Goal: Task Accomplishment & Management: Manage account settings

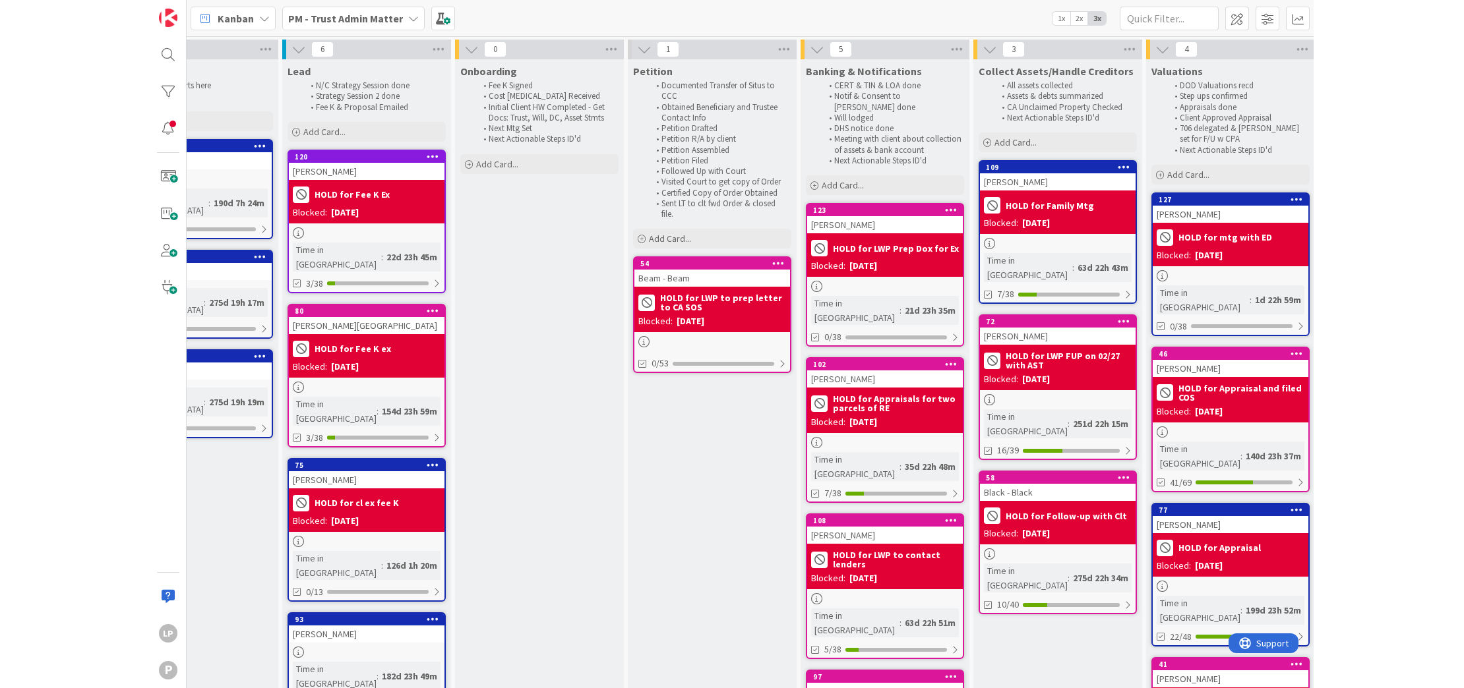
scroll to position [0, 88]
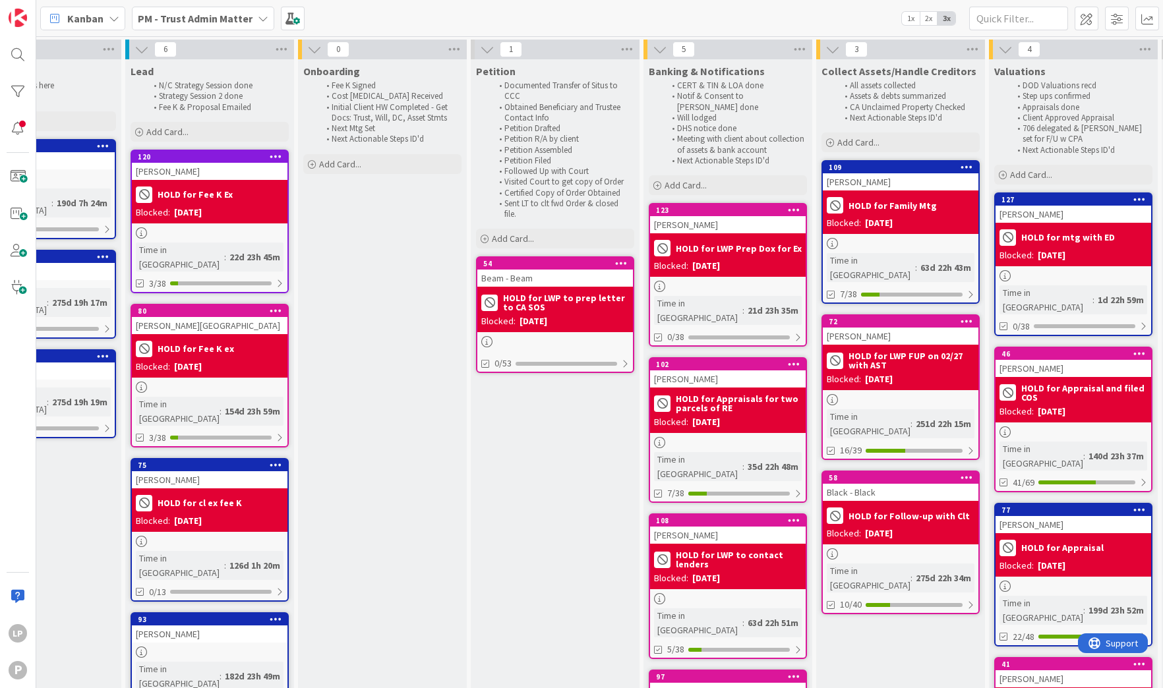
click at [741, 15] on div "Kanban PM - Trust Admin Matter 1x 2x 3x" at bounding box center [599, 18] width 1127 height 36
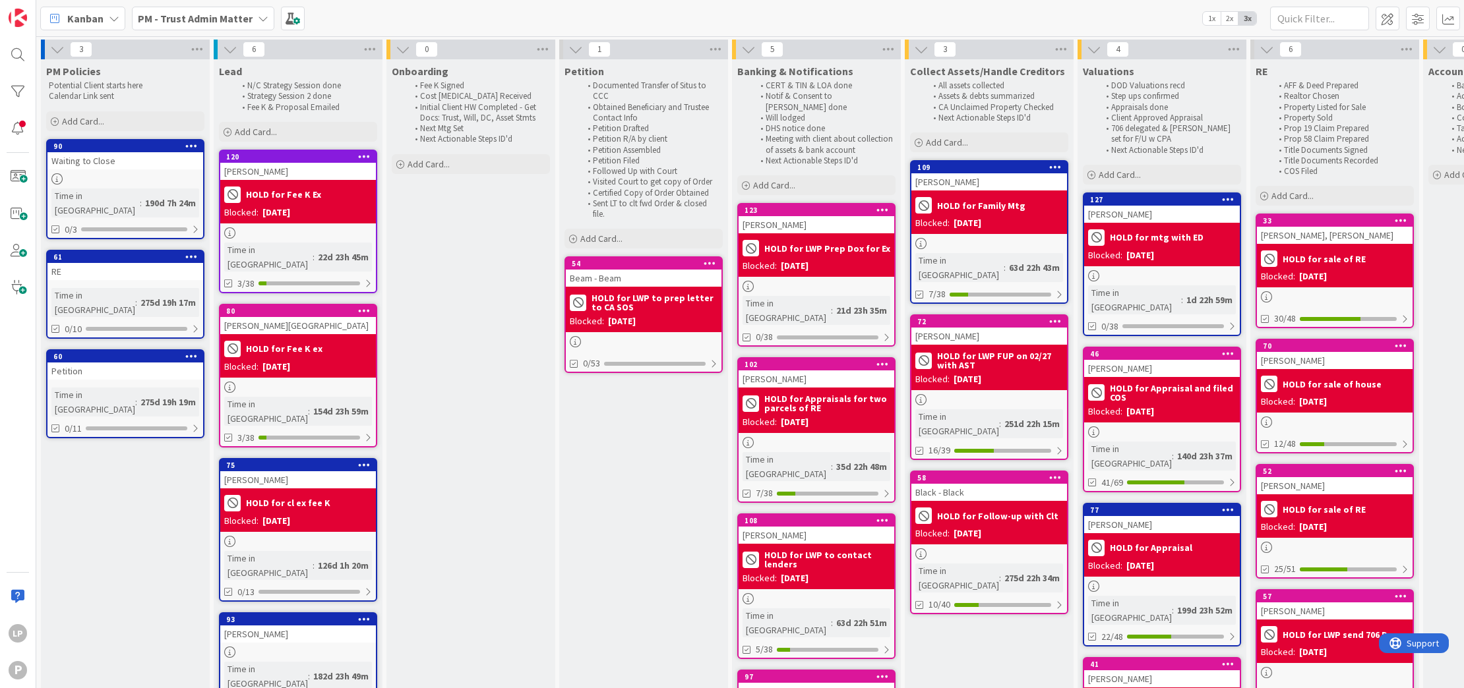
scroll to position [0, 736]
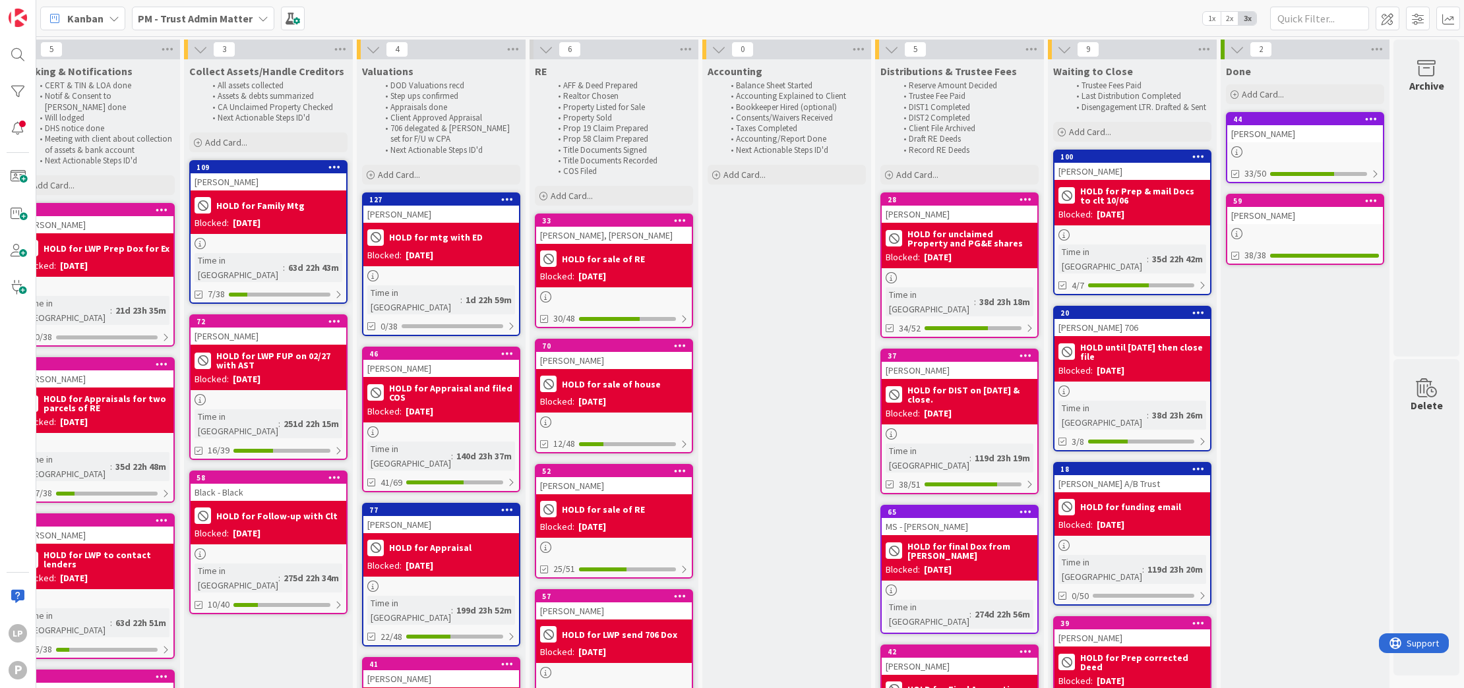
click at [177, 19] on b "PM - Trust Admin Matter" at bounding box center [195, 18] width 115 height 13
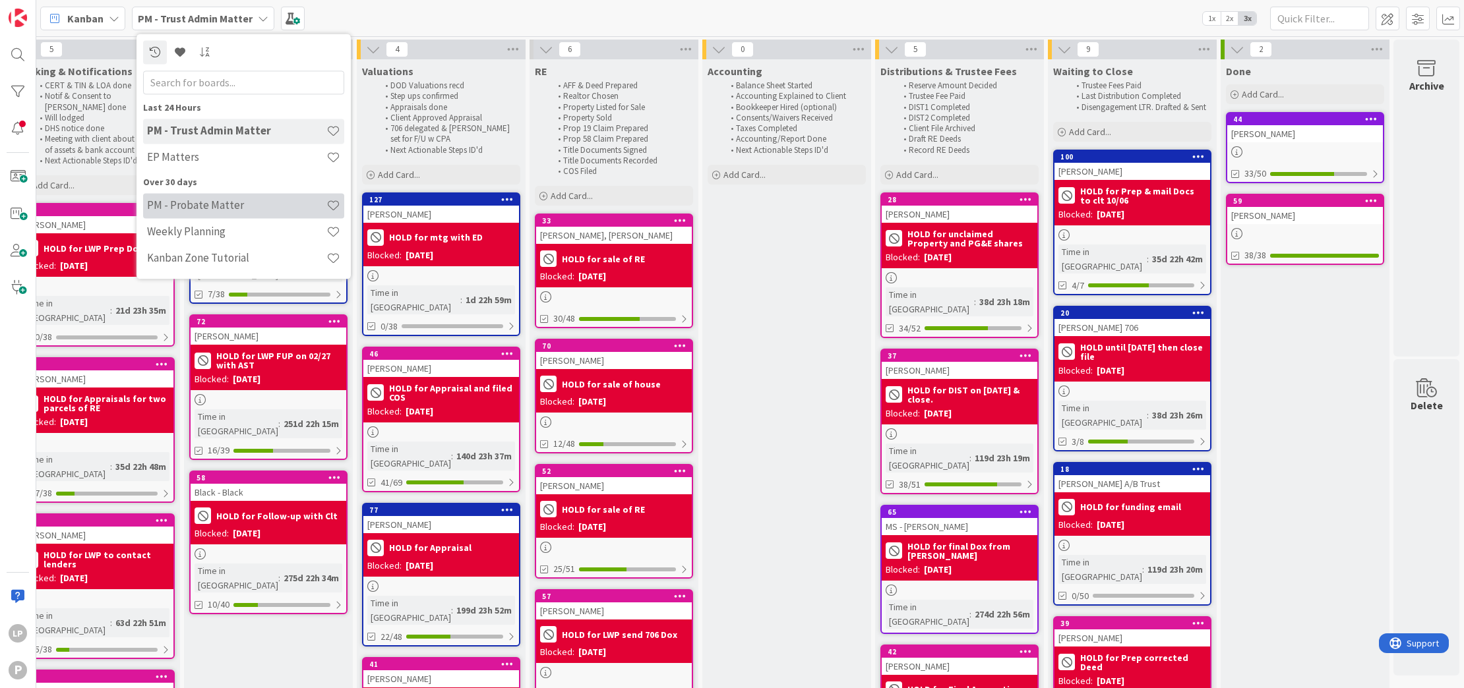
click at [193, 206] on h4 "PM - Probate Matter" at bounding box center [236, 205] width 179 height 13
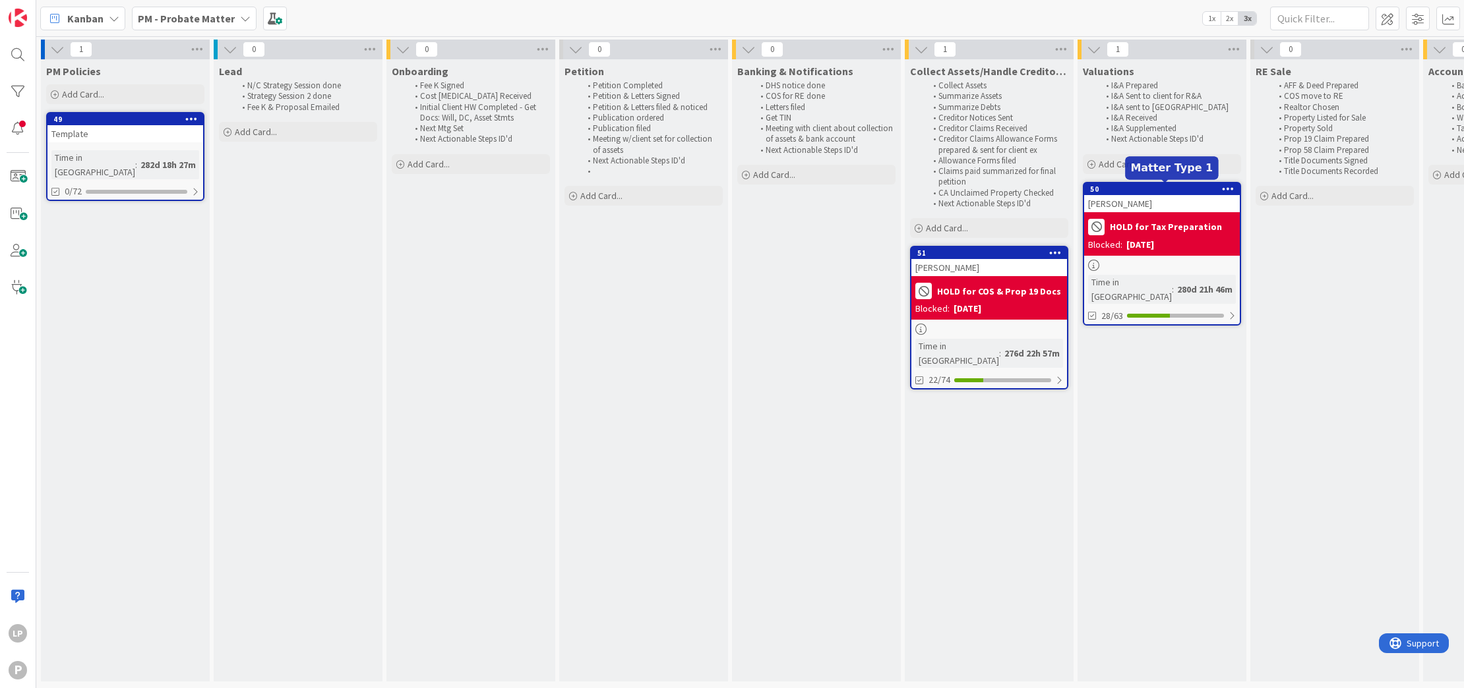
click at [1140, 185] on div "50" at bounding box center [1165, 189] width 150 height 9
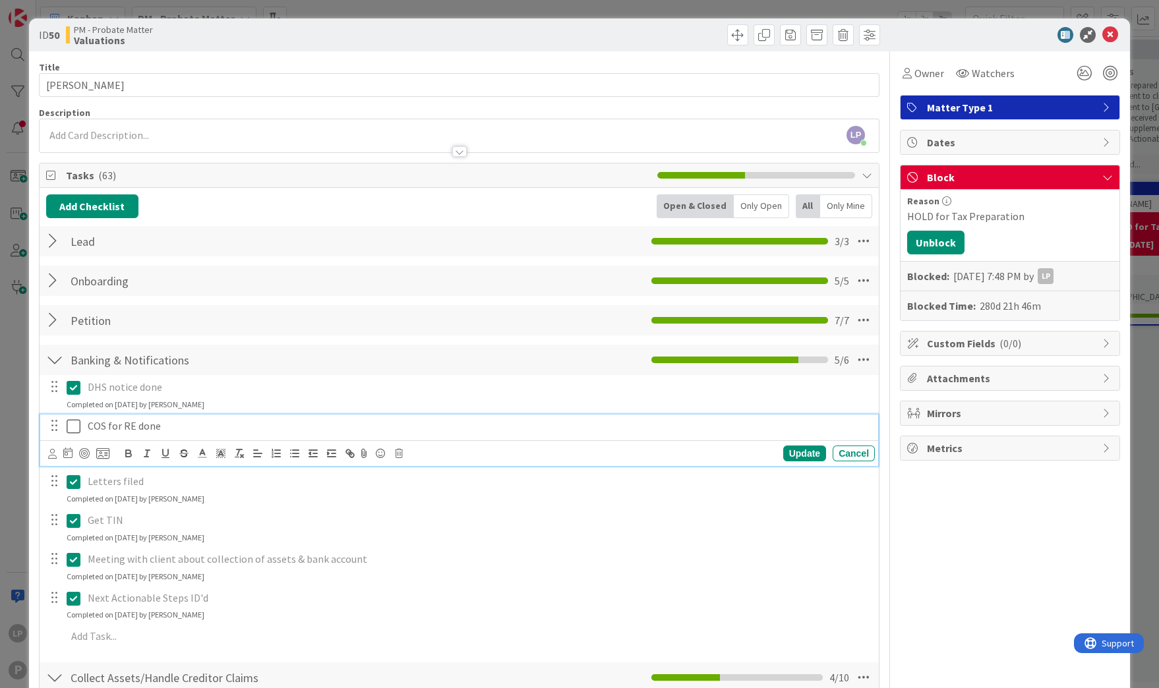
click at [73, 431] on icon at bounding box center [74, 427] width 14 height 16
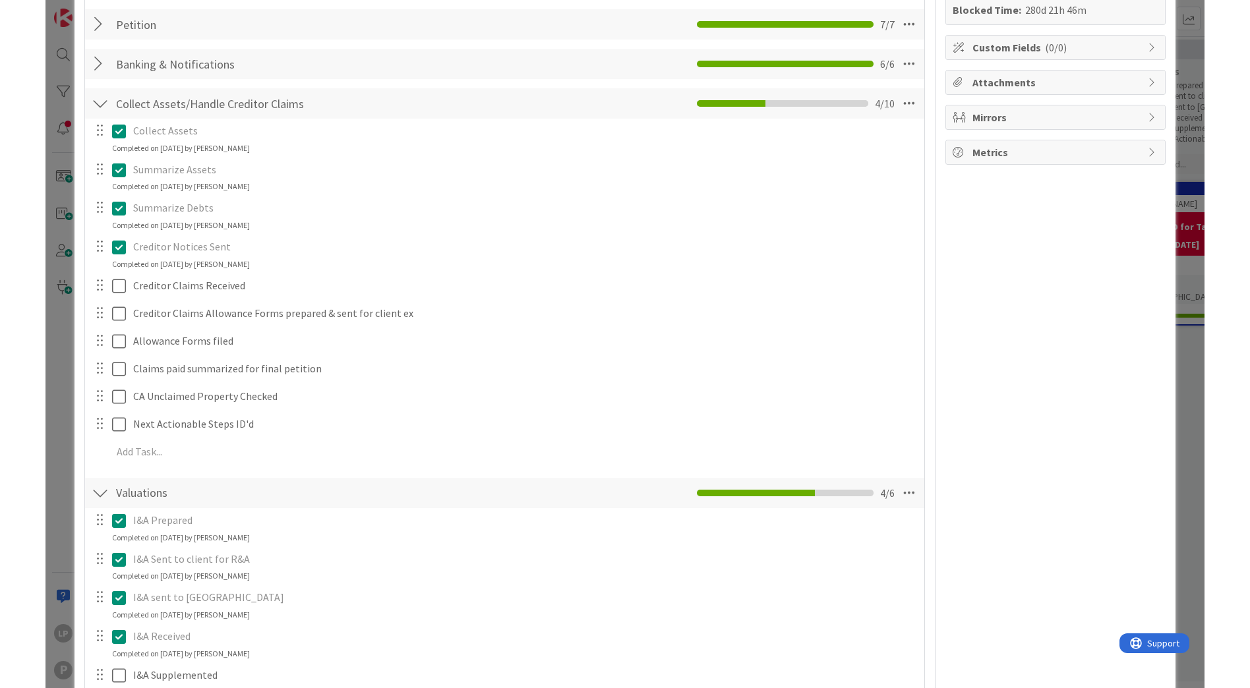
scroll to position [396, 0]
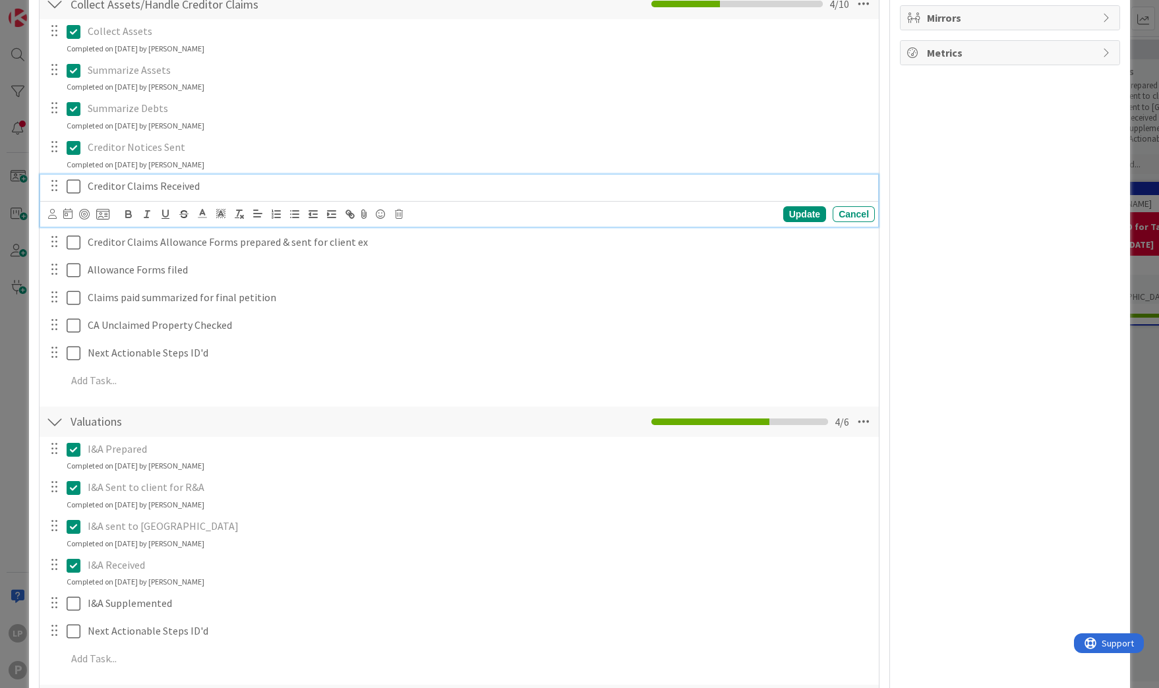
click at [73, 188] on icon at bounding box center [74, 187] width 14 height 16
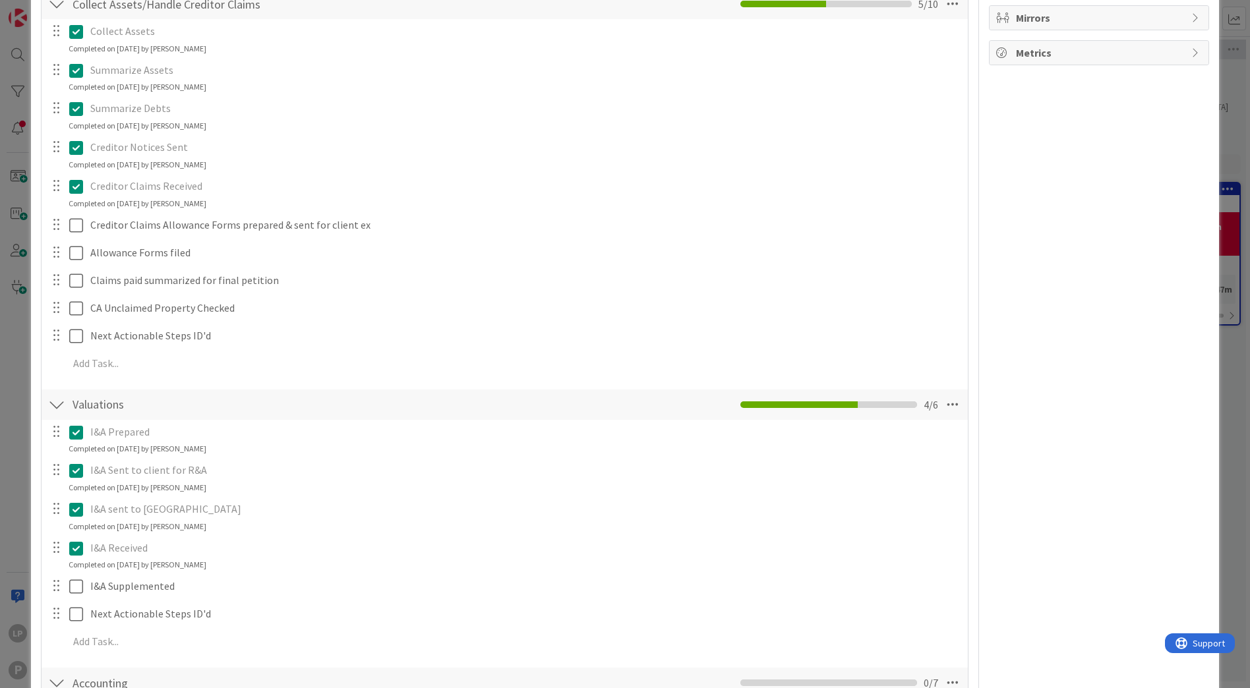
scroll to position [0, 0]
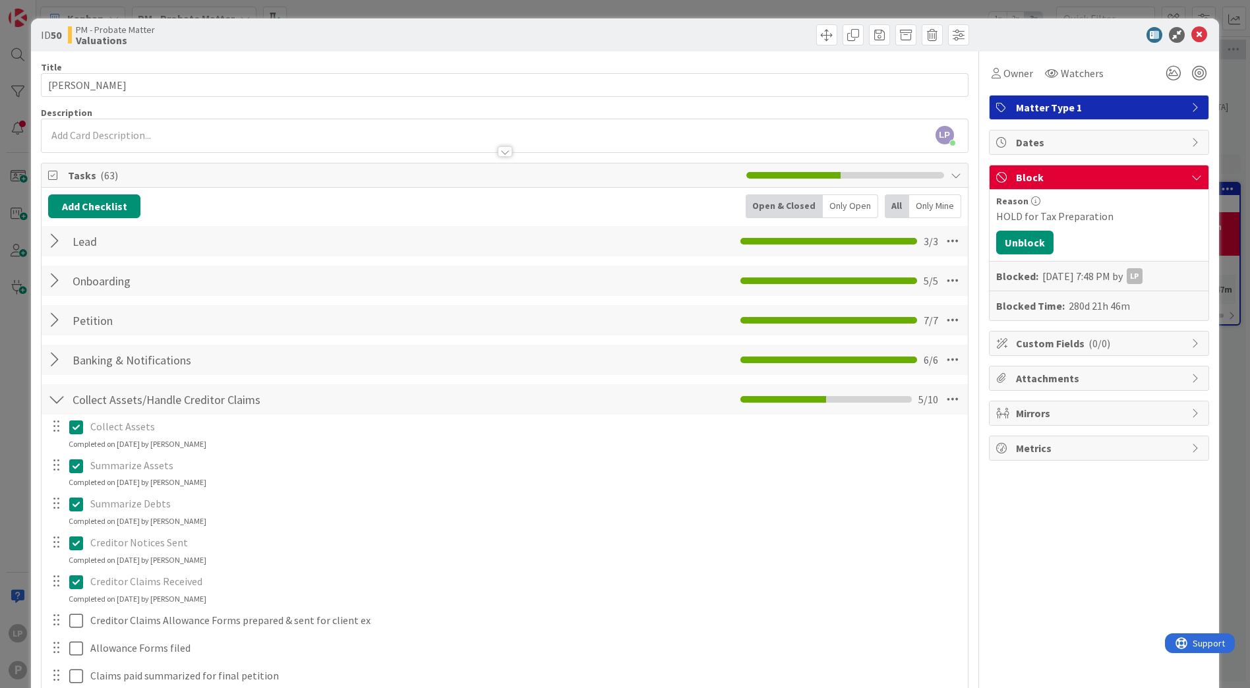
drag, startPoint x: 334, startPoint y: 126, endPoint x: 1062, endPoint y: 215, distance: 733.4
click at [334, 126] on div "LP [PERSON_NAME] joined 3 m ago" at bounding box center [505, 135] width 926 height 33
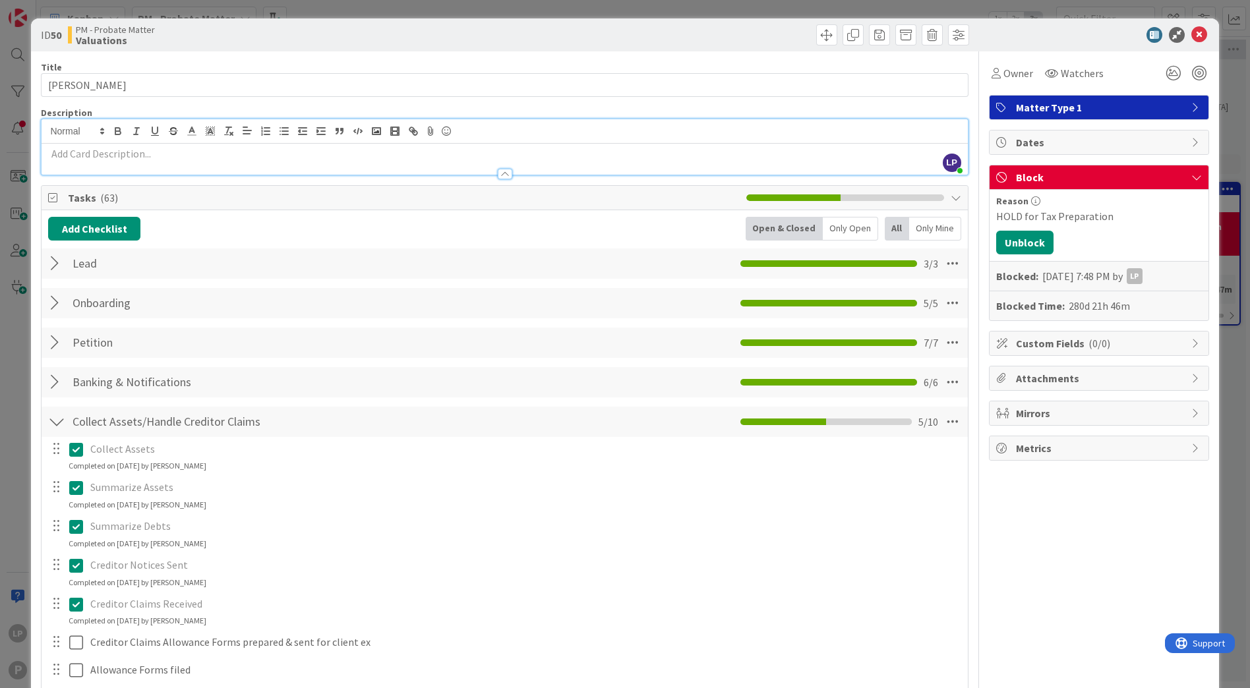
click at [252, 152] on p at bounding box center [504, 153] width 913 height 15
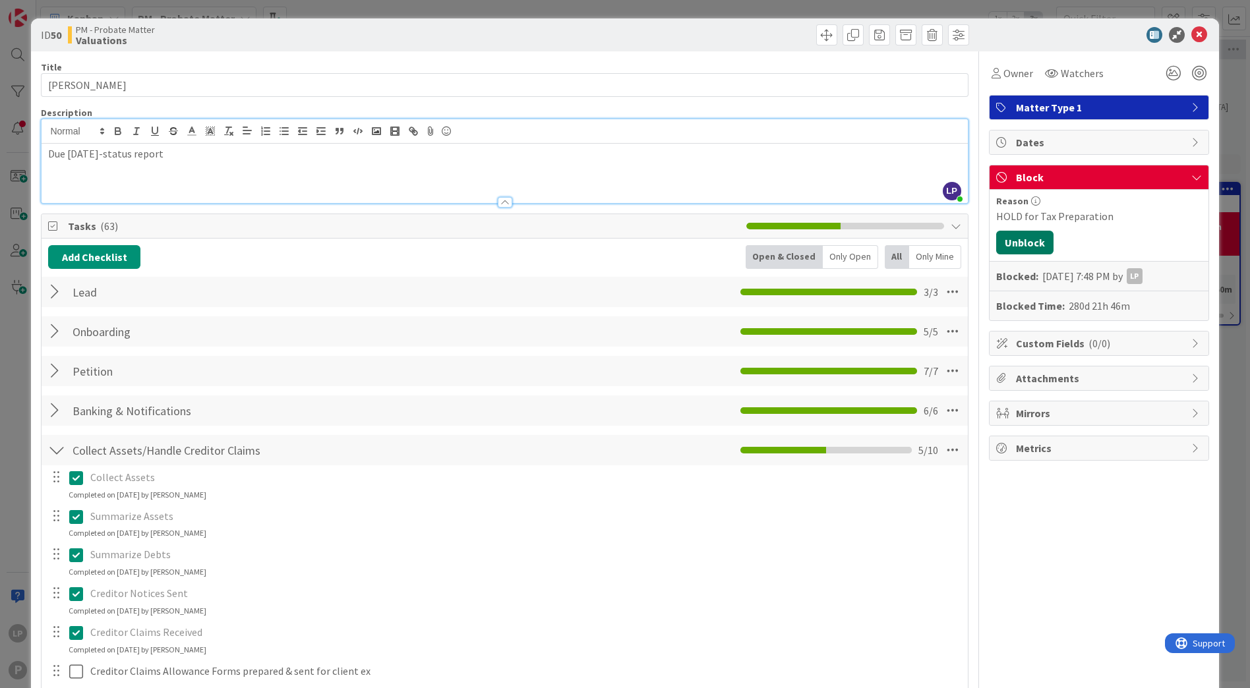
click at [1015, 239] on button "Unblock" at bounding box center [1024, 243] width 57 height 24
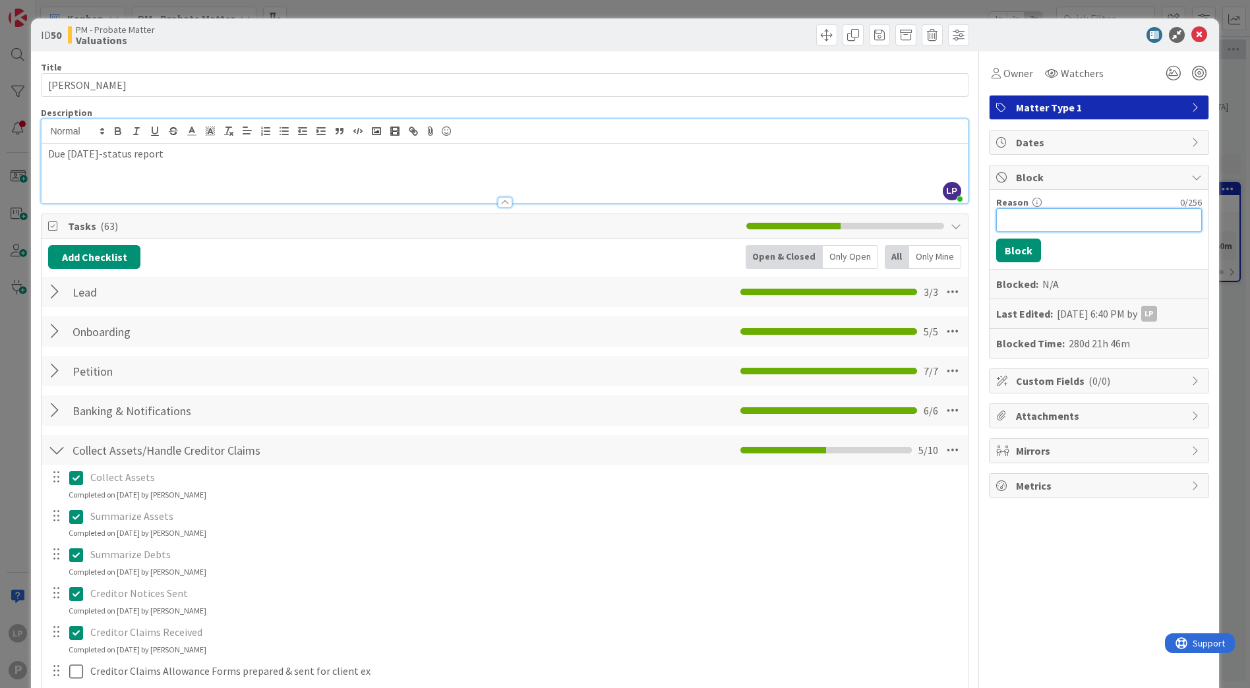
click at [1034, 214] on input "Reason" at bounding box center [1099, 220] width 206 height 24
paste input "HOLD for sale of RE"
type input "HOLD for sale of RE"
click at [1010, 253] on button "Block" at bounding box center [1018, 251] width 45 height 24
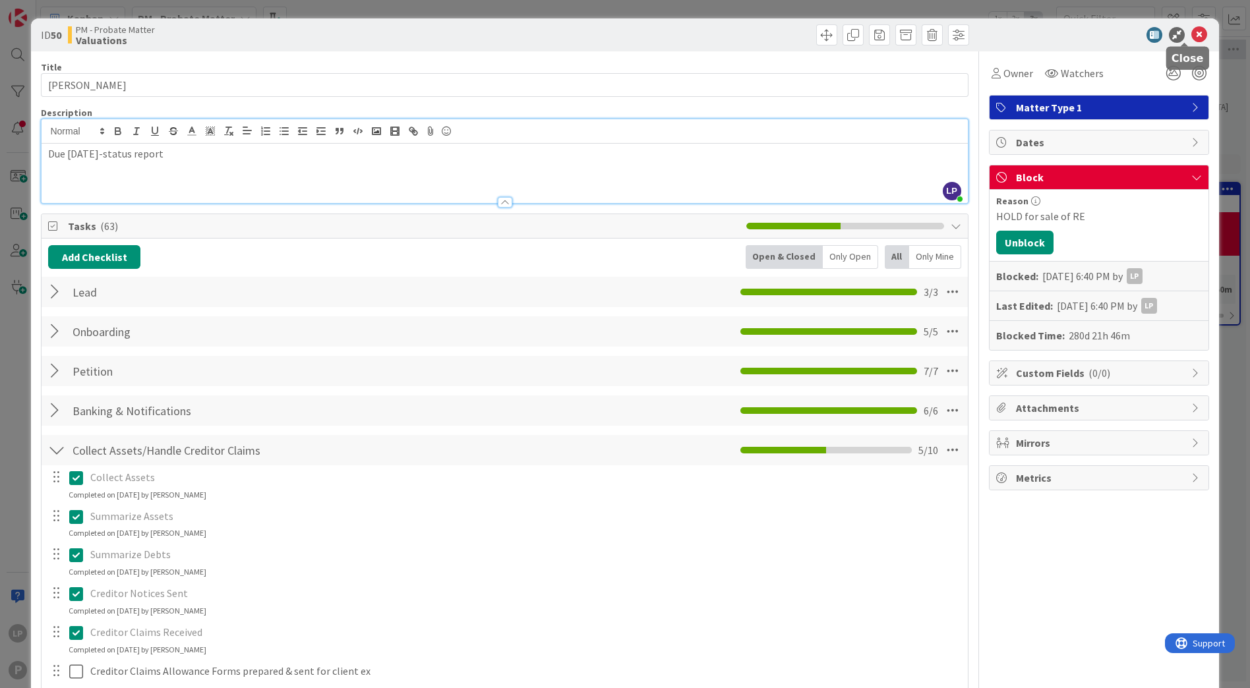
click at [1192, 37] on icon at bounding box center [1200, 35] width 16 height 16
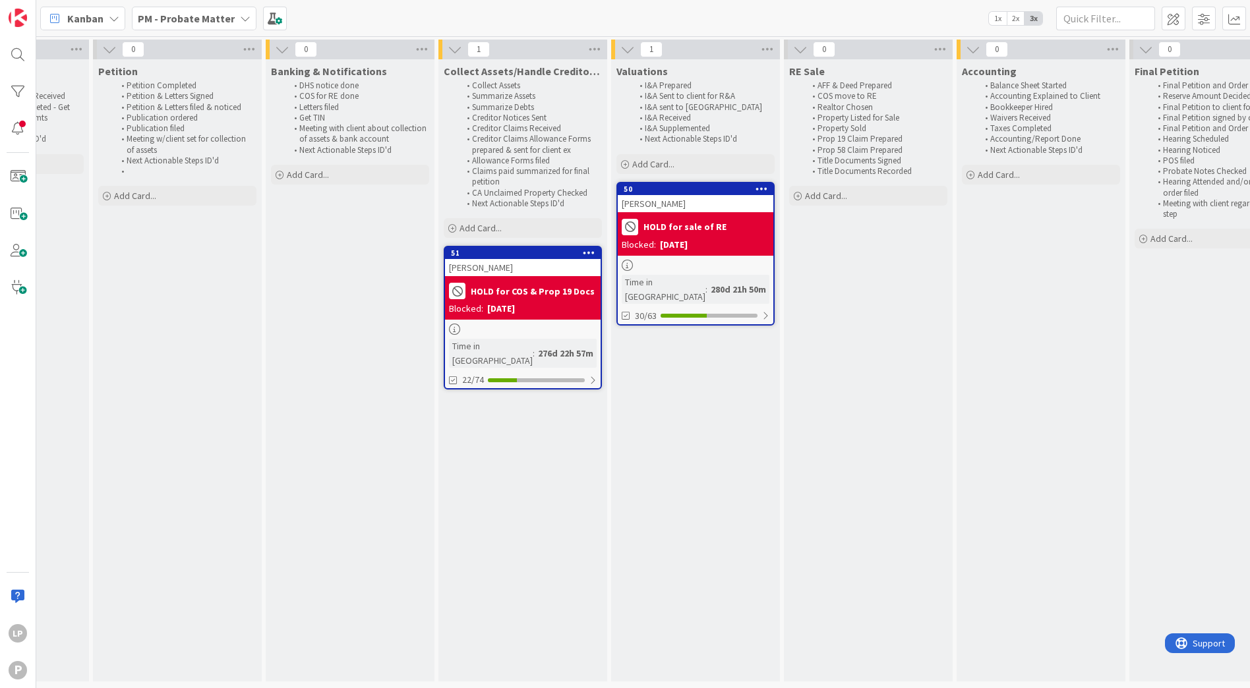
scroll to position [0, 468]
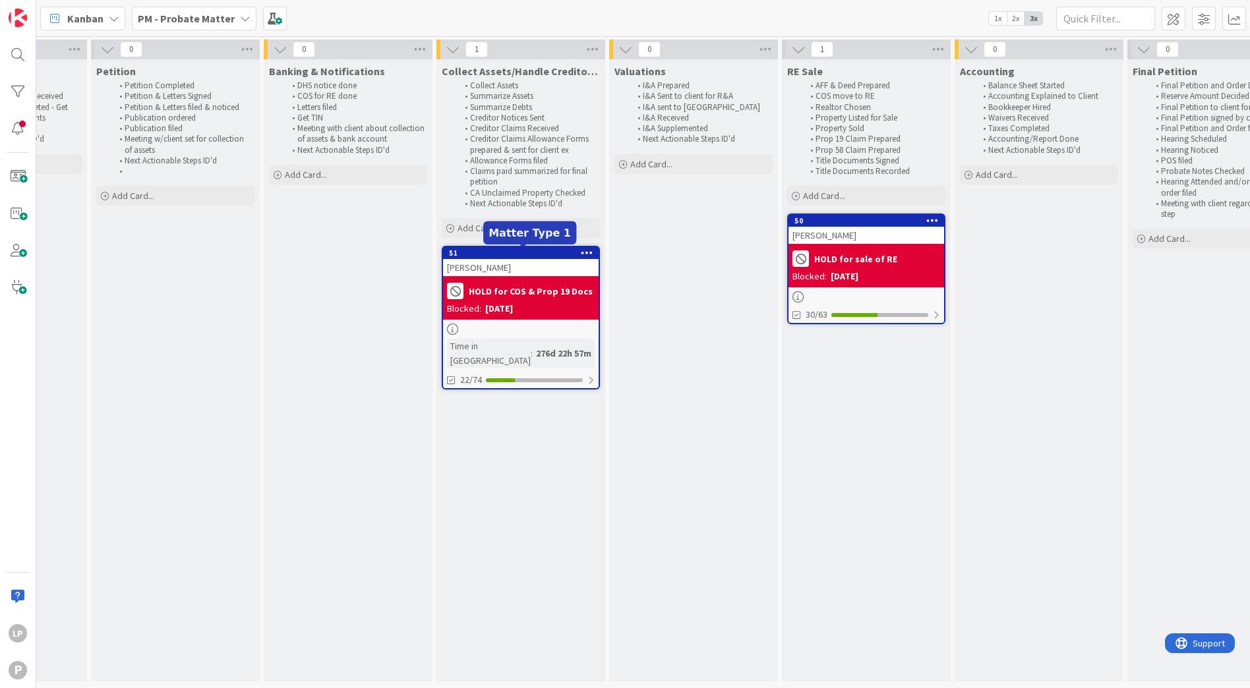
click at [511, 252] on div "51" at bounding box center [524, 253] width 150 height 9
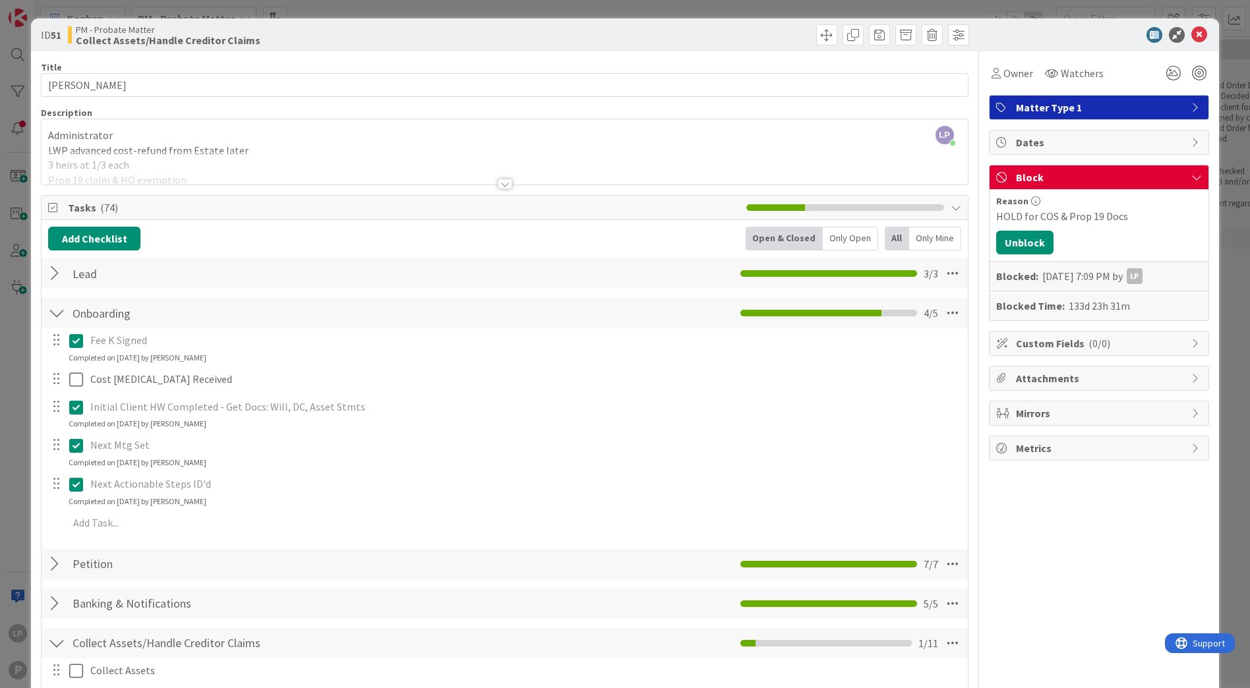
drag, startPoint x: 673, startPoint y: 42, endPoint x: 690, endPoint y: 113, distance: 73.9
click at [673, 42] on div at bounding box center [738, 34] width 461 height 21
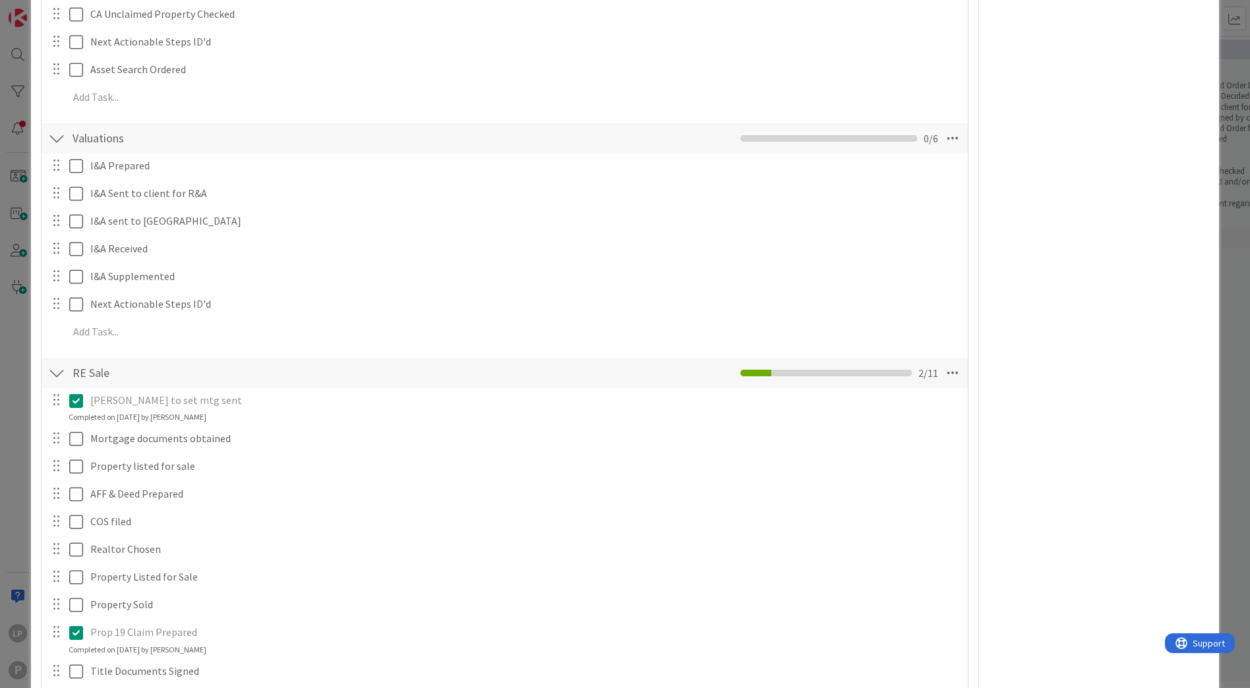
scroll to position [988, 0]
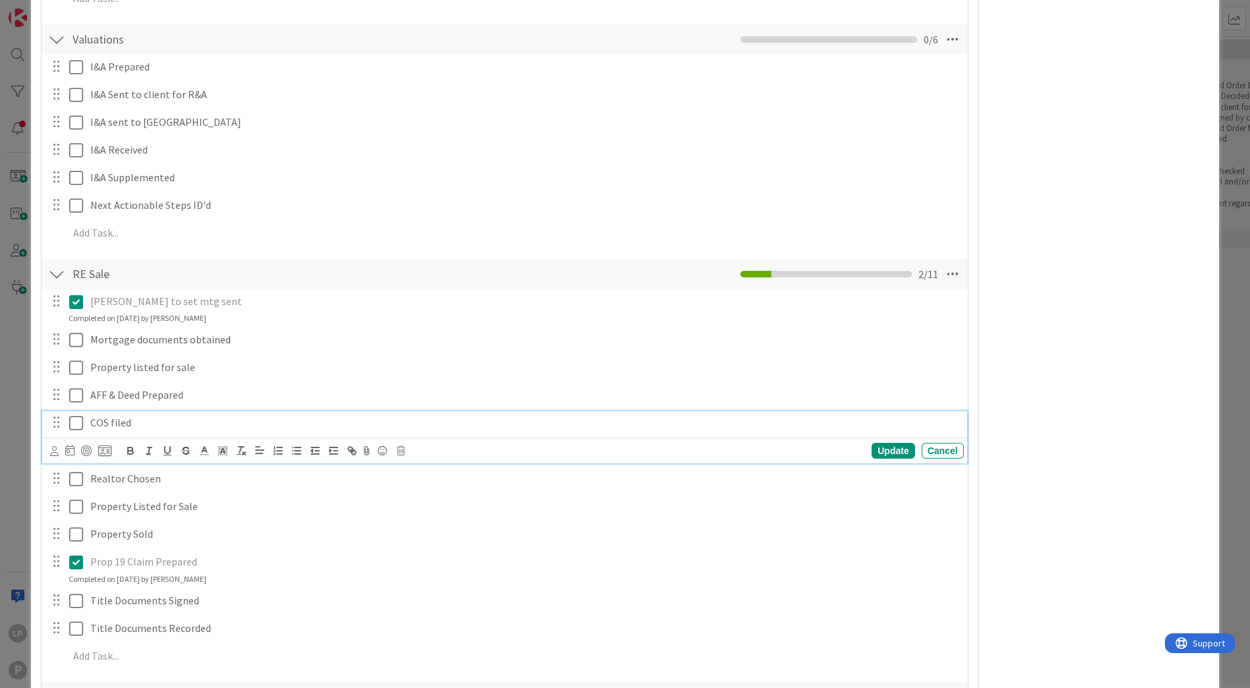
drag, startPoint x: 74, startPoint y: 425, endPoint x: 156, endPoint y: 455, distance: 87.8
click at [74, 425] on icon at bounding box center [76, 423] width 14 height 16
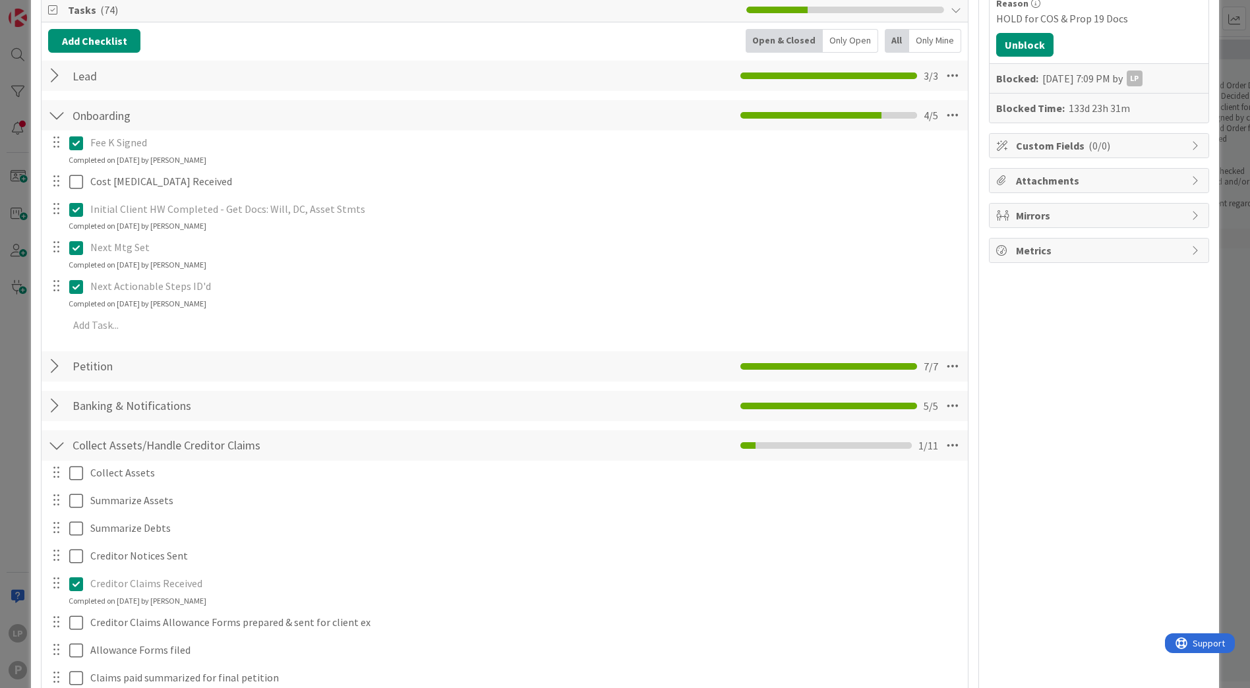
scroll to position [99, 0]
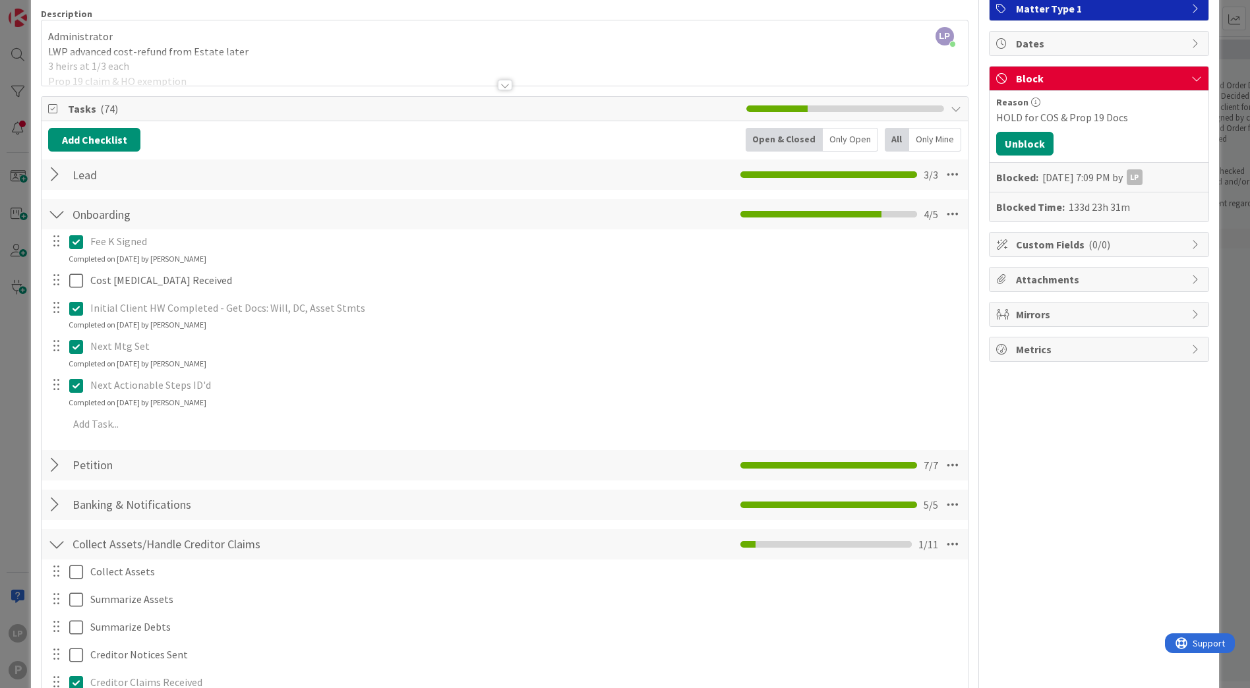
click at [453, 44] on div "LP [PERSON_NAME] joined 4 m ago Administrator LWP advanced cost-refund from Est…" at bounding box center [505, 52] width 926 height 65
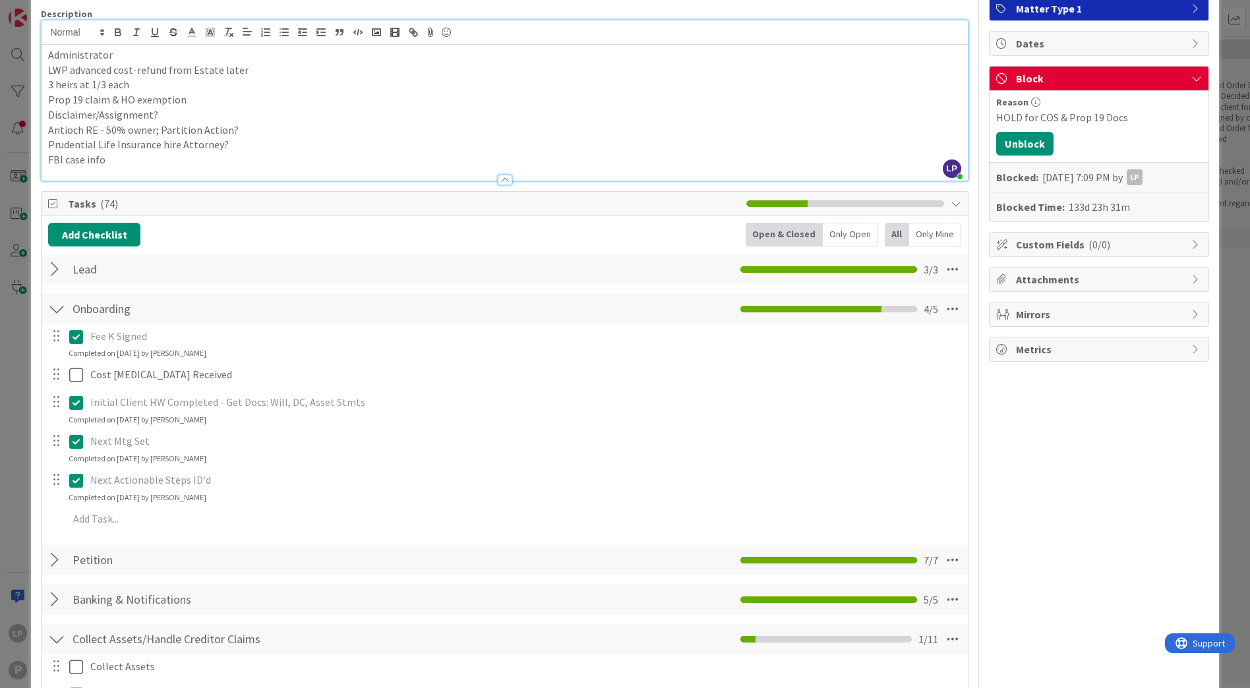
click at [246, 130] on p "Antioch RE - 50% owner; Partition Action?" at bounding box center [504, 130] width 913 height 15
drag, startPoint x: 231, startPoint y: 131, endPoint x: 242, endPoint y: 133, distance: 11.4
click at [231, 131] on p "Antioch RE - 50% owner; Partition Action?" at bounding box center [504, 130] width 913 height 15
click at [231, 141] on p "Prudential Life Insurance hire Attorney?" at bounding box center [504, 144] width 913 height 15
drag, startPoint x: 1019, startPoint y: 140, endPoint x: 1043, endPoint y: 166, distance: 35.0
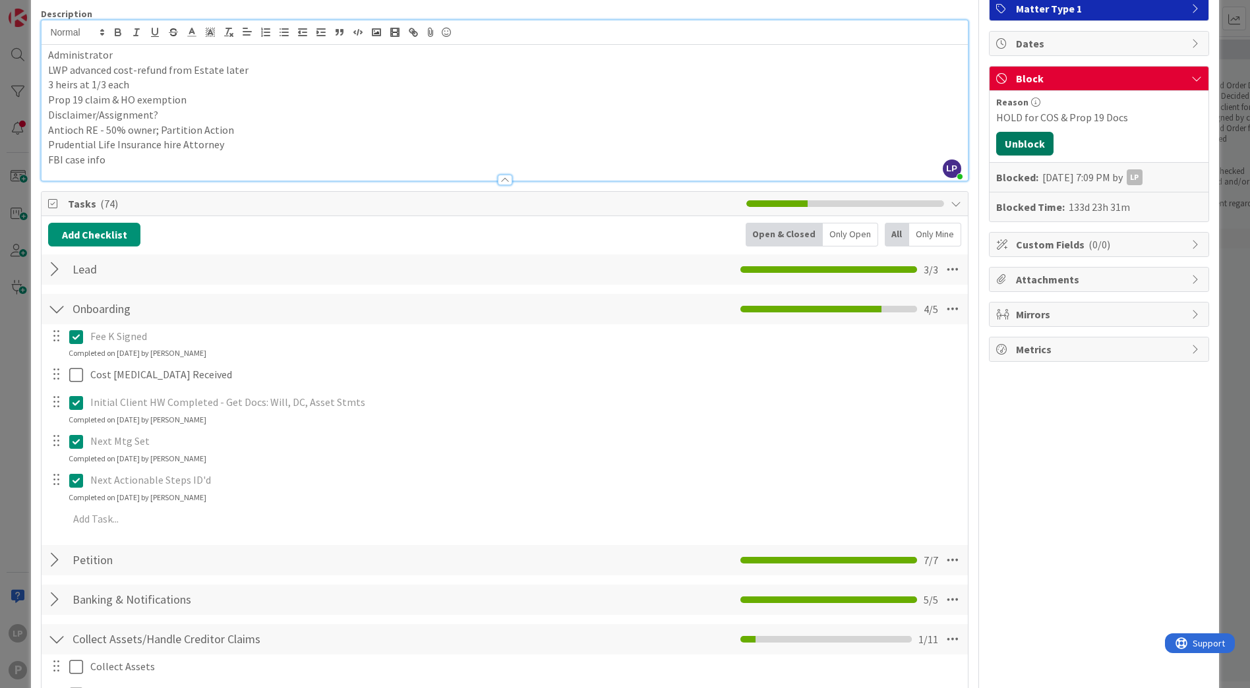
click at [1019, 140] on button "Unblock" at bounding box center [1024, 144] width 57 height 24
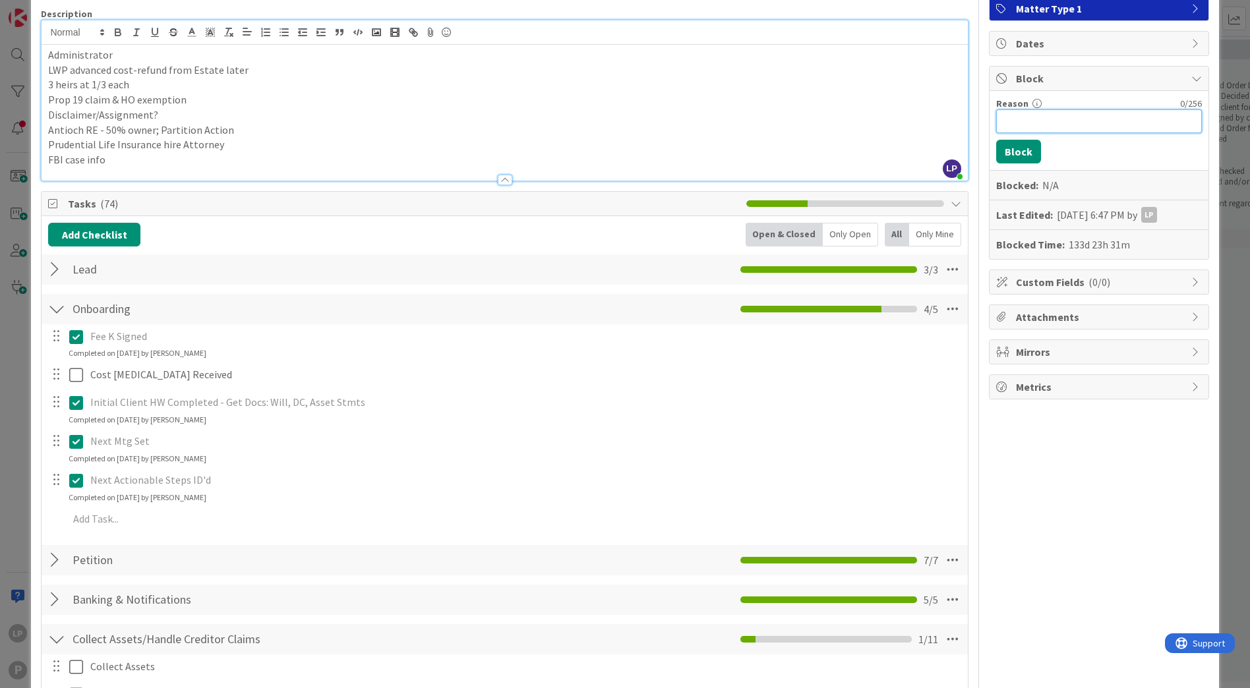
click at [1033, 126] on input "Reason" at bounding box center [1099, 121] width 206 height 24
paste input "HOLD for Partition Action"
type input "HOLD for Partition Action"
click at [998, 157] on button "Block" at bounding box center [1018, 152] width 45 height 24
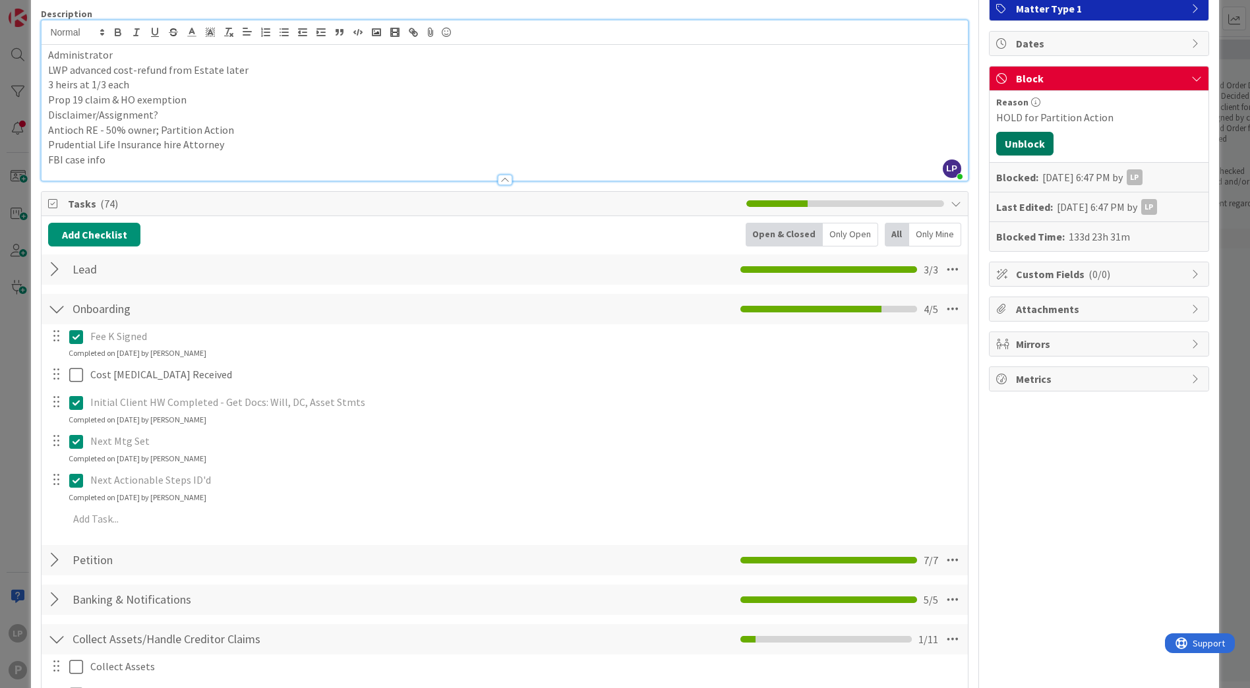
scroll to position [0, 0]
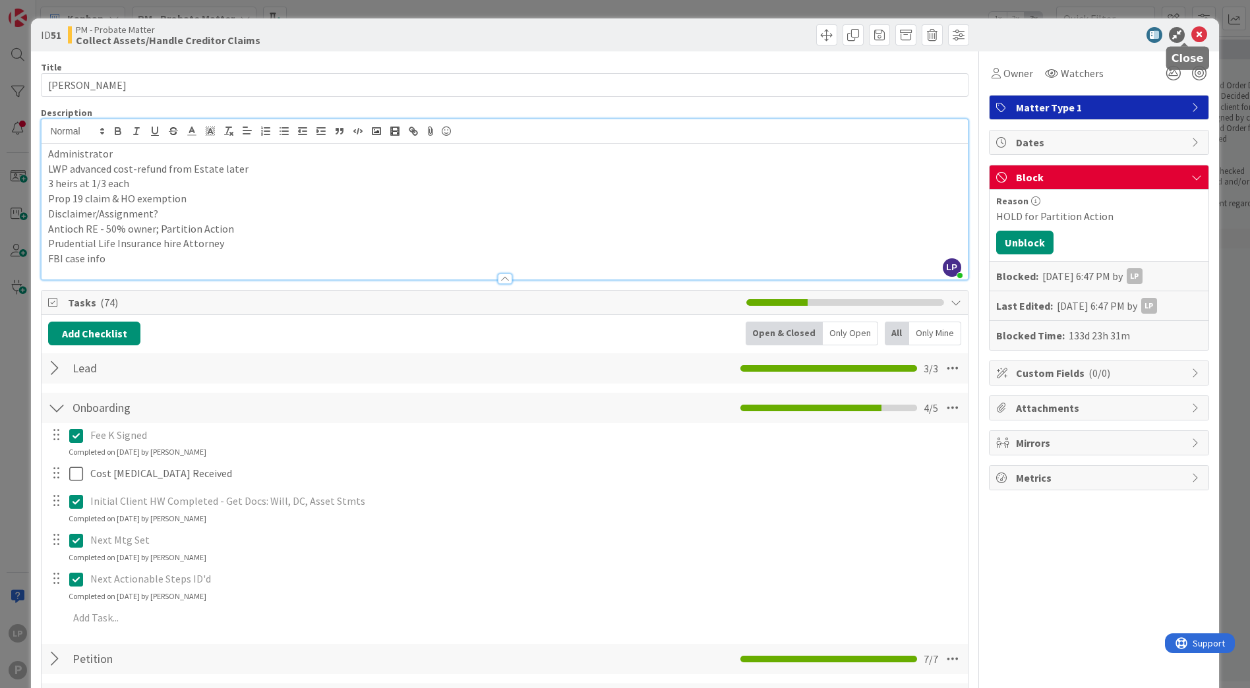
click at [1192, 37] on icon at bounding box center [1200, 35] width 16 height 16
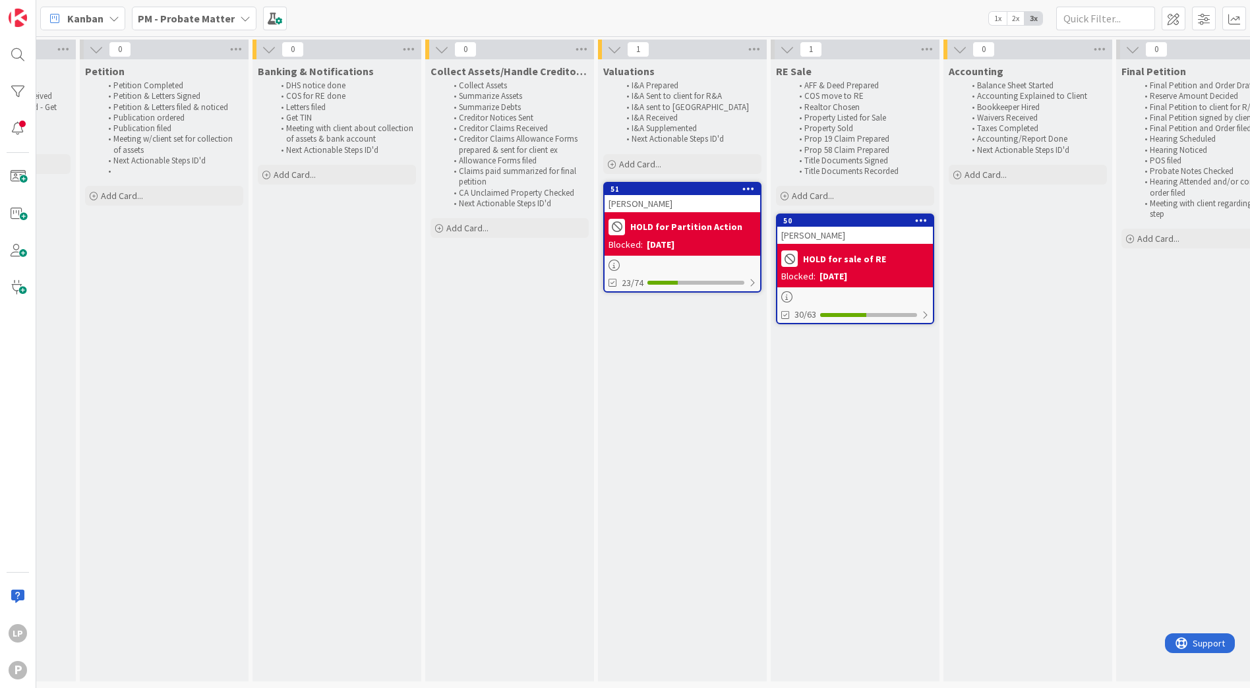
scroll to position [0, 481]
click at [208, 15] on b "PM - Probate Matter" at bounding box center [186, 18] width 97 height 13
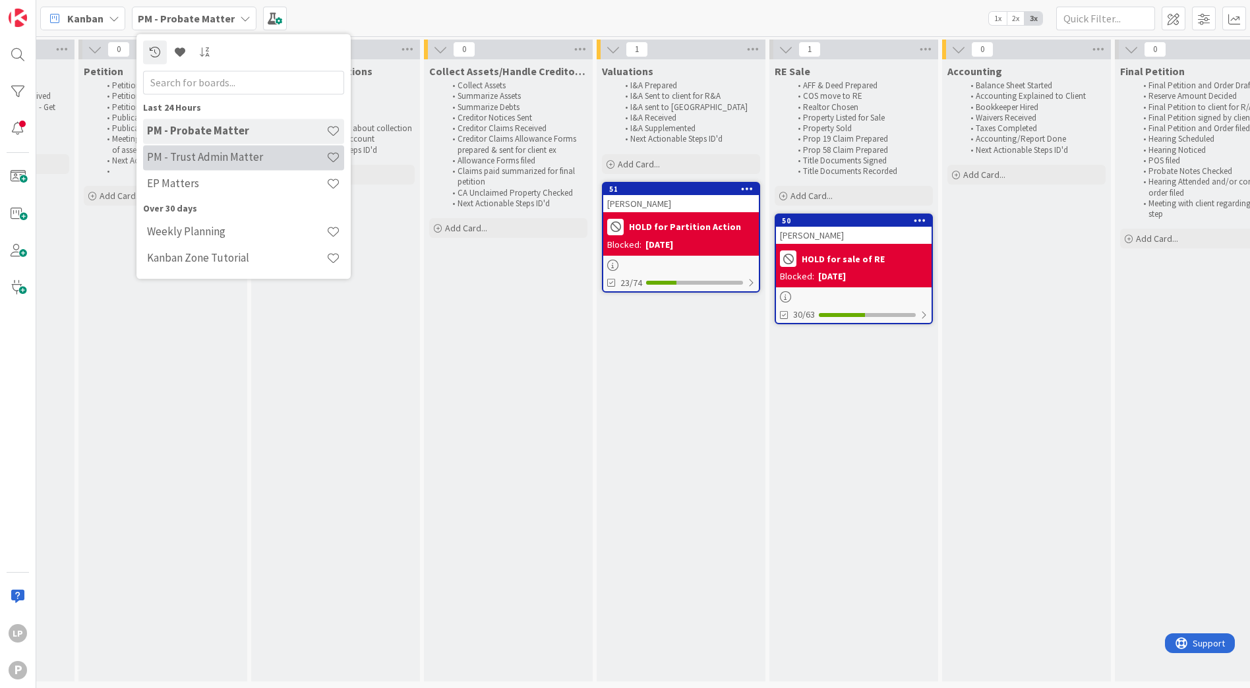
click at [213, 160] on h4 "PM - Trust Admin Matter" at bounding box center [236, 157] width 179 height 13
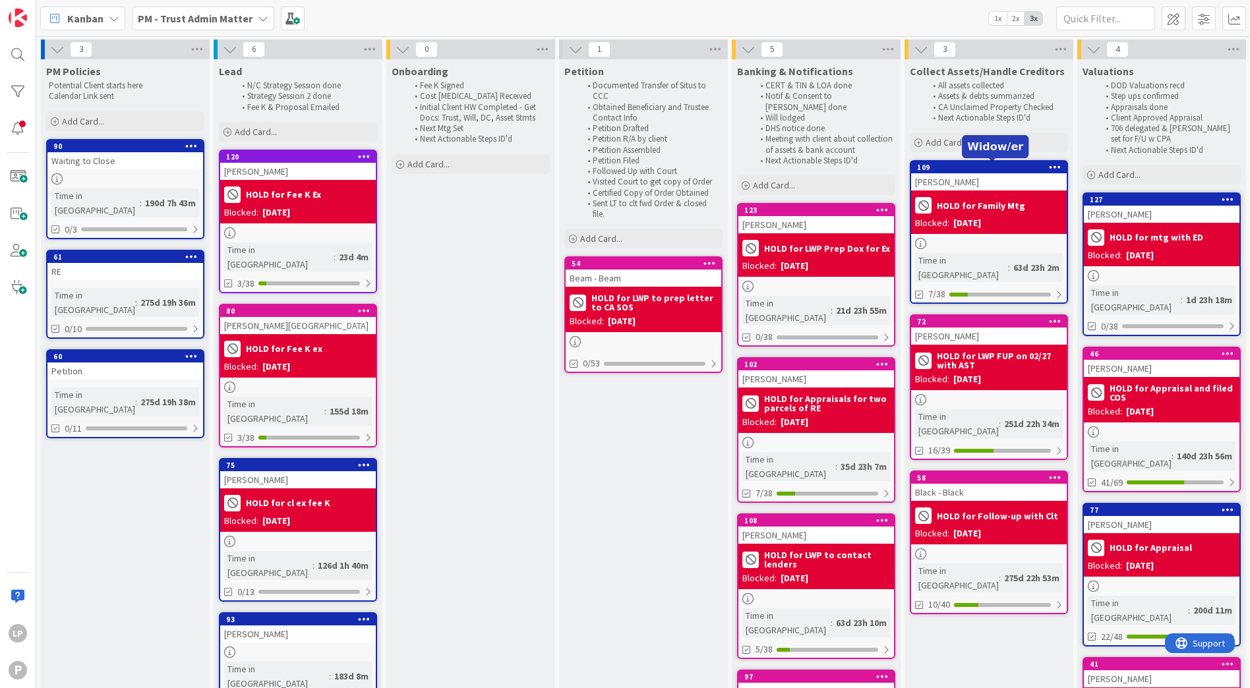
click at [977, 168] on div "109" at bounding box center [992, 167] width 150 height 9
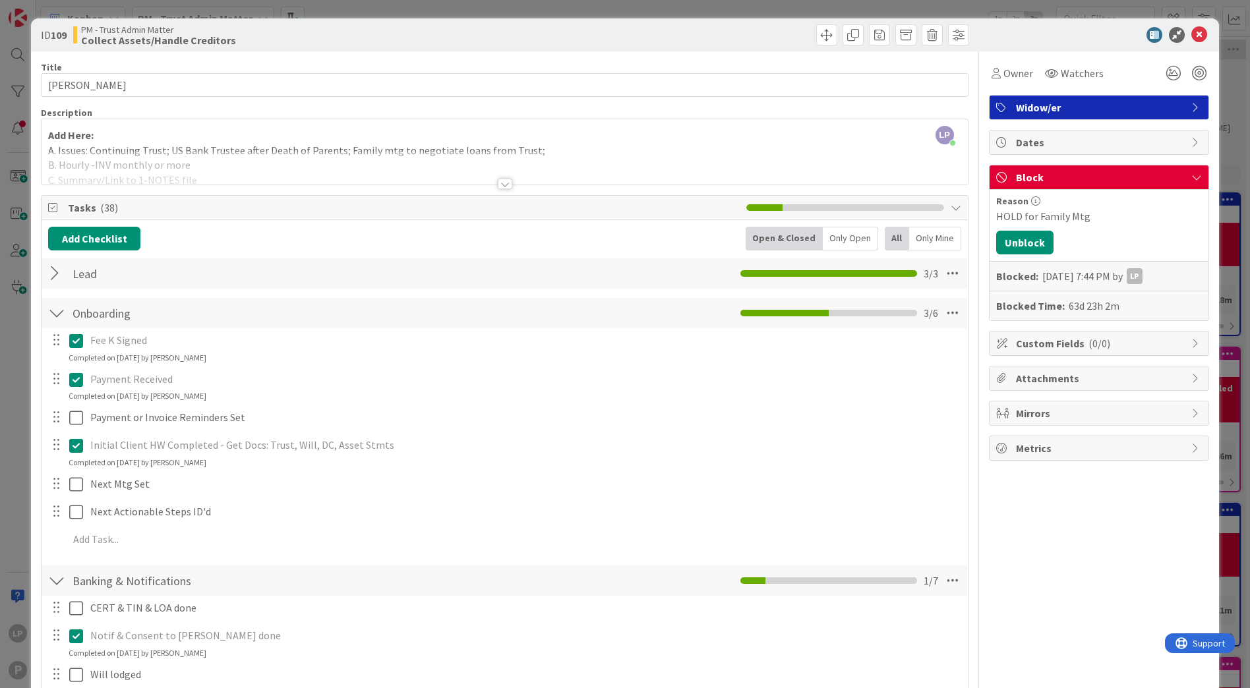
drag, startPoint x: 552, startPoint y: 19, endPoint x: 555, endPoint y: 34, distance: 15.4
click at [552, 19] on div "ID 109 PM - Trust Admin Matter Collect Assets/Handle Creditors" at bounding box center [625, 34] width 1188 height 33
click at [1192, 37] on icon at bounding box center [1200, 35] width 16 height 16
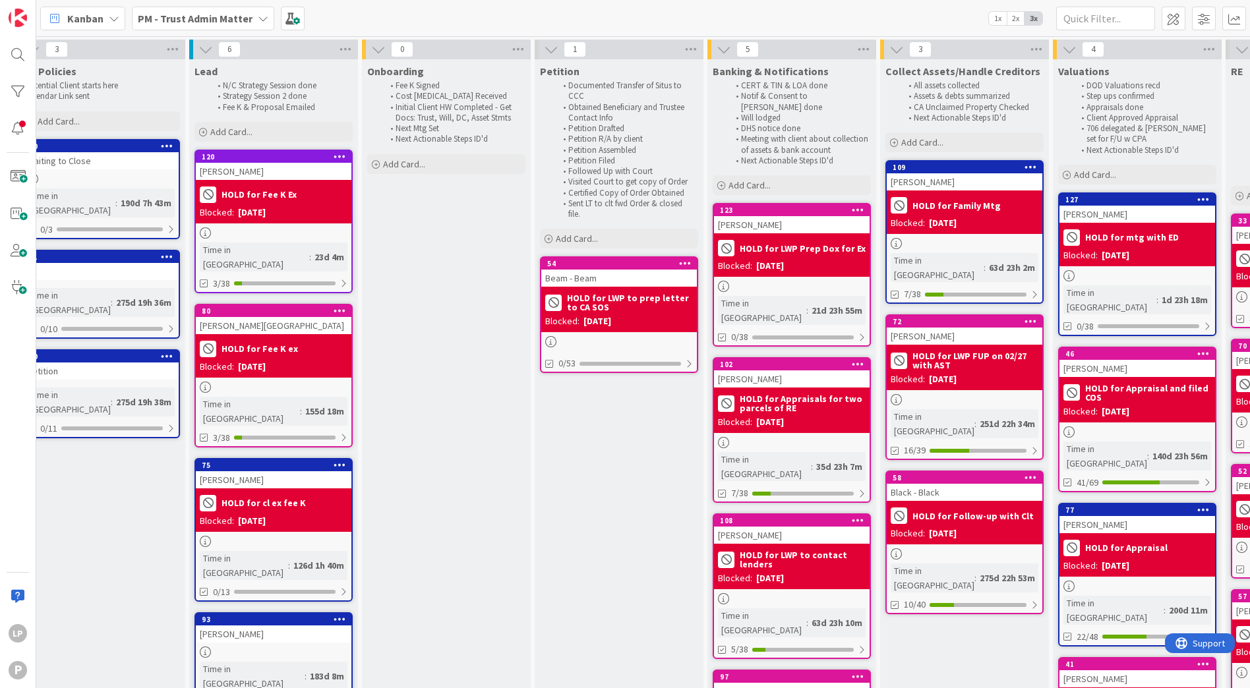
scroll to position [0, 17]
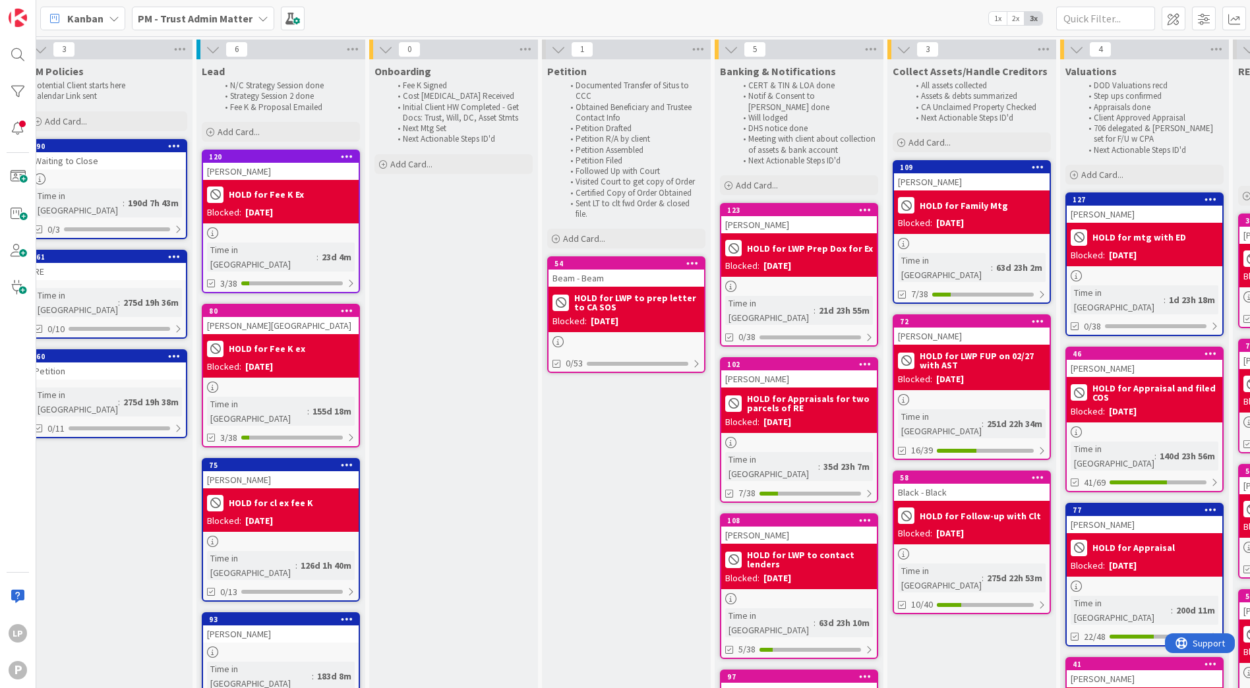
click at [854, 4] on div "Kanban PM - Trust Admin Matter 1x 2x 3x" at bounding box center [643, 18] width 1214 height 36
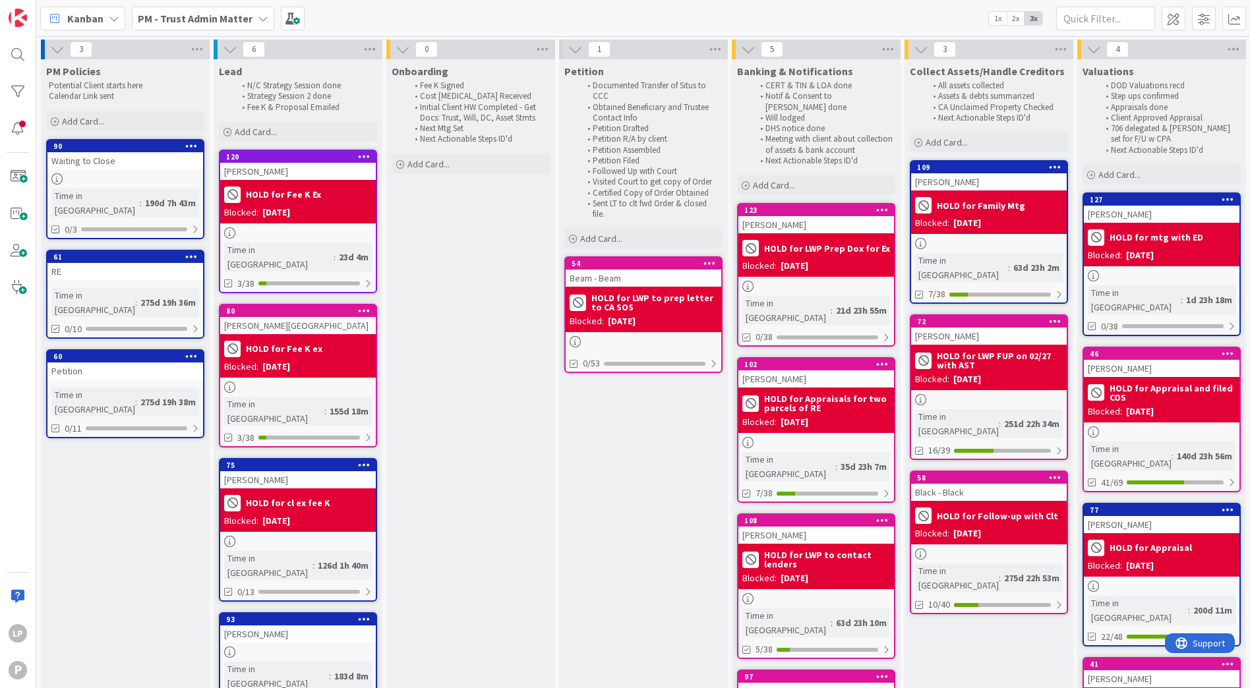
click at [231, 15] on b "PM - Trust Admin Matter" at bounding box center [195, 18] width 115 height 13
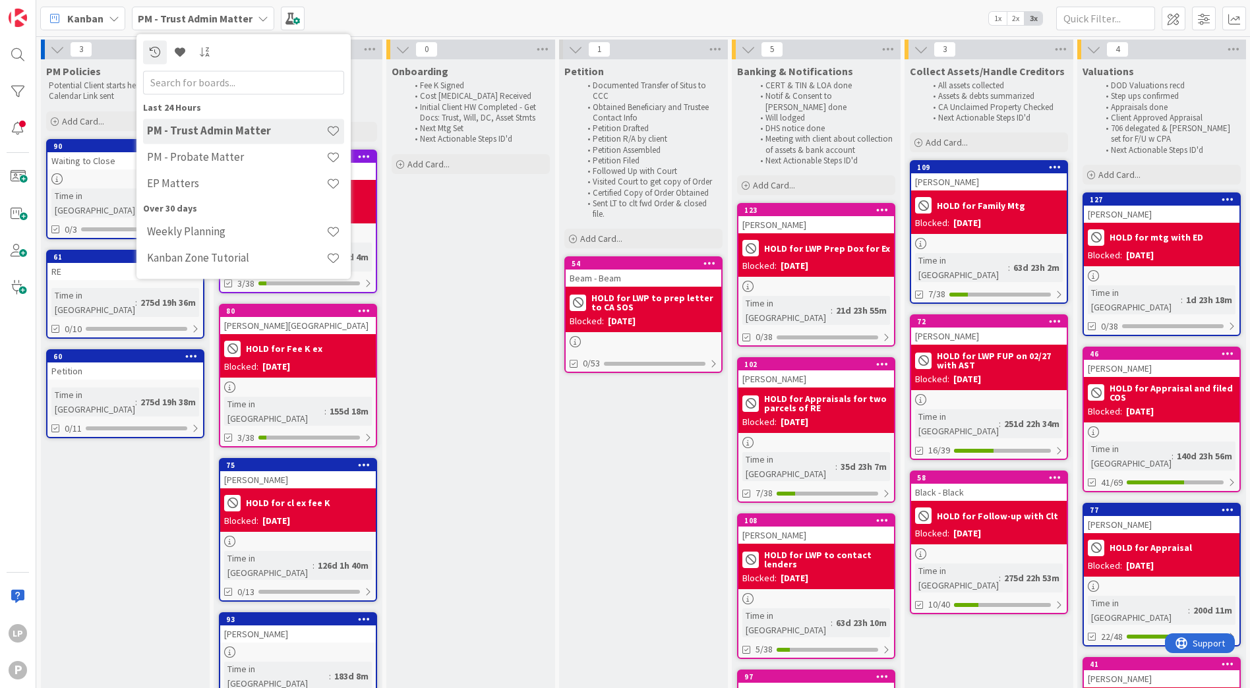
click at [210, 183] on h4 "EP Matters" at bounding box center [236, 183] width 179 height 13
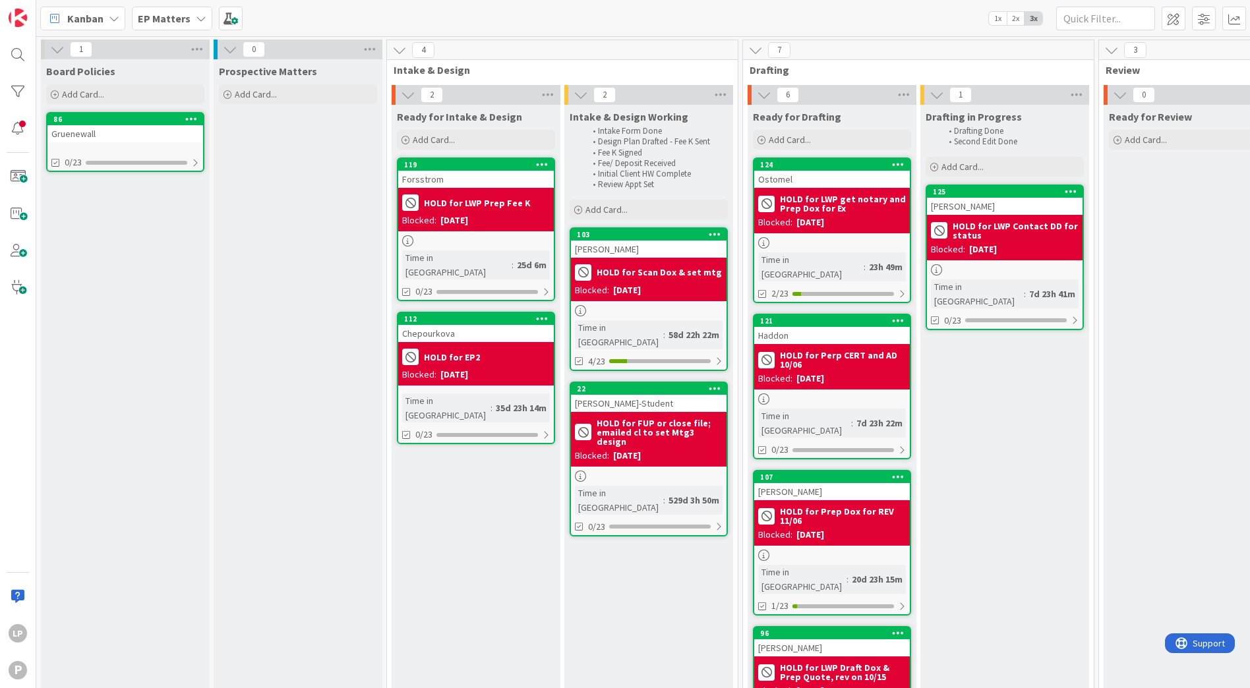
click at [669, 3] on div "Kanban EP Matters 1x 2x 3x" at bounding box center [643, 18] width 1214 height 36
click at [15, 177] on span at bounding box center [18, 177] width 26 height 26
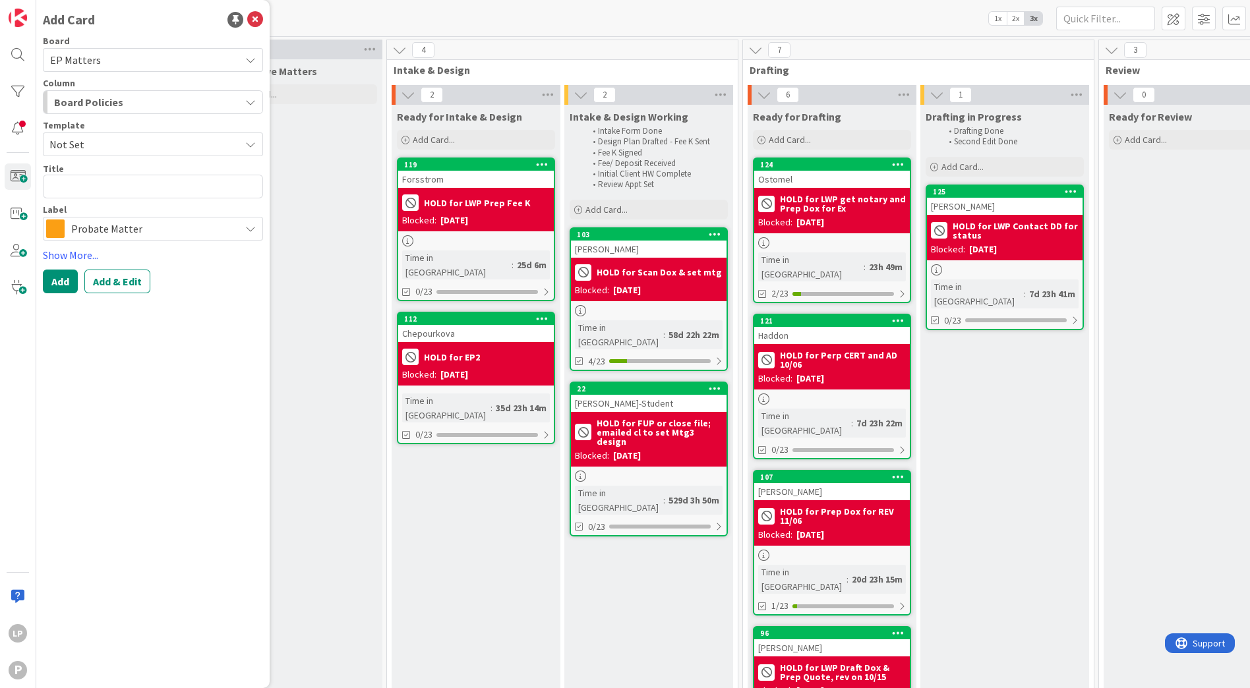
click at [104, 140] on span "Not Set" at bounding box center [139, 144] width 181 height 17
click at [112, 208] on span "Estate Planning" at bounding box center [156, 201] width 191 height 17
type textarea "x"
type textarea "Estate Planning"
drag, startPoint x: 63, startPoint y: 185, endPoint x: 3, endPoint y: 191, distance: 59.7
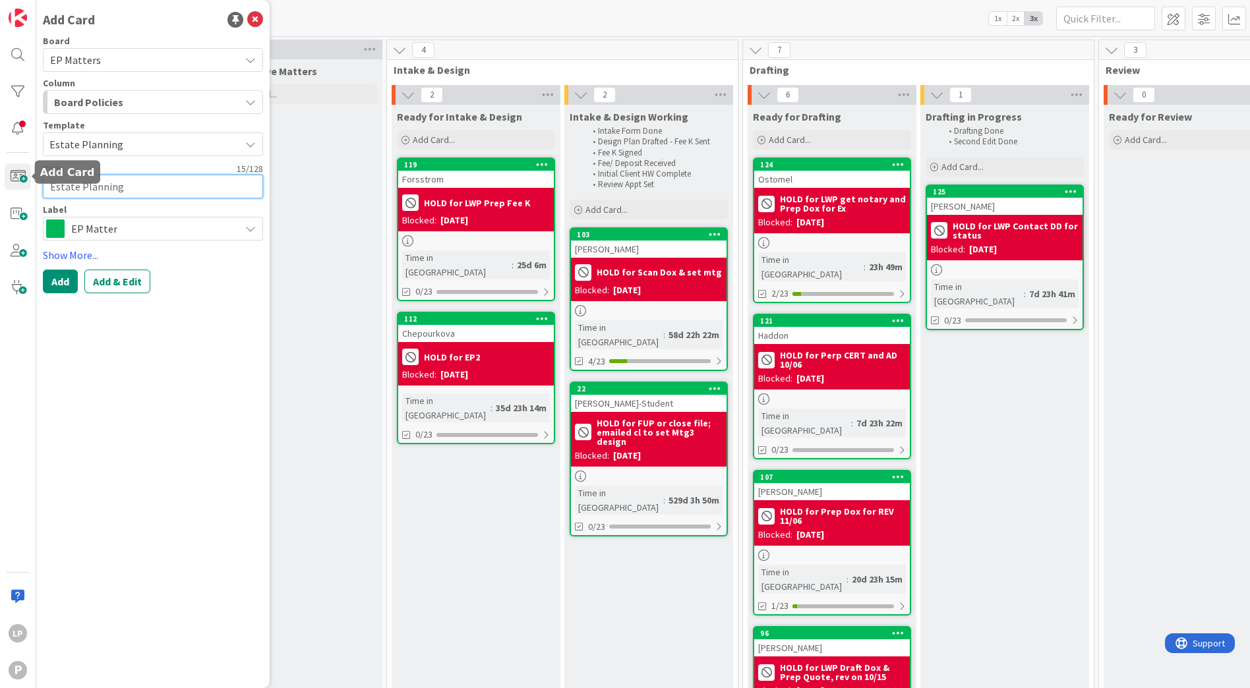
click at [3, 191] on div "LP P Add Card Board EP Matters Column Board Policies Template Estate Planning N…" at bounding box center [18, 344] width 36 height 688
paste textarea "[DEMOGRAPHIC_DATA]"
type textarea "x"
type textarea "[DEMOGRAPHIC_DATA]"
click at [201, 183] on textarea "[DEMOGRAPHIC_DATA]" at bounding box center [153, 187] width 220 height 24
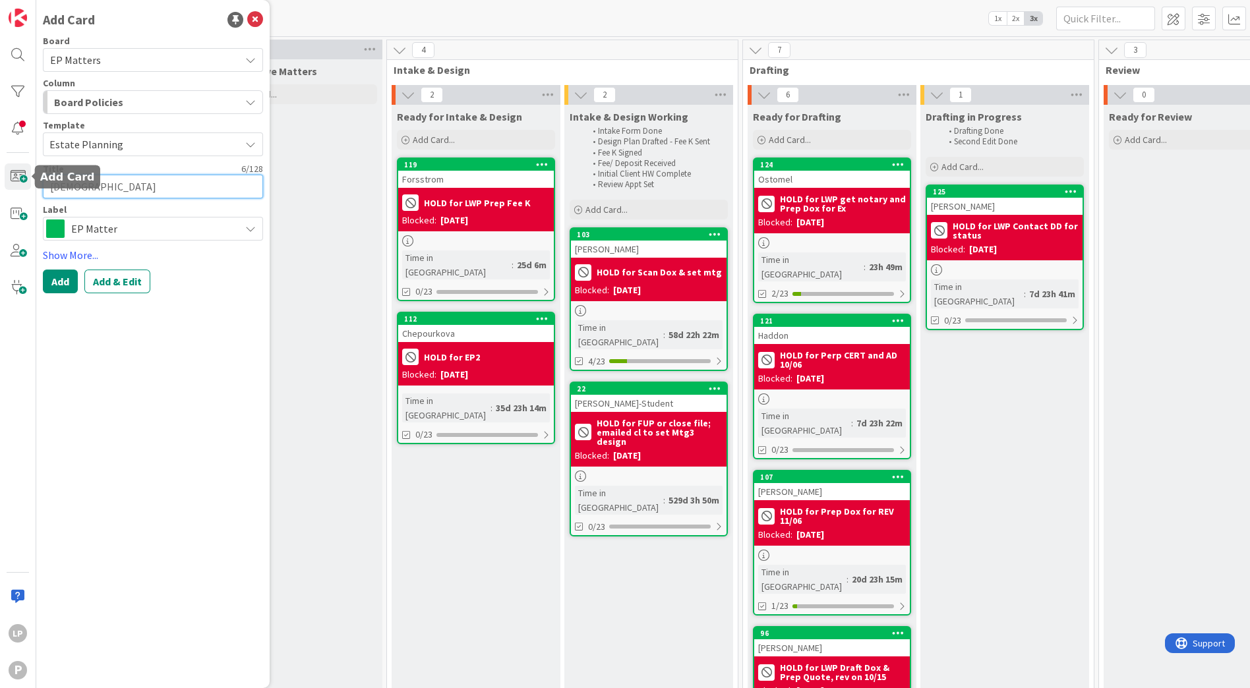
drag, startPoint x: 201, startPoint y: 183, endPoint x: 3, endPoint y: 189, distance: 197.9
click at [3, 189] on div "LP P Add Card Board EP Matters Column Board Policies Template Estate Planning N…" at bounding box center [18, 344] width 36 height 688
type textarea "H"
type textarea "x"
type textarea "Ha"
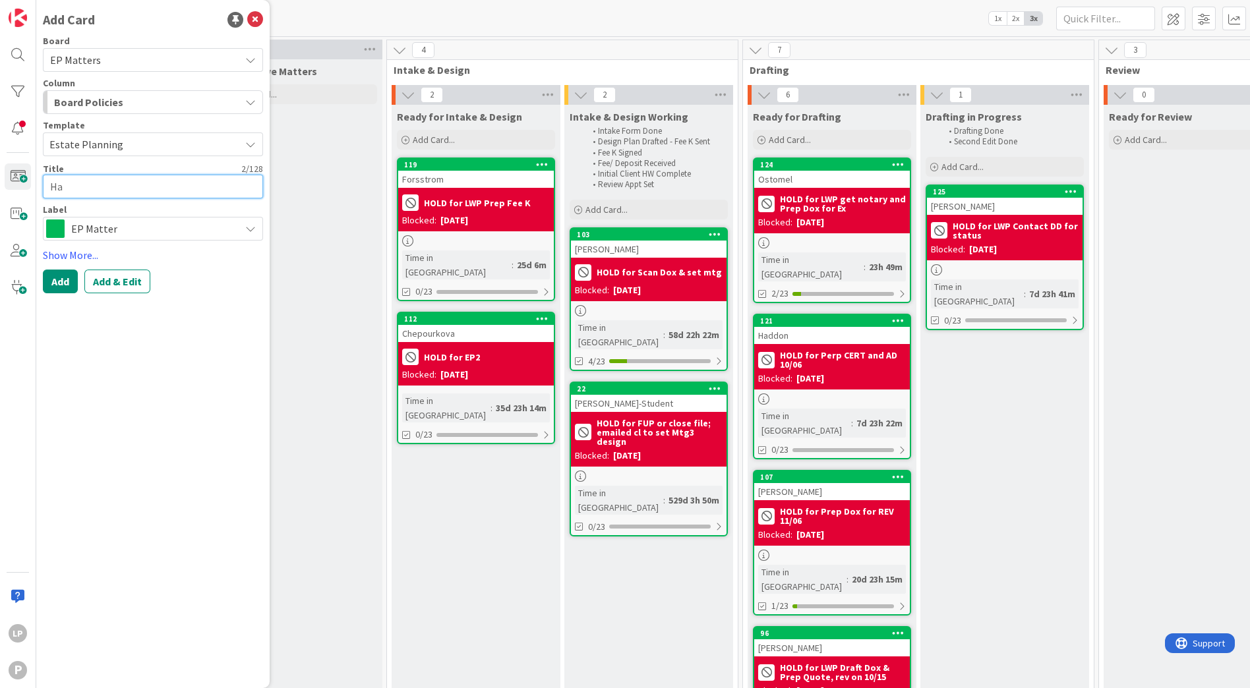
type textarea "x"
type textarea "Has"
type textarea "x"
type textarea "Hasl"
type textarea "x"
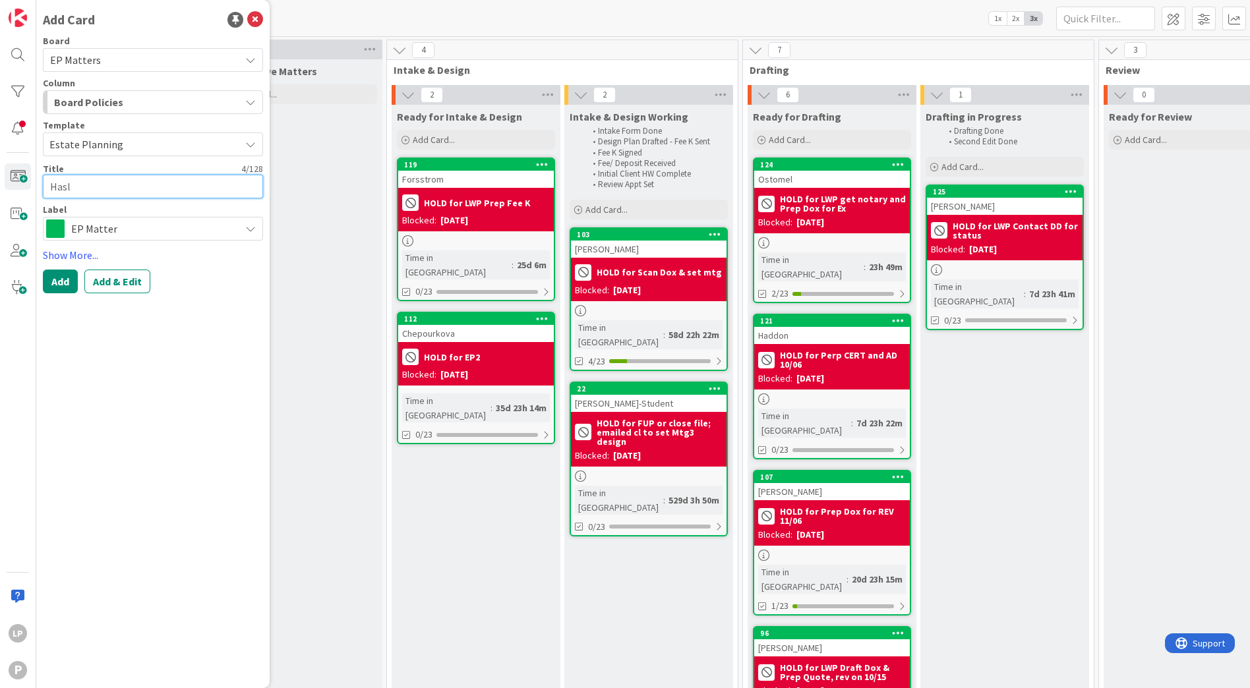
type textarea "Hasla"
type textarea "x"
type textarea "[DEMOGRAPHIC_DATA]"
type textarea "x"
type textarea "[DEMOGRAPHIC_DATA]"
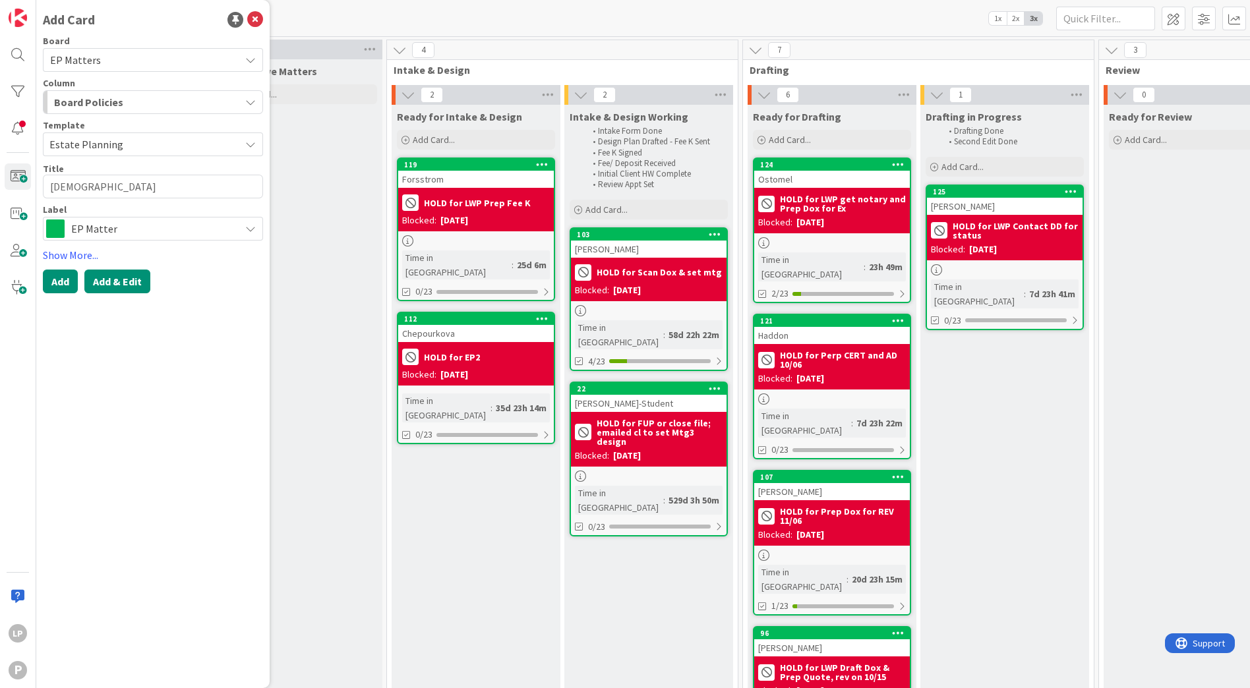
click at [120, 284] on button "Add & Edit" at bounding box center [117, 282] width 66 height 24
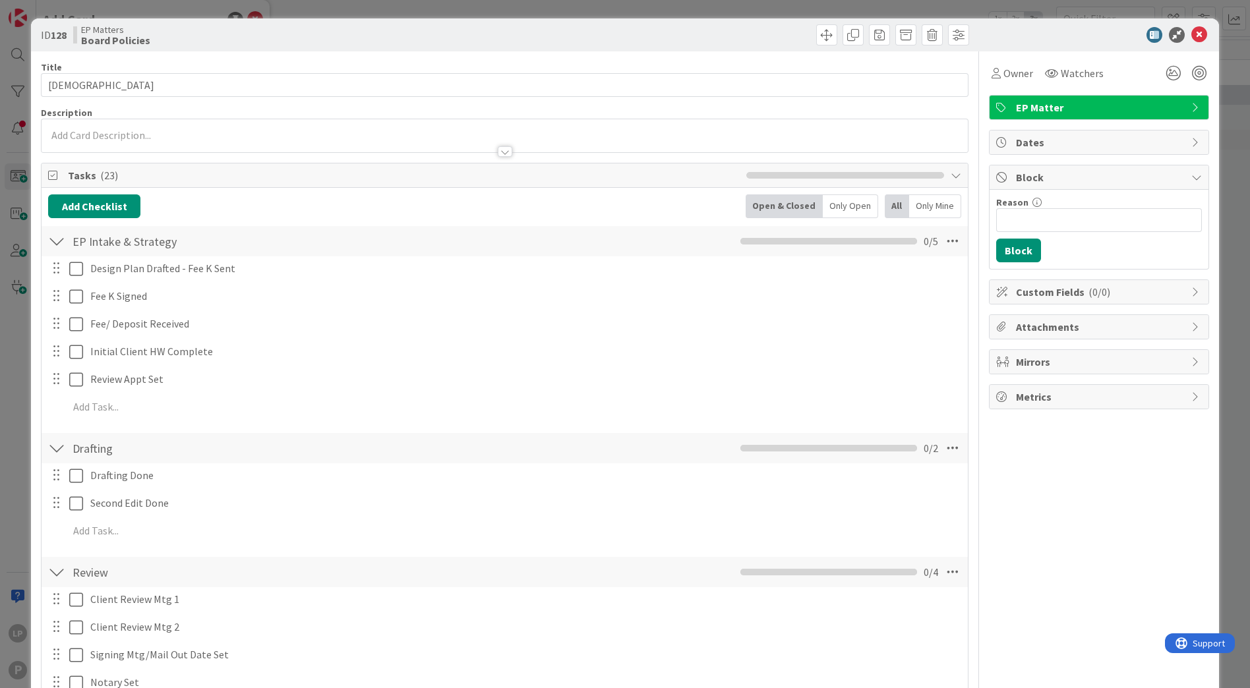
click at [311, 137] on div at bounding box center [505, 135] width 926 height 33
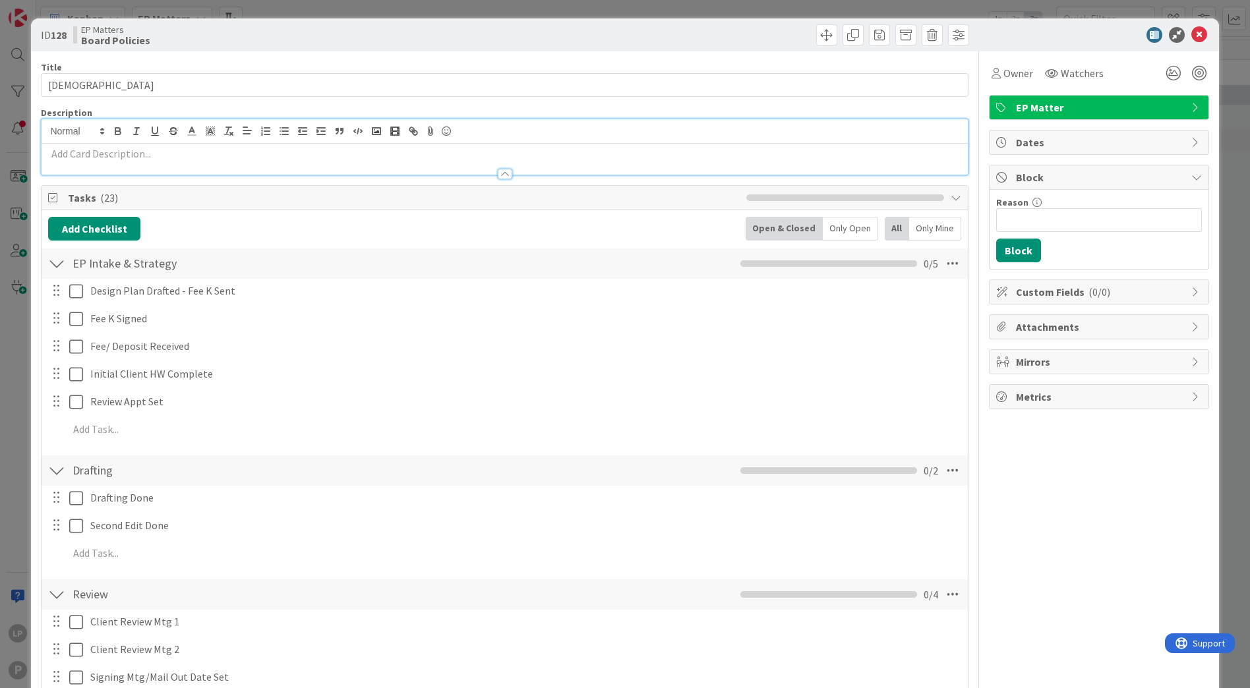
click at [303, 156] on p at bounding box center [504, 153] width 913 height 15
click at [1057, 224] on input "Reason" at bounding box center [1099, 220] width 206 height 24
paste input "HOLD for EP2"
type input "HOLD for EP2 mtg"
click at [1192, 36] on icon at bounding box center [1200, 35] width 16 height 16
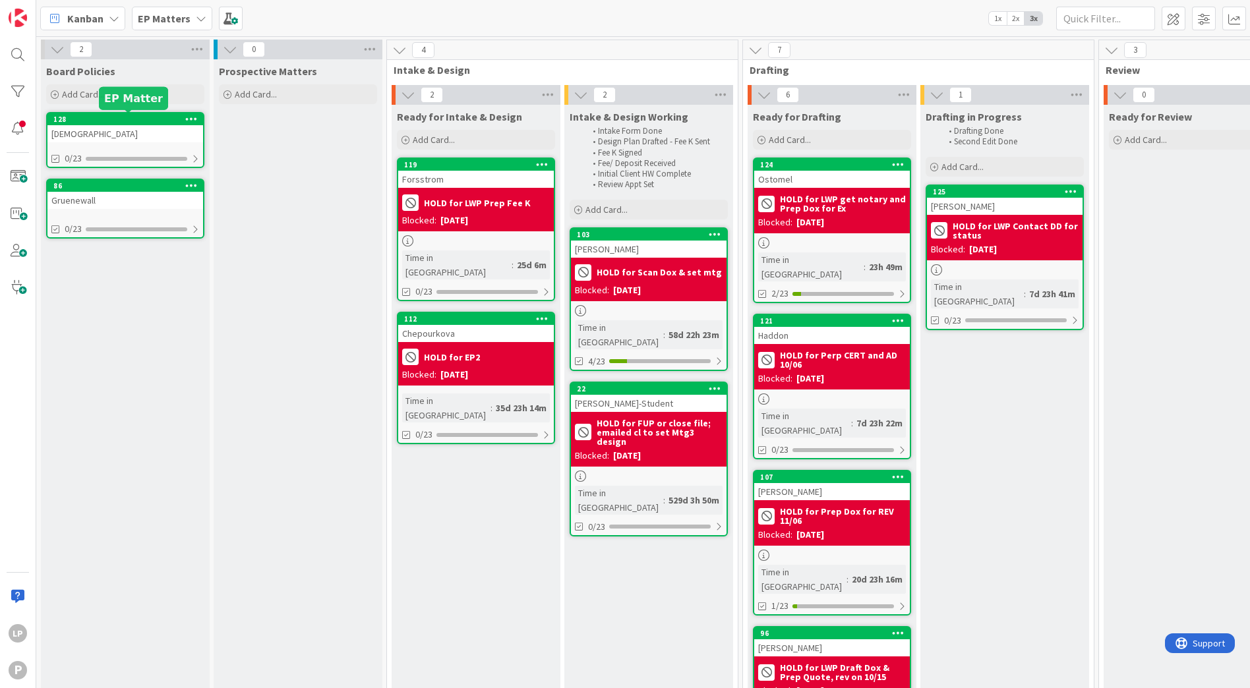
click at [126, 118] on div "128" at bounding box center [128, 119] width 150 height 9
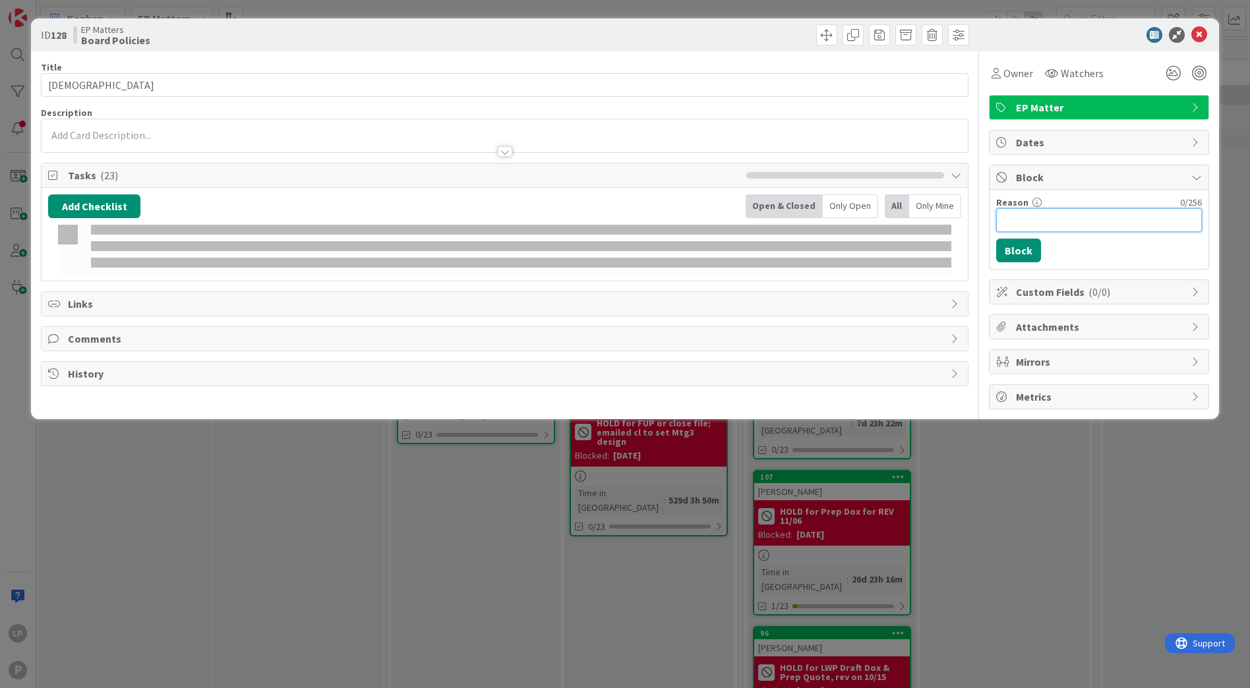
click at [1024, 226] on input "Reason" at bounding box center [1099, 220] width 206 height 24
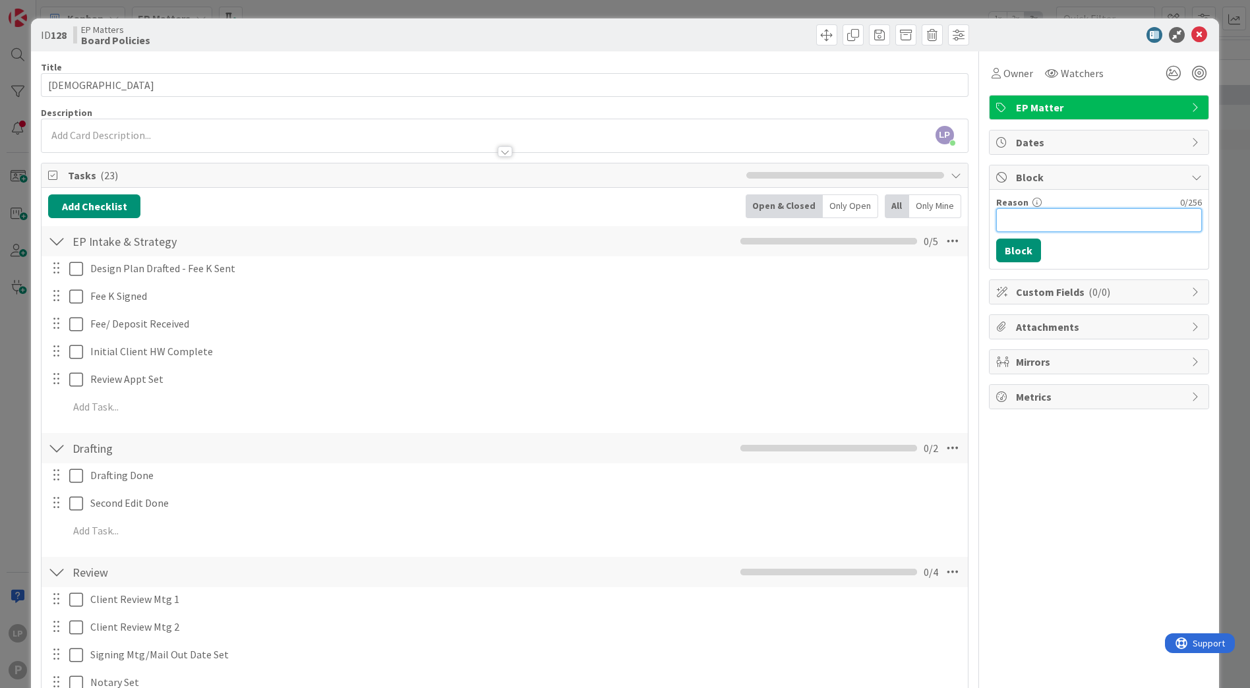
click at [1025, 226] on input "Reason" at bounding box center [1099, 220] width 206 height 24
paste input "HOLD for EP2"
type input "HOLD for EP2 mtg"
click at [1000, 255] on button "Block" at bounding box center [1018, 251] width 45 height 24
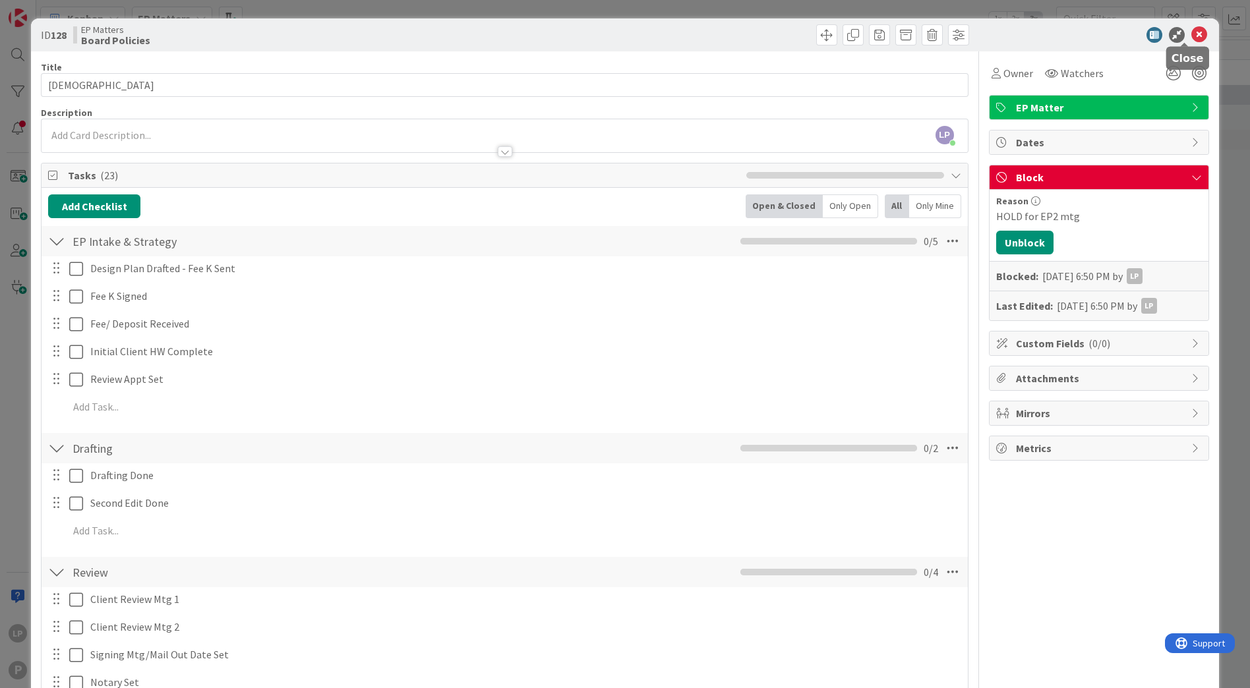
click at [1192, 33] on icon at bounding box center [1200, 35] width 16 height 16
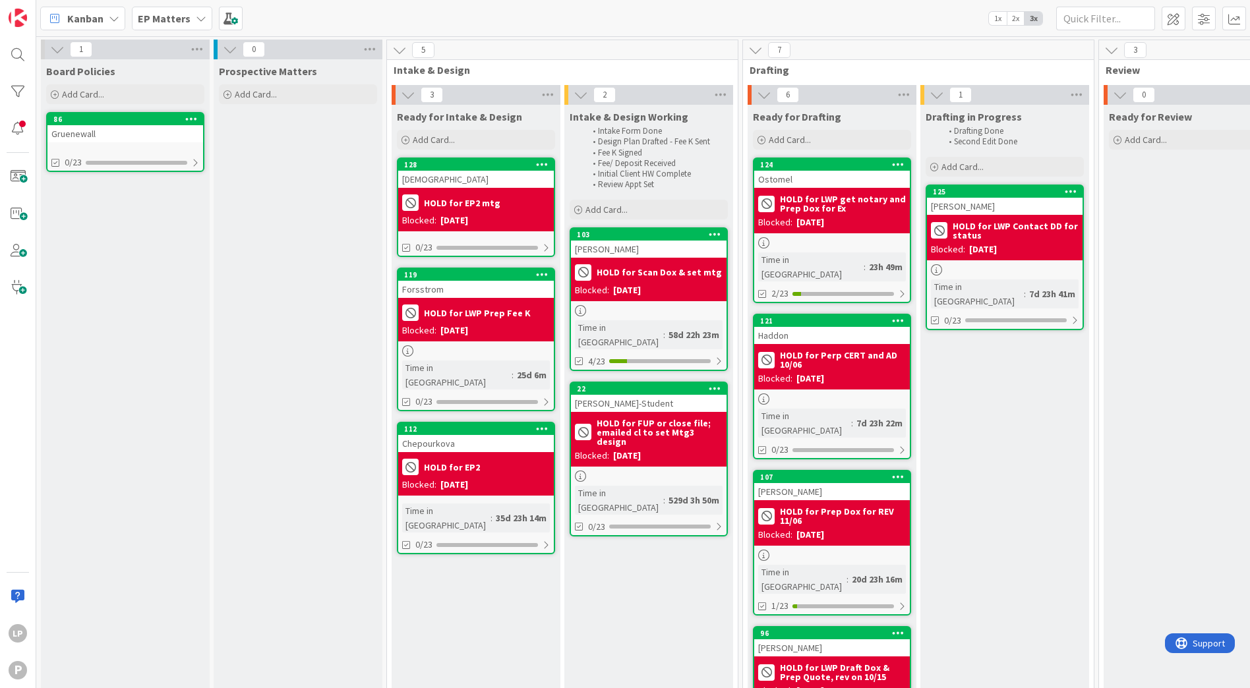
click at [768, 3] on div "Kanban EP Matters 1x 2x 3x" at bounding box center [643, 18] width 1214 height 36
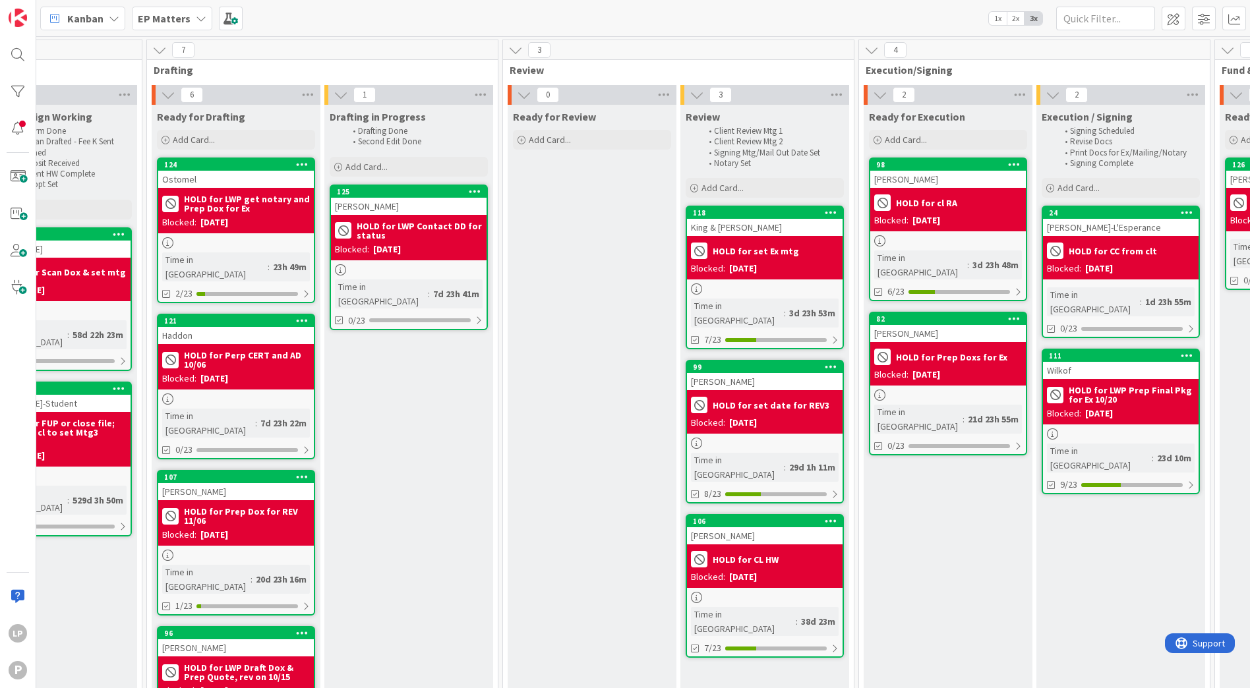
scroll to position [0, 601]
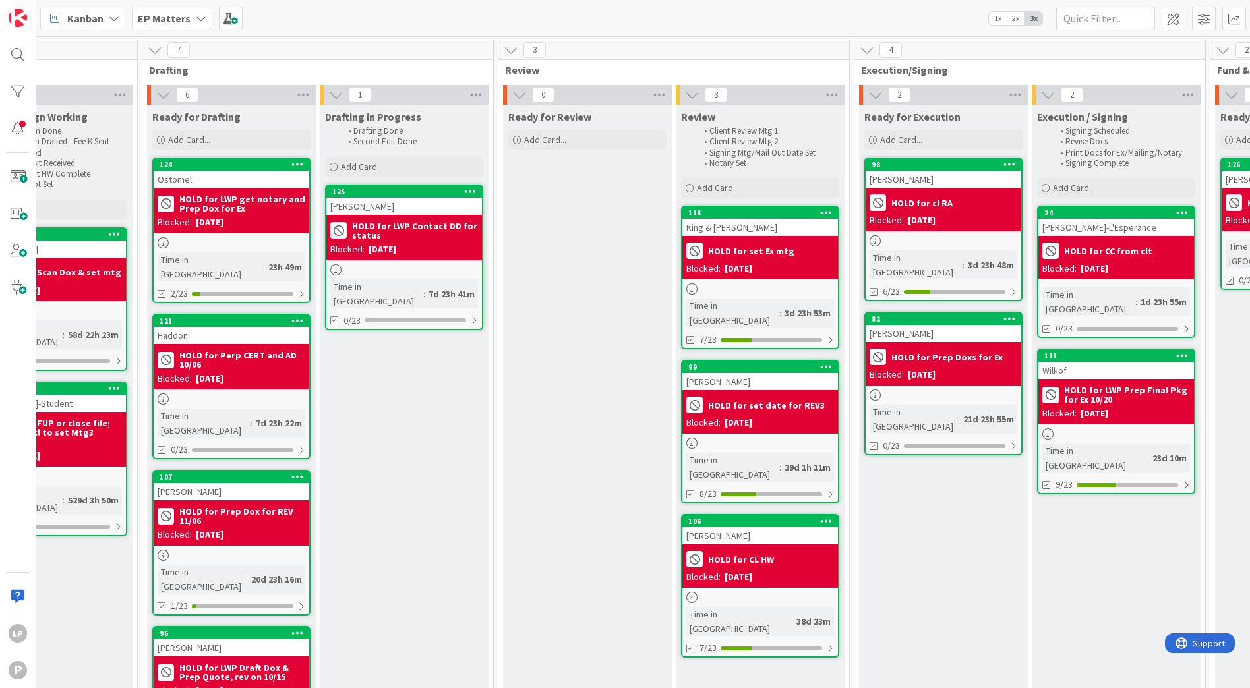
click at [191, 13] on div "EP Matters" at bounding box center [172, 19] width 80 height 24
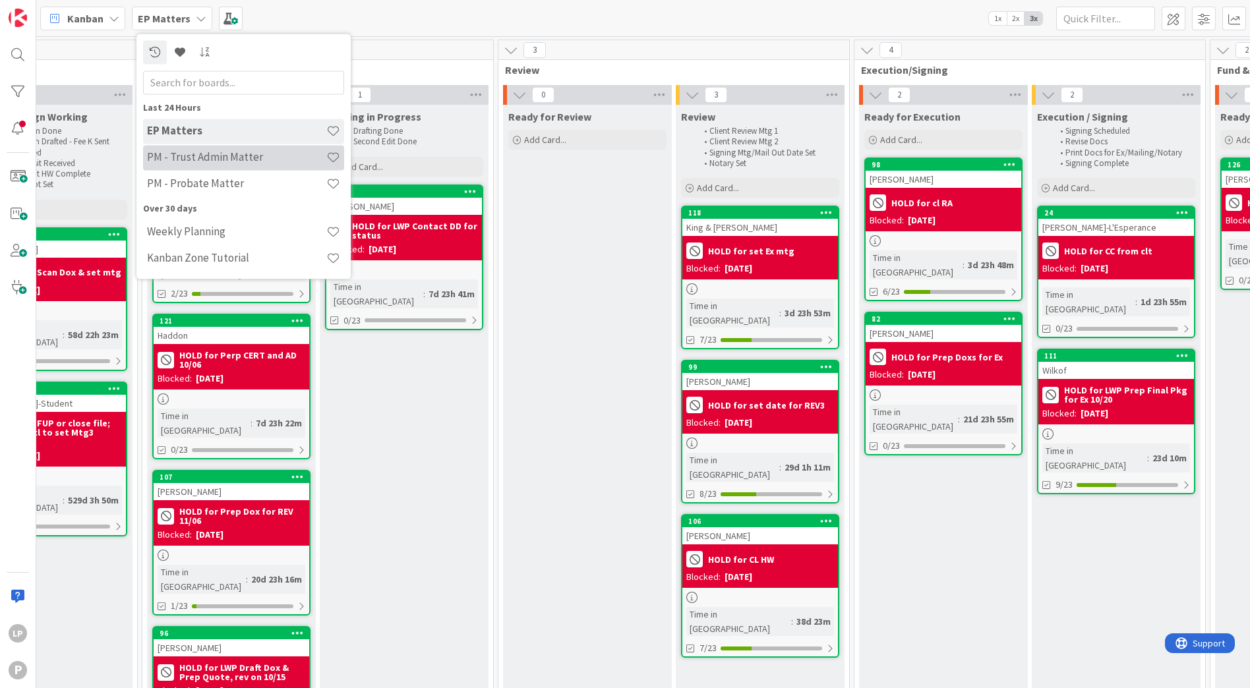
click at [228, 154] on h4 "PM - Trust Admin Matter" at bounding box center [236, 157] width 179 height 13
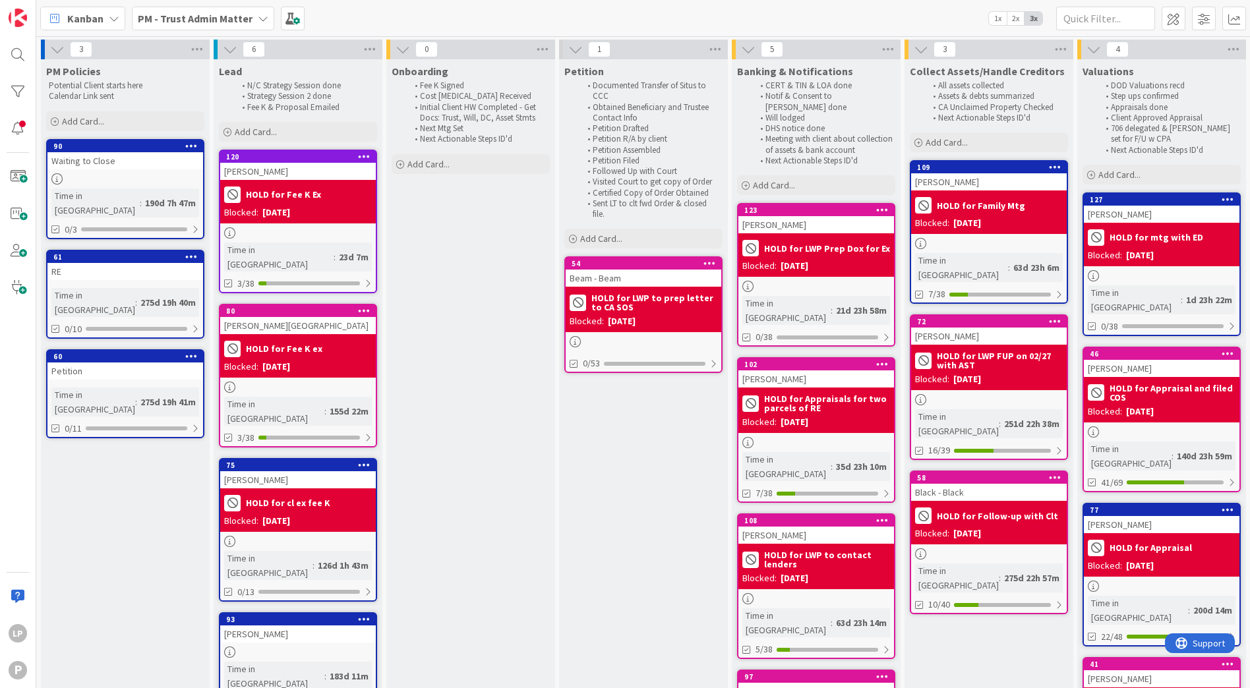
click at [707, 17] on div "Kanban PM - Trust Admin Matter 1x 2x 3x" at bounding box center [643, 18] width 1214 height 36
click at [822, 360] on div "102" at bounding box center [820, 364] width 150 height 9
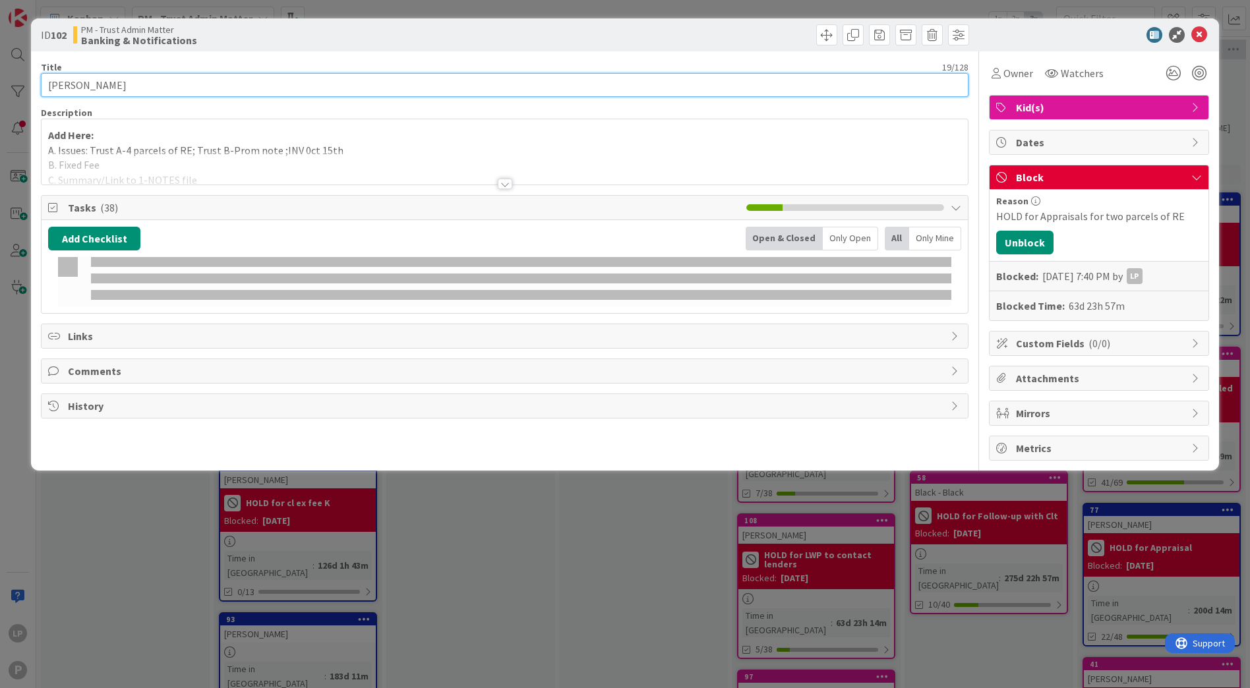
click at [96, 82] on input "[PERSON_NAME]" at bounding box center [504, 85] width 927 height 24
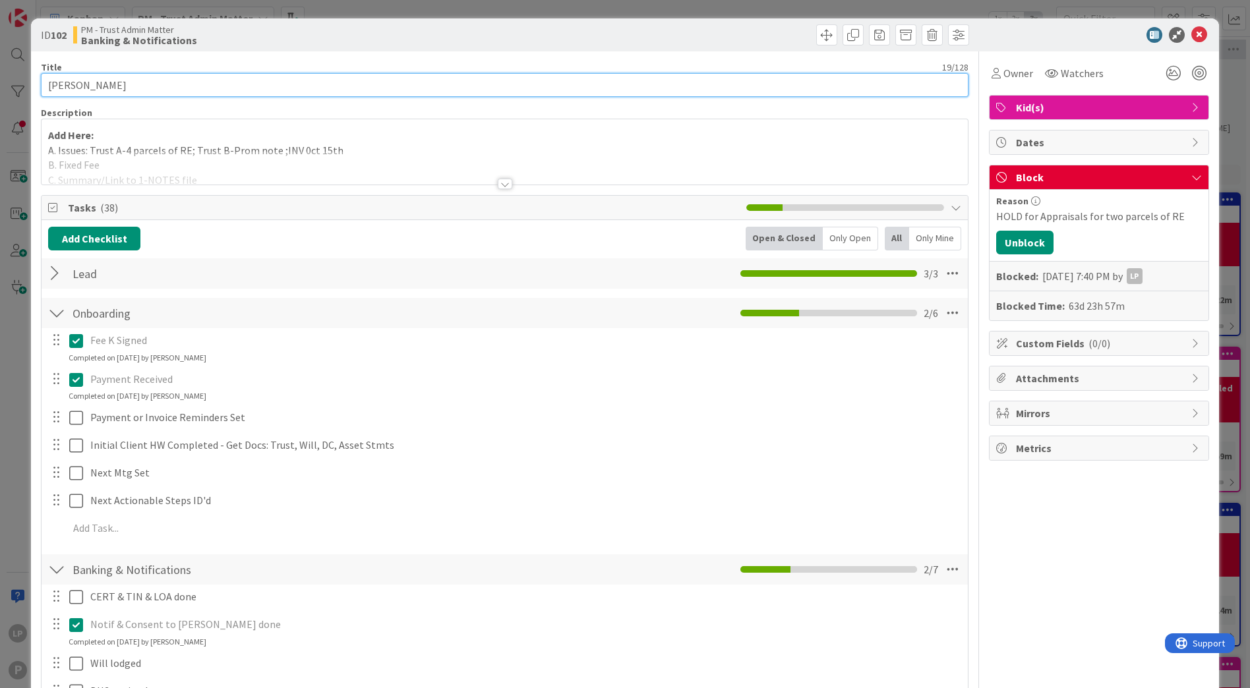
drag, startPoint x: 96, startPoint y: 82, endPoint x: 22, endPoint y: 82, distance: 73.2
click at [22, 82] on div "ID 102 PM - Trust Admin Matter Banking & Notifications Title 19 / 128 [PERSON_N…" at bounding box center [625, 344] width 1250 height 688
type input "[PERSON_NAME]"
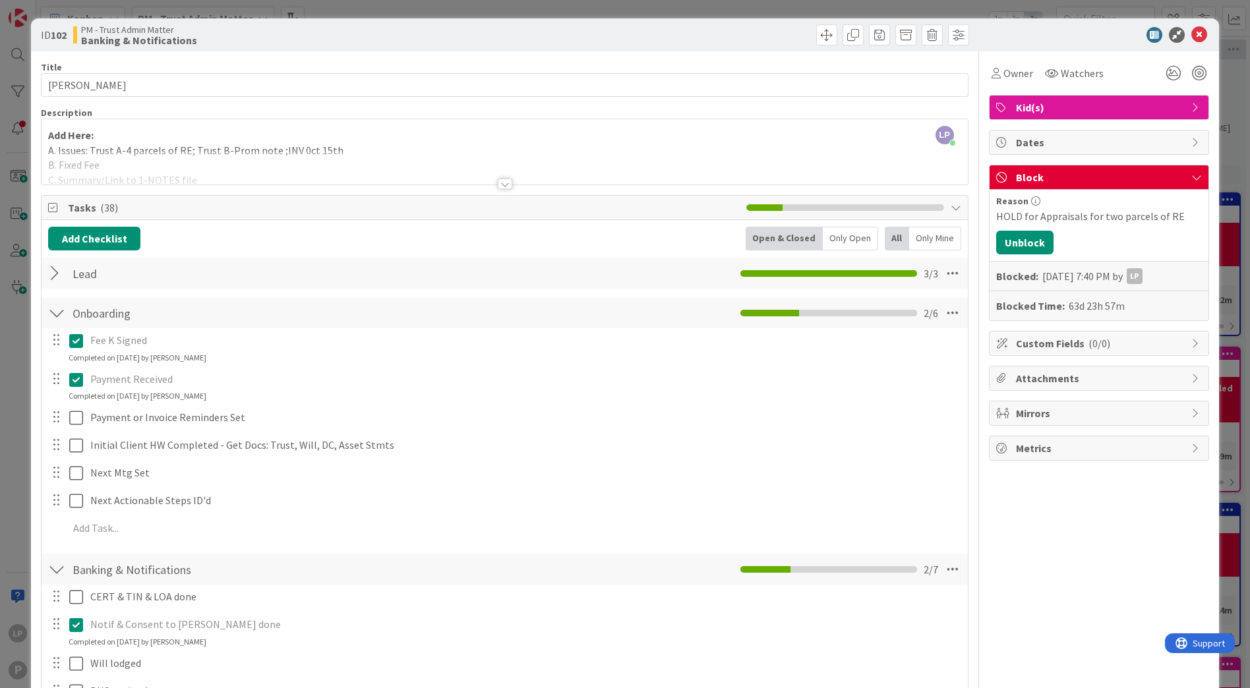
click at [359, 150] on div "Add Here: A. Issues: Trust A-4 parcels of RE; Trust B-Prom note ;INV 0ct 15th B…" at bounding box center [505, 154] width 926 height 59
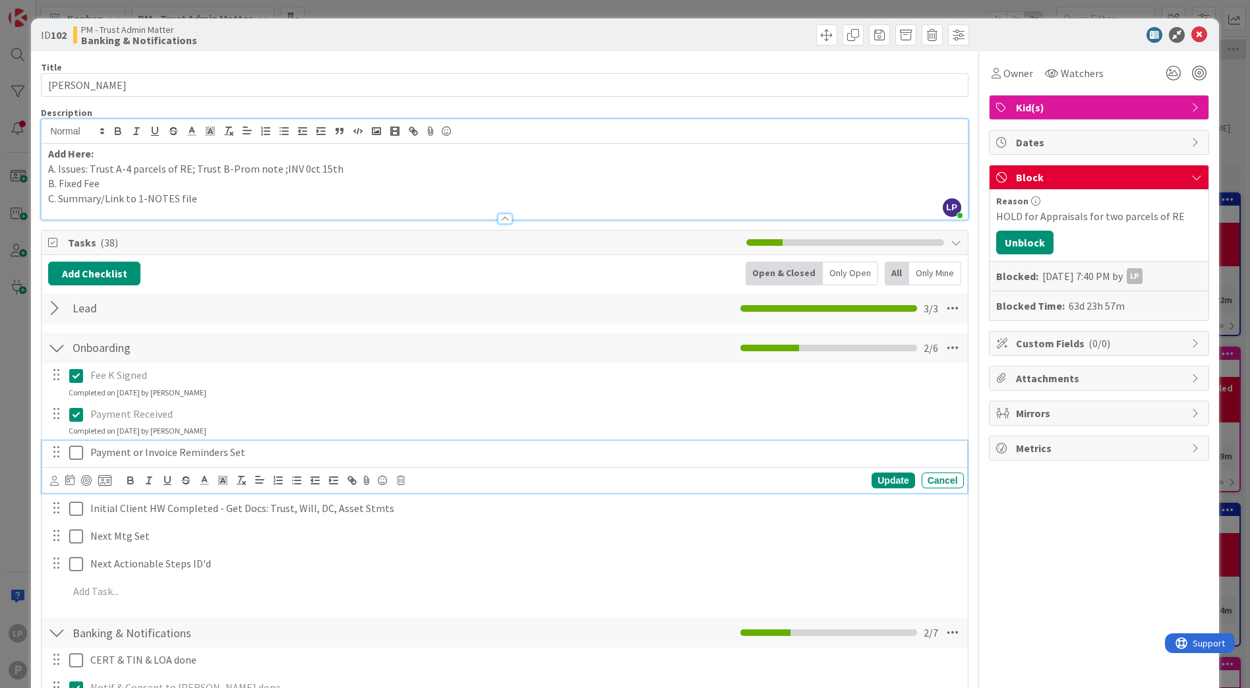
drag, startPoint x: 74, startPoint y: 454, endPoint x: 115, endPoint y: 450, distance: 41.8
click at [74, 454] on icon at bounding box center [76, 453] width 14 height 16
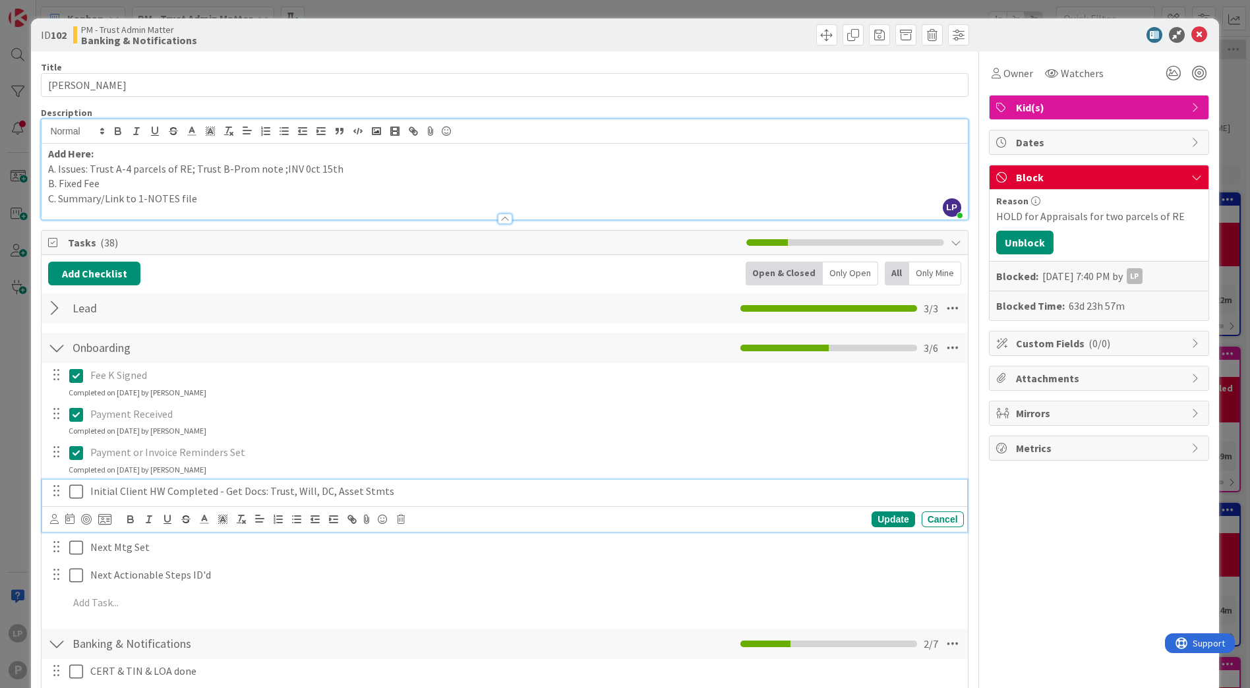
click at [78, 495] on icon at bounding box center [76, 492] width 14 height 16
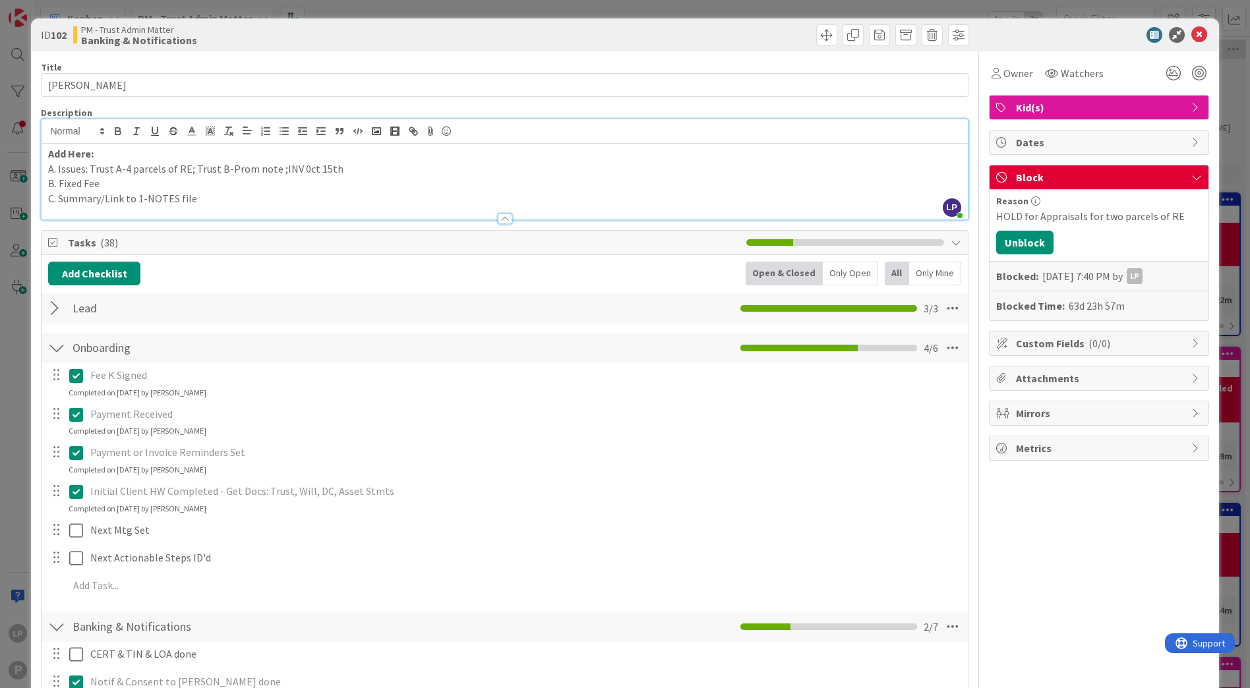
scroll to position [198, 0]
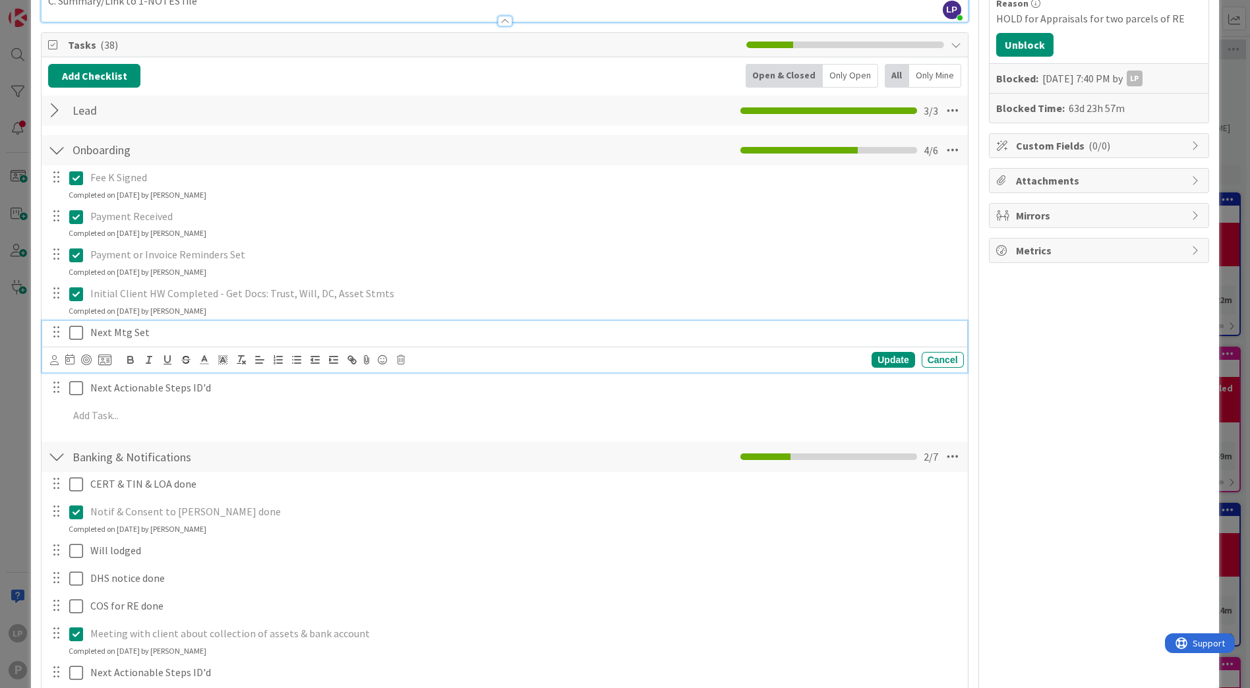
click at [73, 336] on icon at bounding box center [76, 333] width 14 height 16
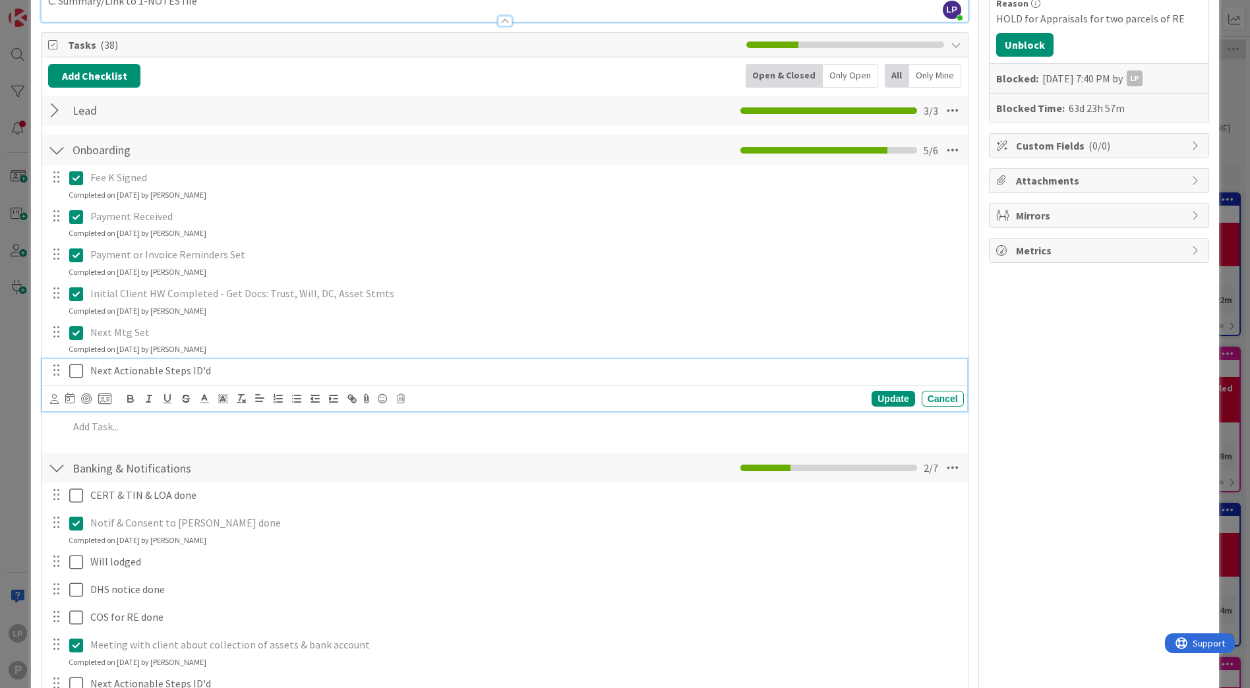
click at [73, 368] on icon at bounding box center [76, 371] width 14 height 16
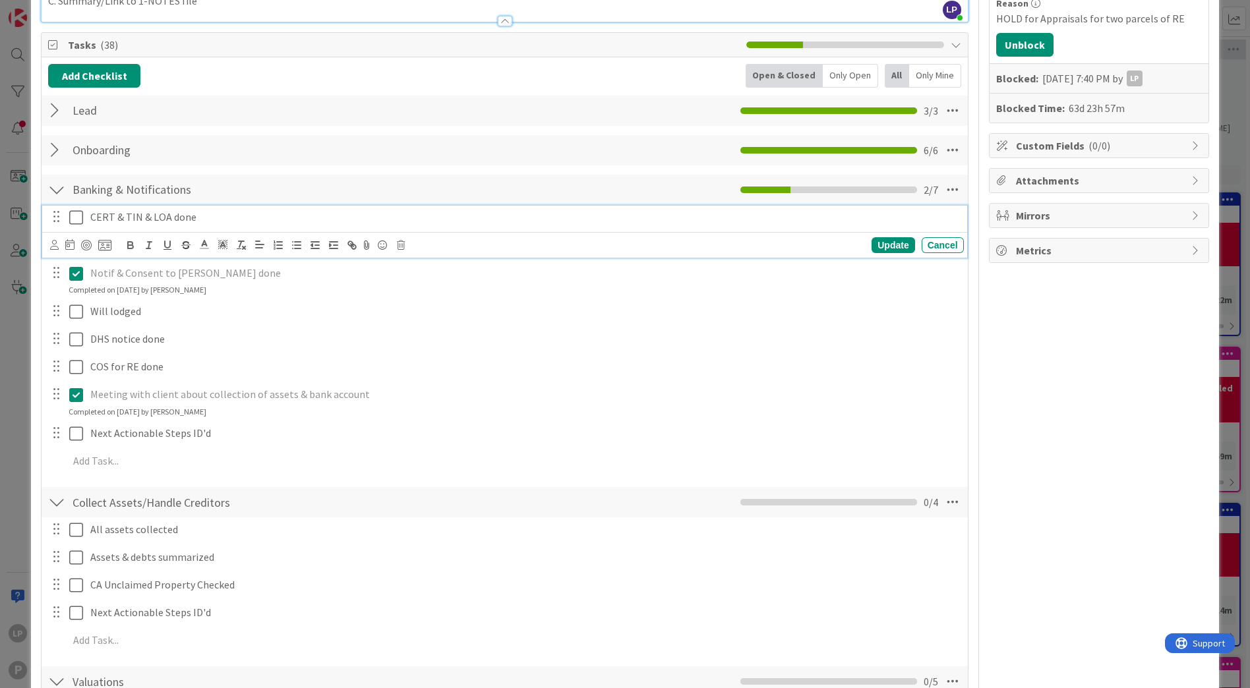
click at [78, 219] on icon at bounding box center [76, 218] width 14 height 16
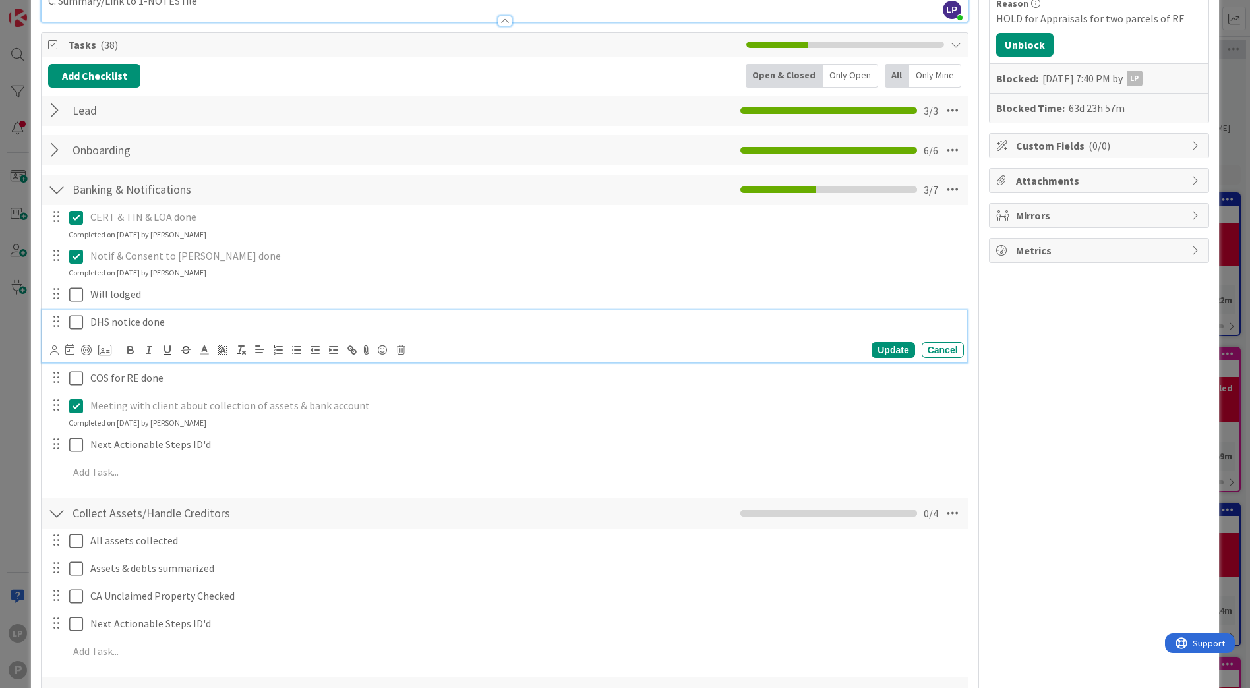
click at [235, 330] on p "DHS notice done" at bounding box center [524, 322] width 868 height 15
click at [397, 350] on icon at bounding box center [401, 350] width 8 height 9
click at [433, 409] on div "Delete" at bounding box center [434, 406] width 49 height 24
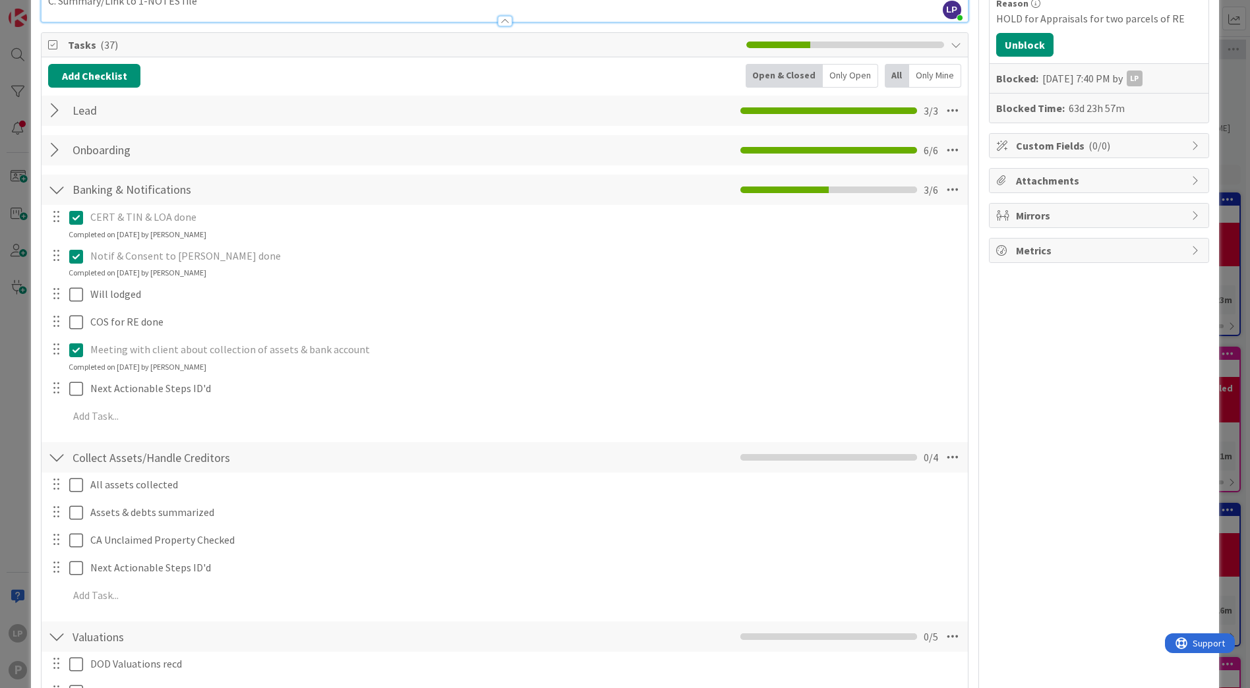
scroll to position [99, 0]
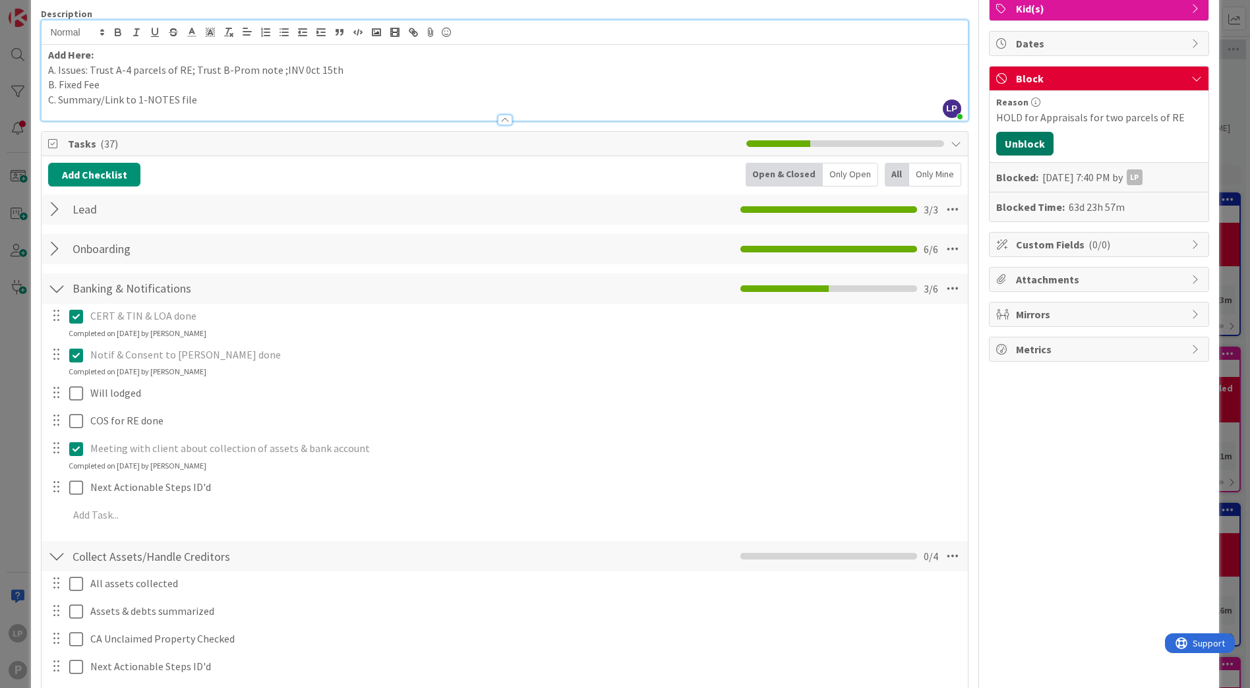
drag, startPoint x: 1008, startPoint y: 146, endPoint x: 1000, endPoint y: 166, distance: 20.5
click at [1008, 146] on button "Unblock" at bounding box center [1024, 144] width 57 height 24
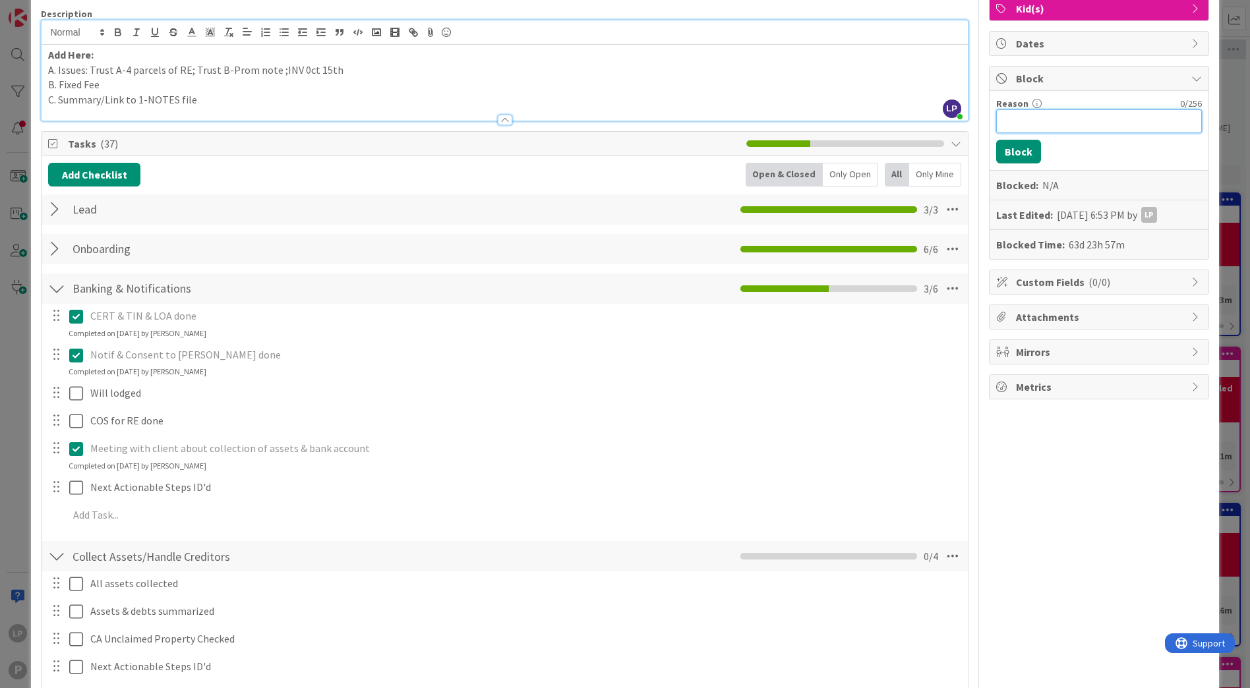
click at [1043, 121] on input "Reason" at bounding box center [1099, 121] width 206 height 24
paste input "HOLD for LWP send COS"
type input "HOLD for LWP send COS"
drag, startPoint x: 1002, startPoint y: 152, endPoint x: 911, endPoint y: 182, distance: 95.1
click at [1002, 152] on button "Block" at bounding box center [1018, 152] width 45 height 24
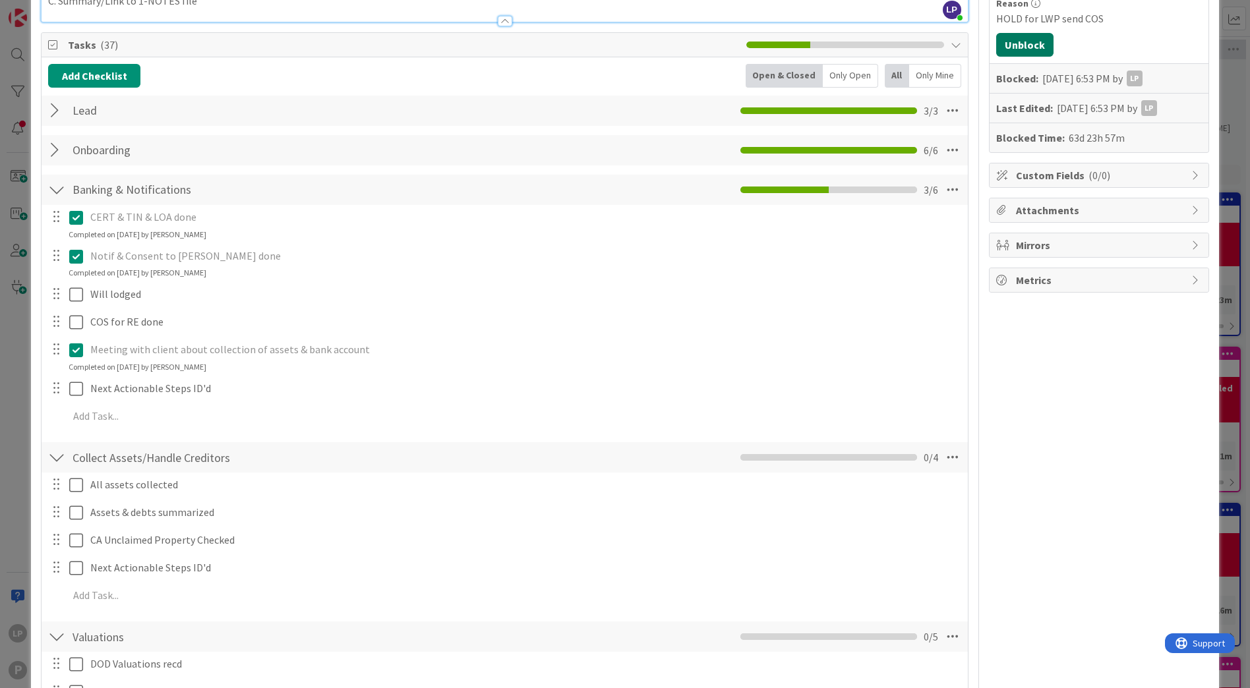
scroll to position [0, 0]
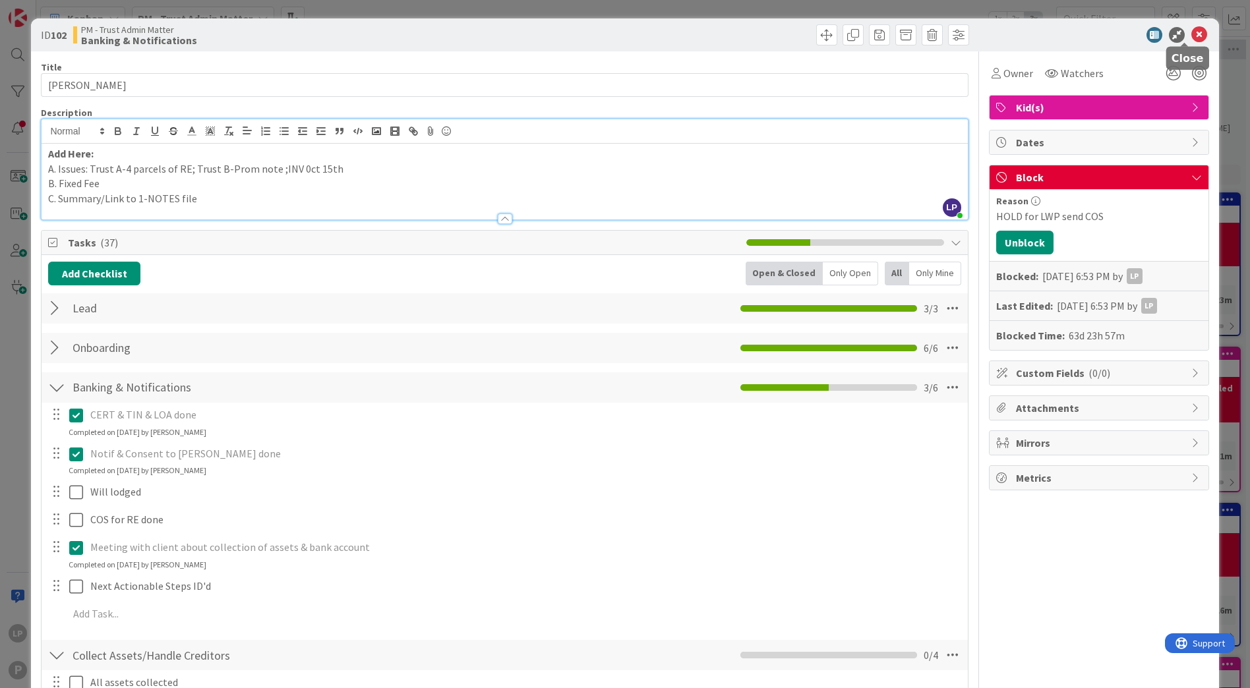
click at [1192, 37] on icon at bounding box center [1200, 35] width 16 height 16
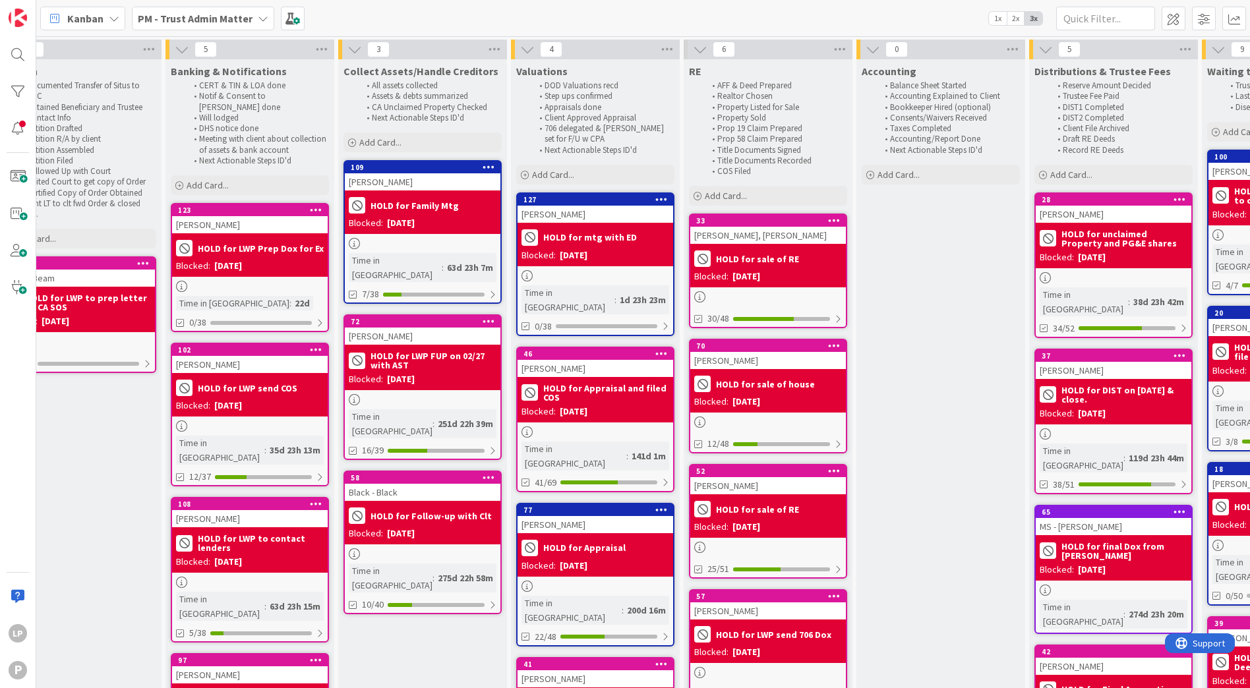
scroll to position [0, 949]
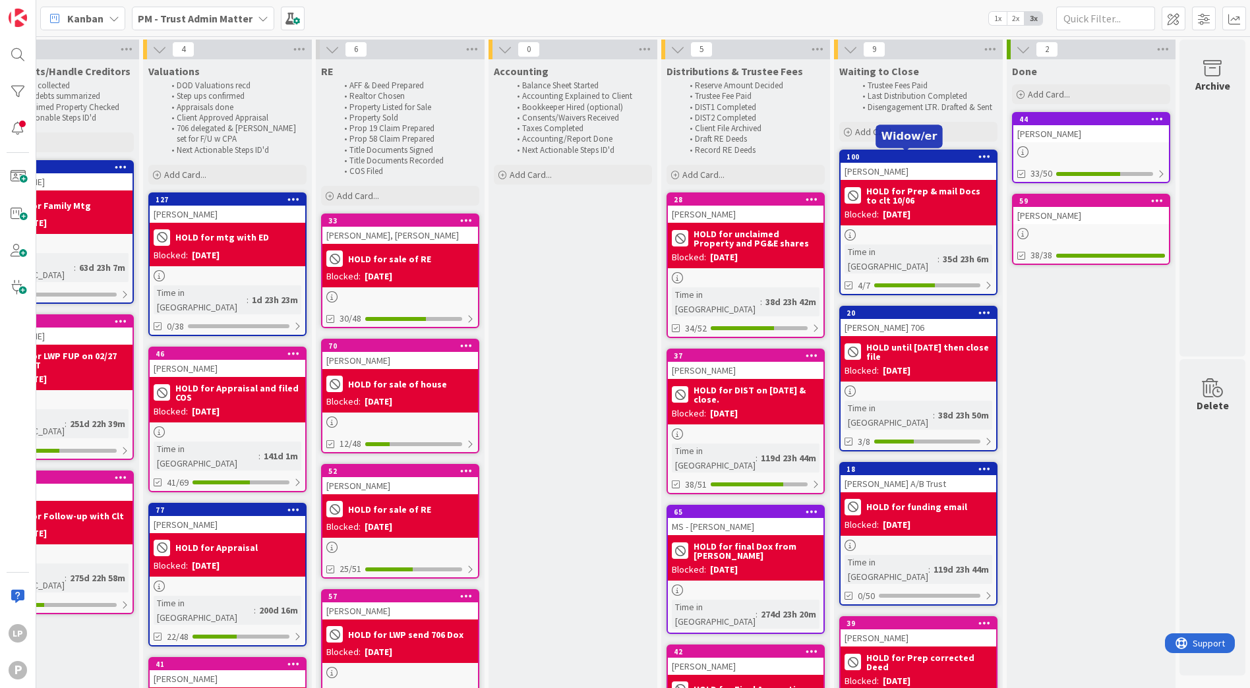
click at [909, 154] on div "100" at bounding box center [922, 156] width 150 height 9
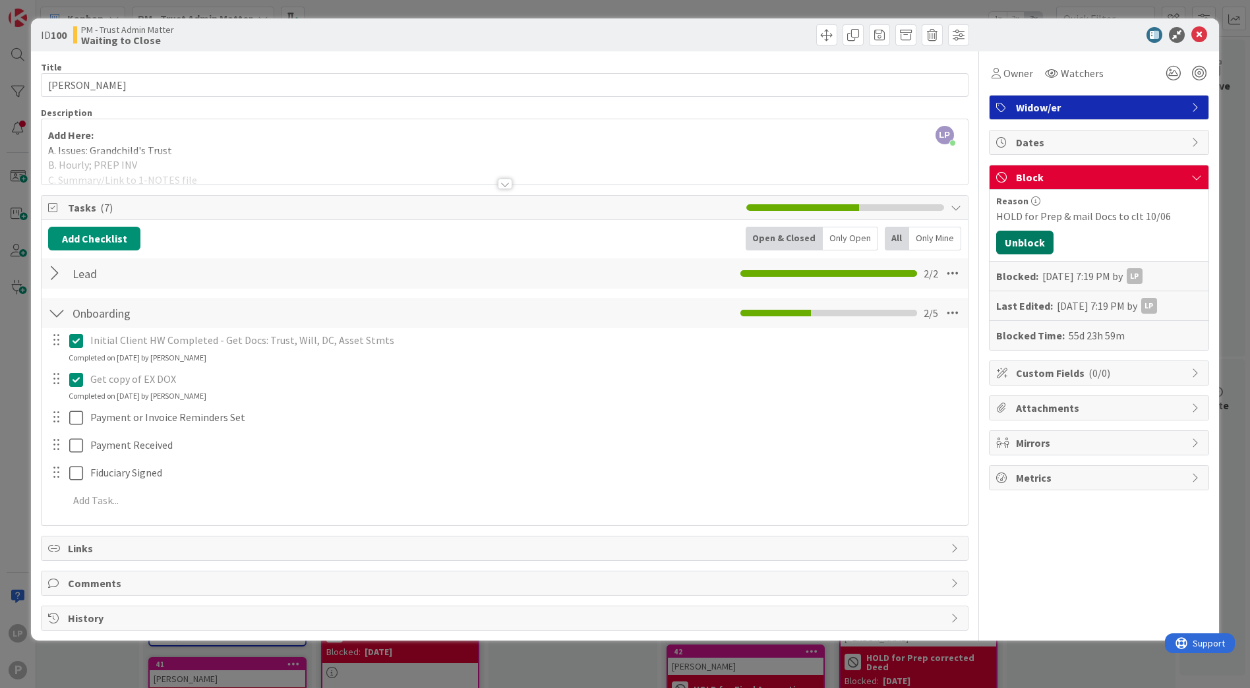
drag, startPoint x: 1035, startPoint y: 244, endPoint x: 1018, endPoint y: 247, distance: 18.1
click at [1035, 244] on button "Unblock" at bounding box center [1024, 243] width 57 height 24
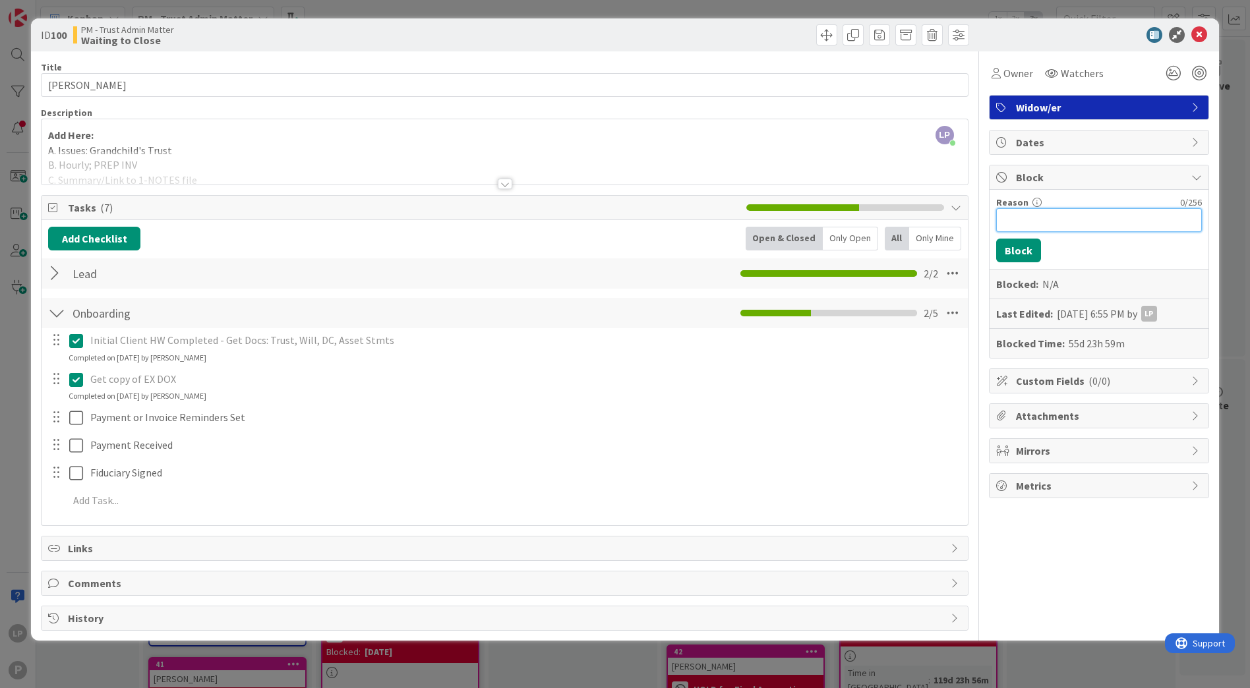
click at [1069, 218] on input "Reason" at bounding box center [1099, 220] width 206 height 24
paste input "HOLD for CC of Dox"
type input "HOLD for CC of Dox"
click at [1022, 251] on button "Block" at bounding box center [1018, 251] width 45 height 24
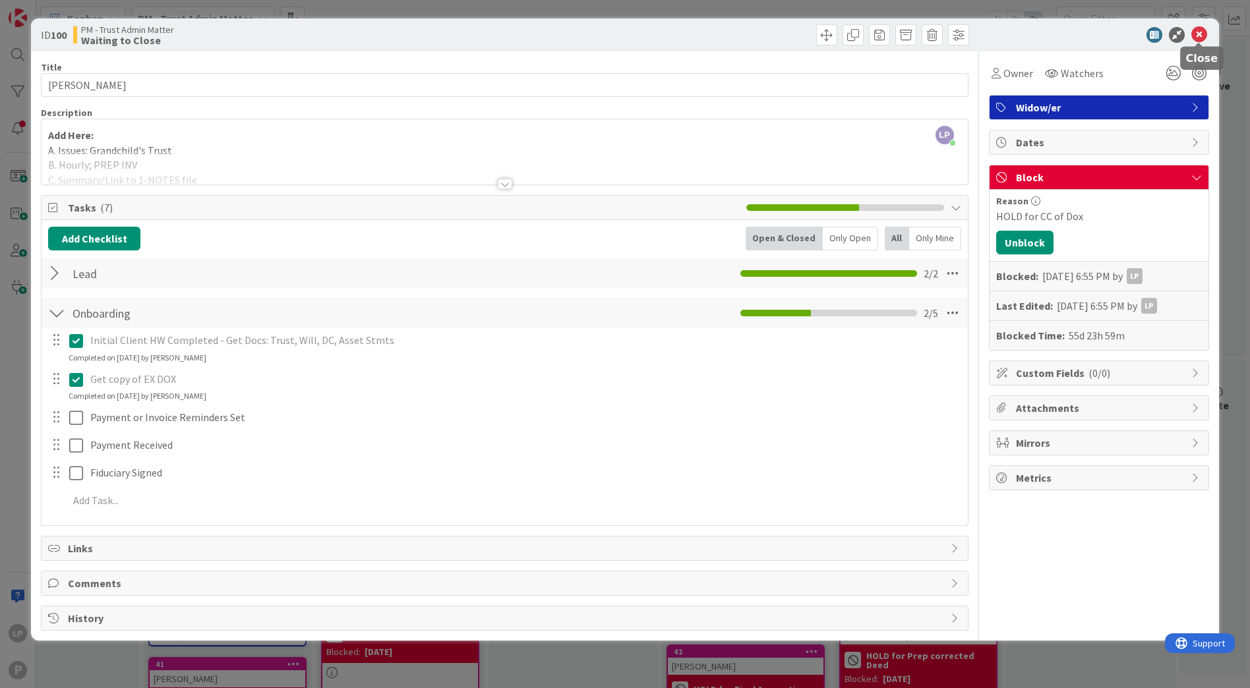
click at [1204, 36] on icon at bounding box center [1200, 35] width 16 height 16
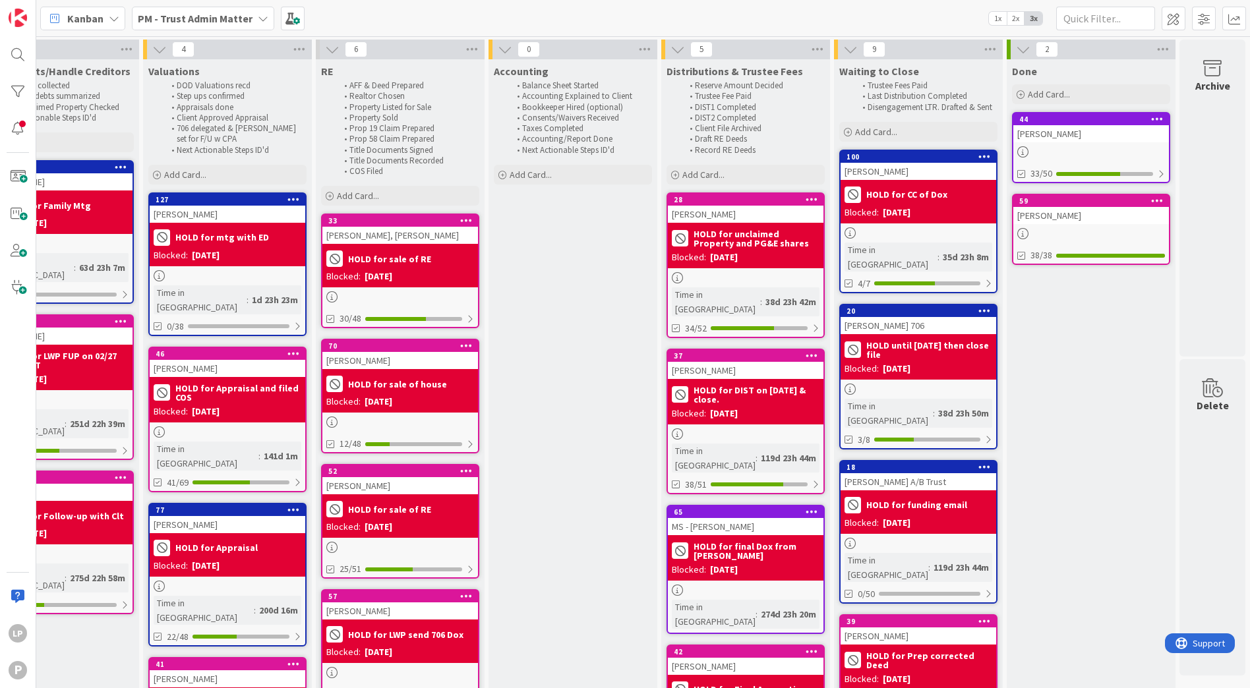
click at [912, 341] on b "HOLD until [DATE] then close file" at bounding box center [929, 350] width 126 height 18
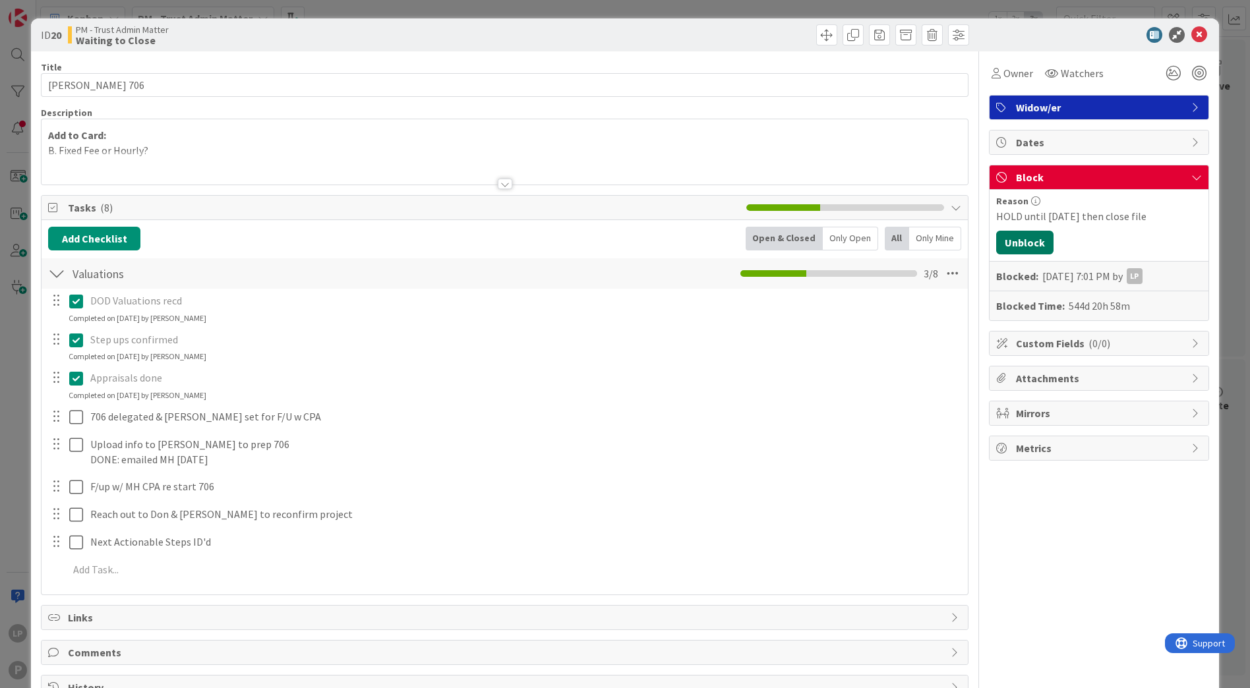
click at [1011, 245] on button "Unblock" at bounding box center [1024, 243] width 57 height 24
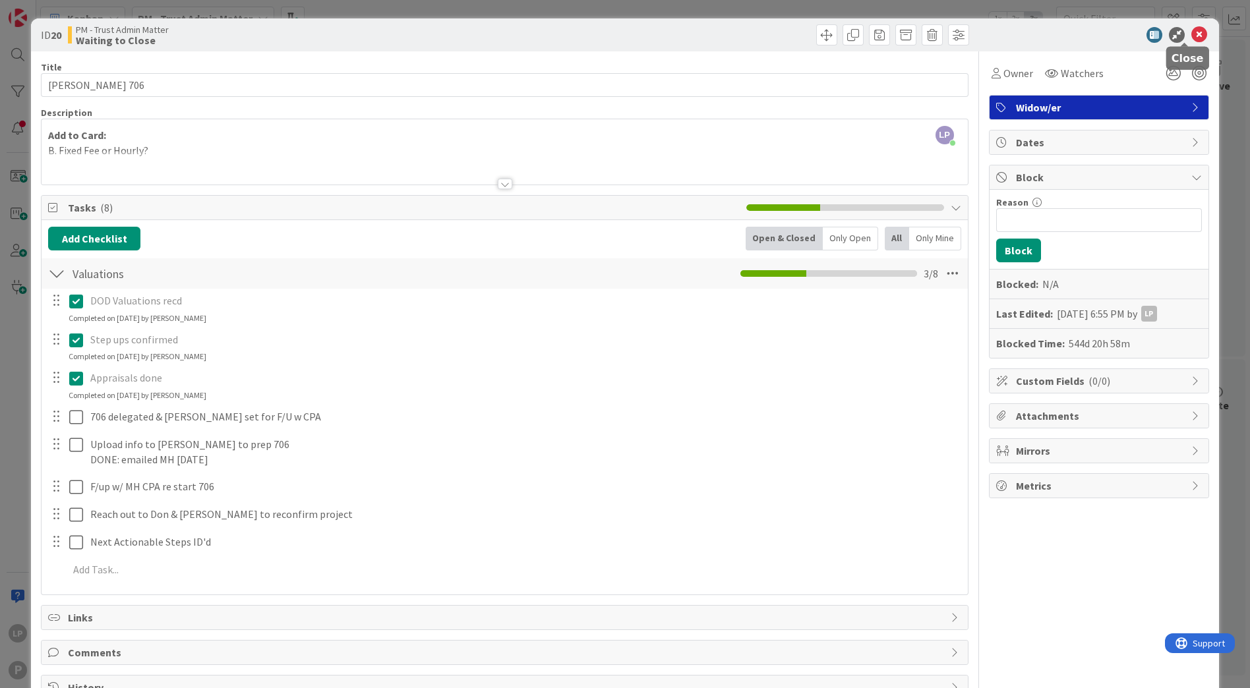
click at [1192, 35] on icon at bounding box center [1200, 35] width 16 height 16
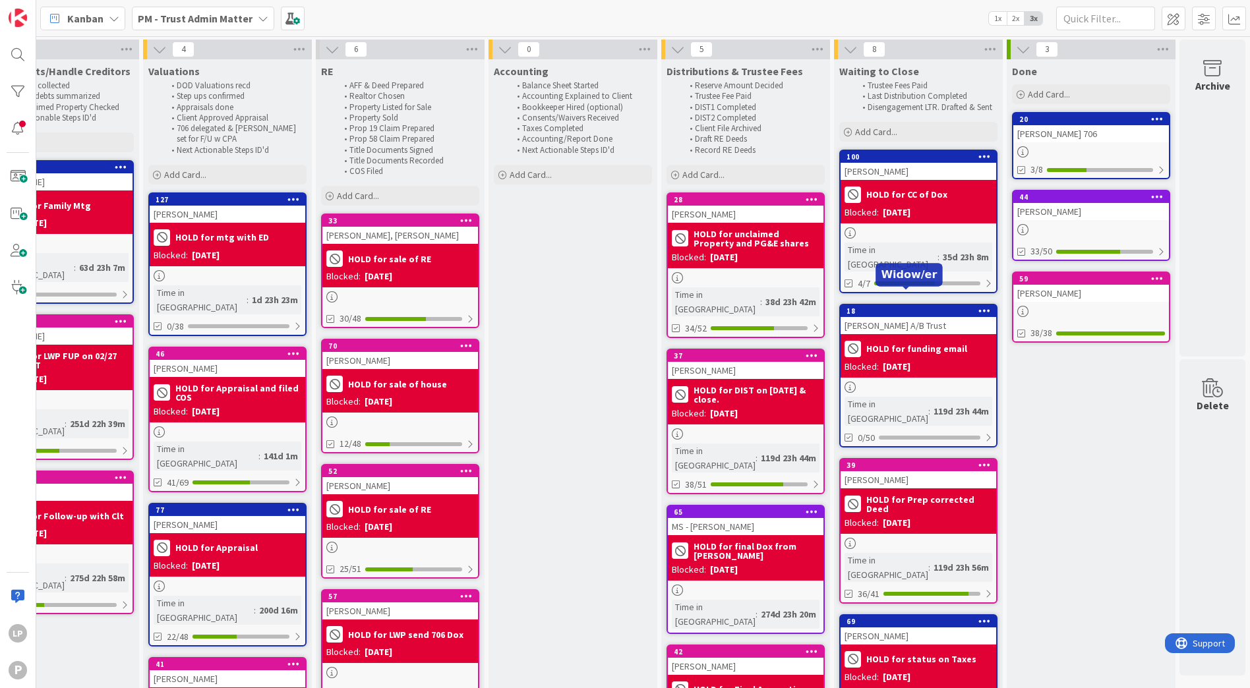
click at [907, 307] on div "18" at bounding box center [922, 311] width 150 height 9
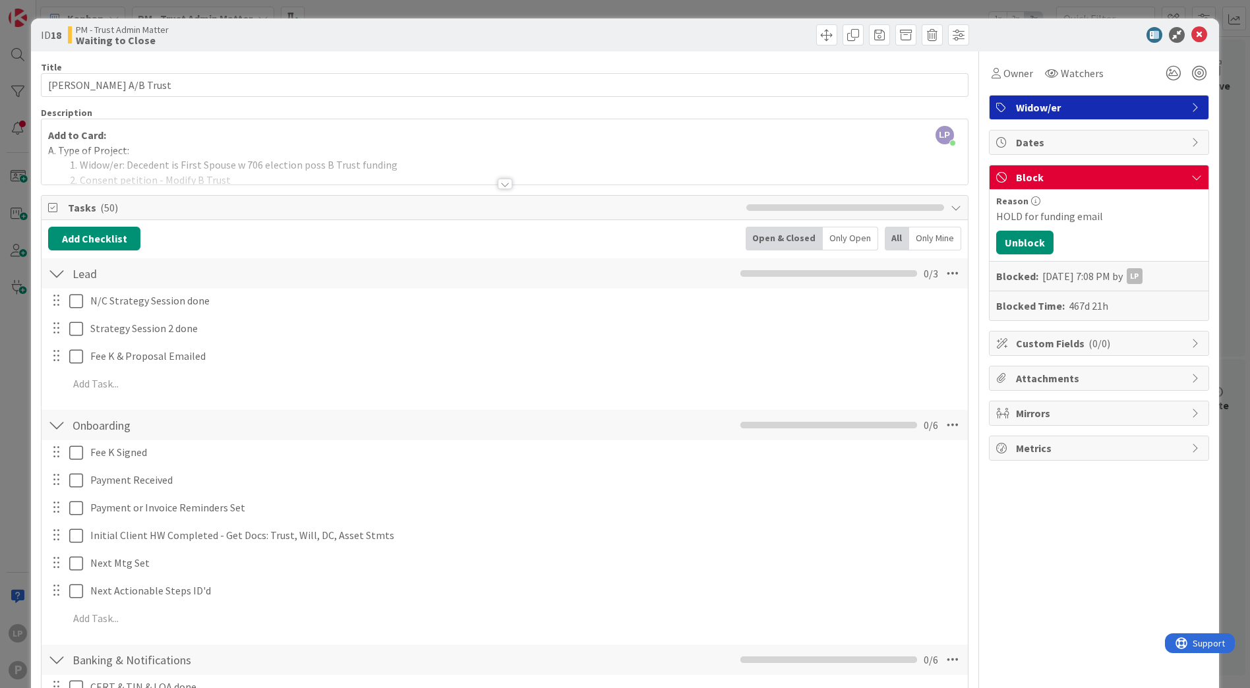
click at [490, 152] on div at bounding box center [505, 168] width 926 height 34
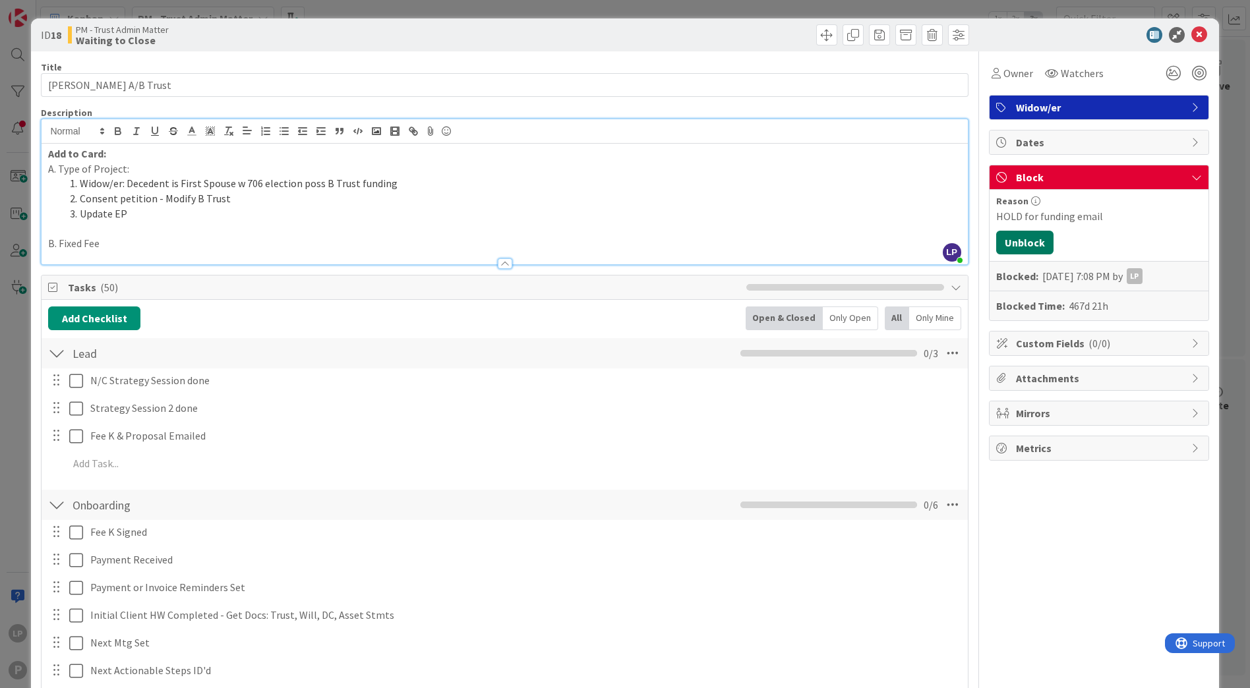
click at [1002, 240] on button "Unblock" at bounding box center [1024, 243] width 57 height 24
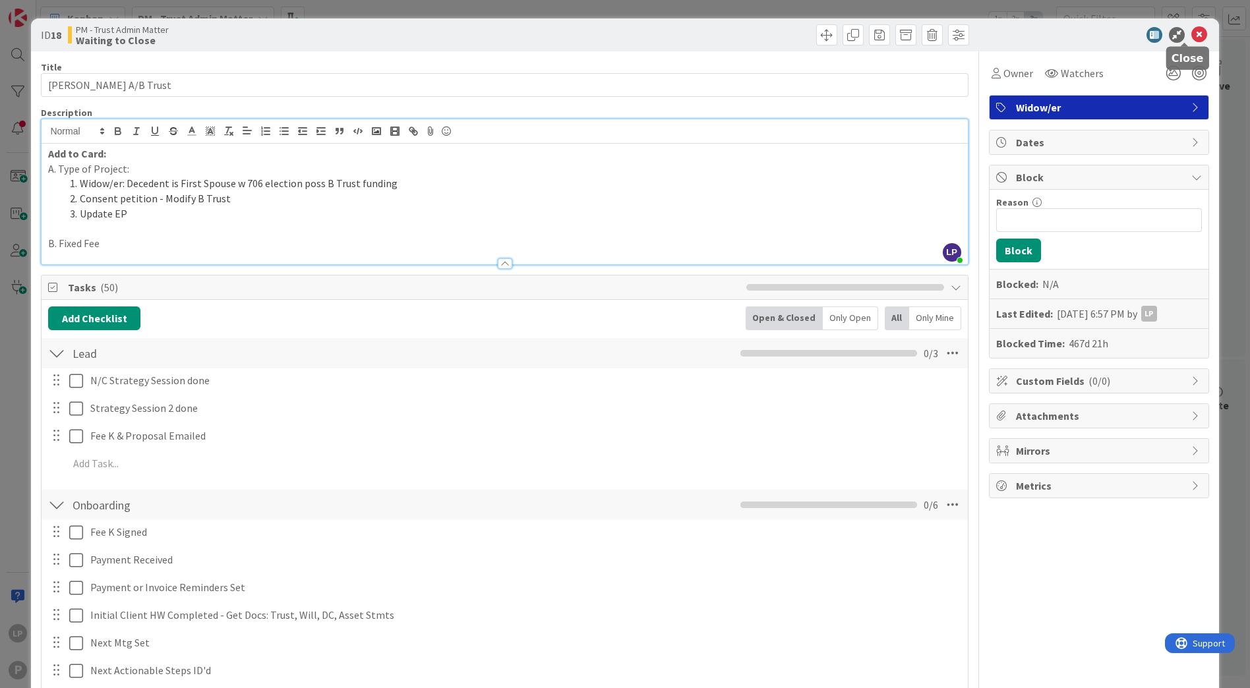
click at [1192, 35] on icon at bounding box center [1200, 35] width 16 height 16
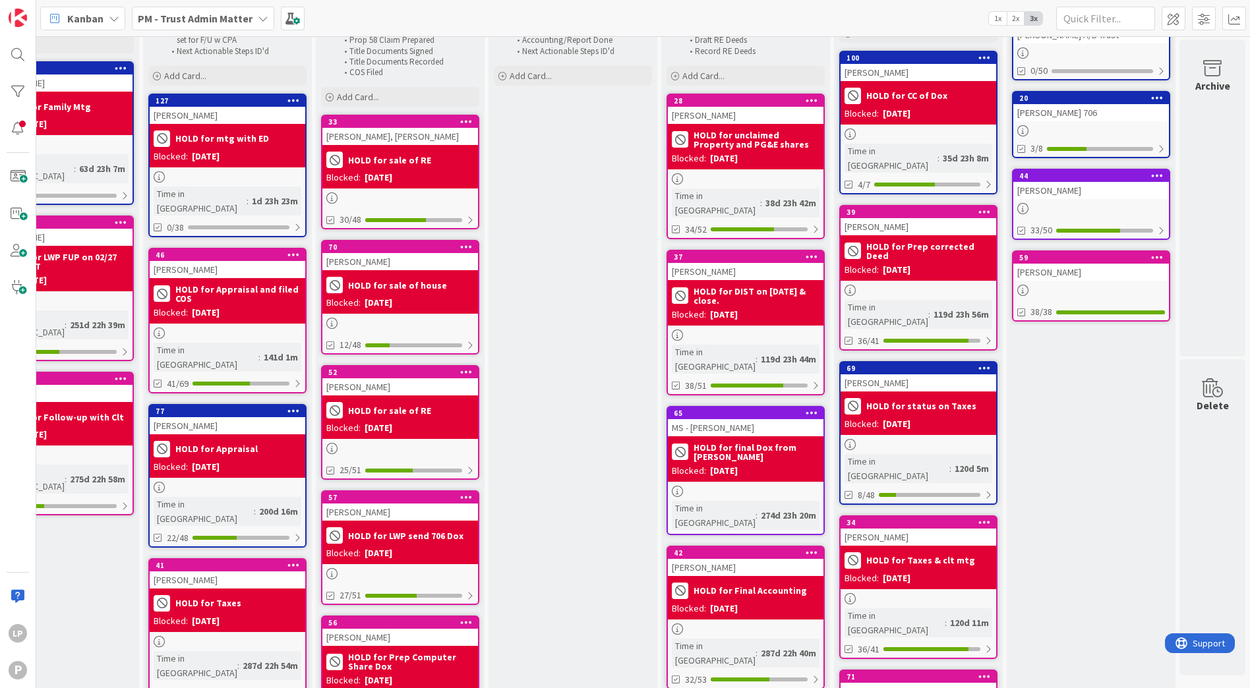
scroll to position [198, 949]
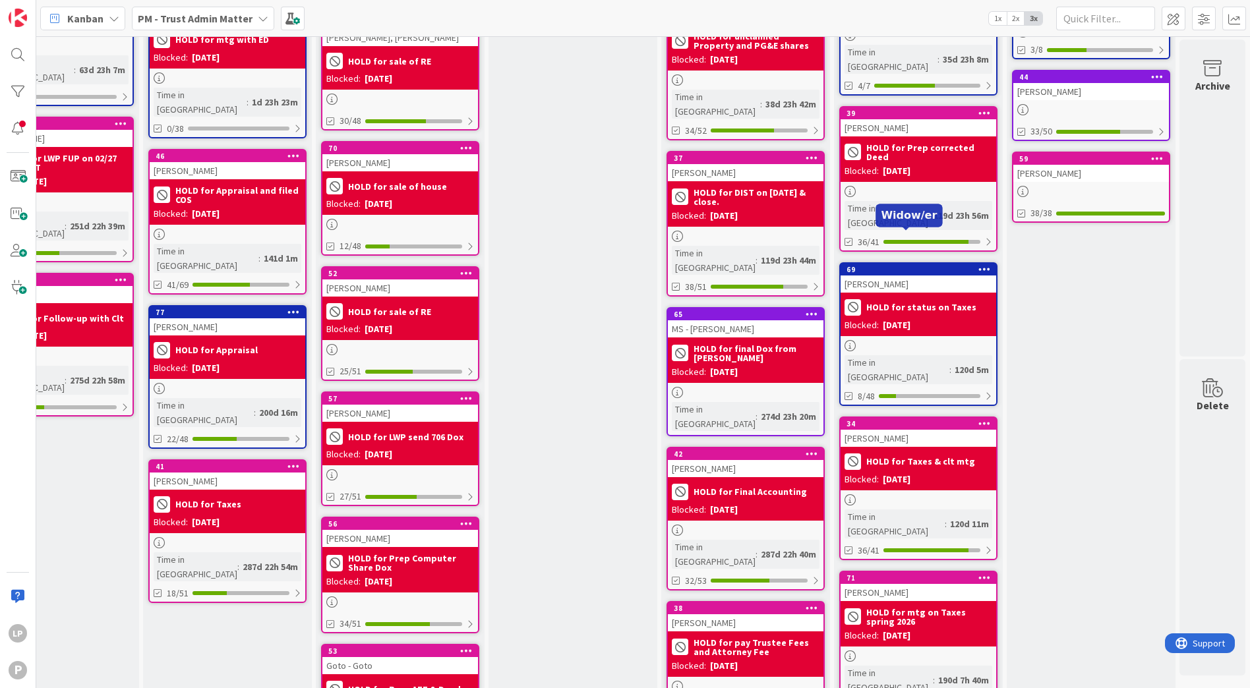
click at [905, 265] on div "69" at bounding box center [922, 269] width 150 height 9
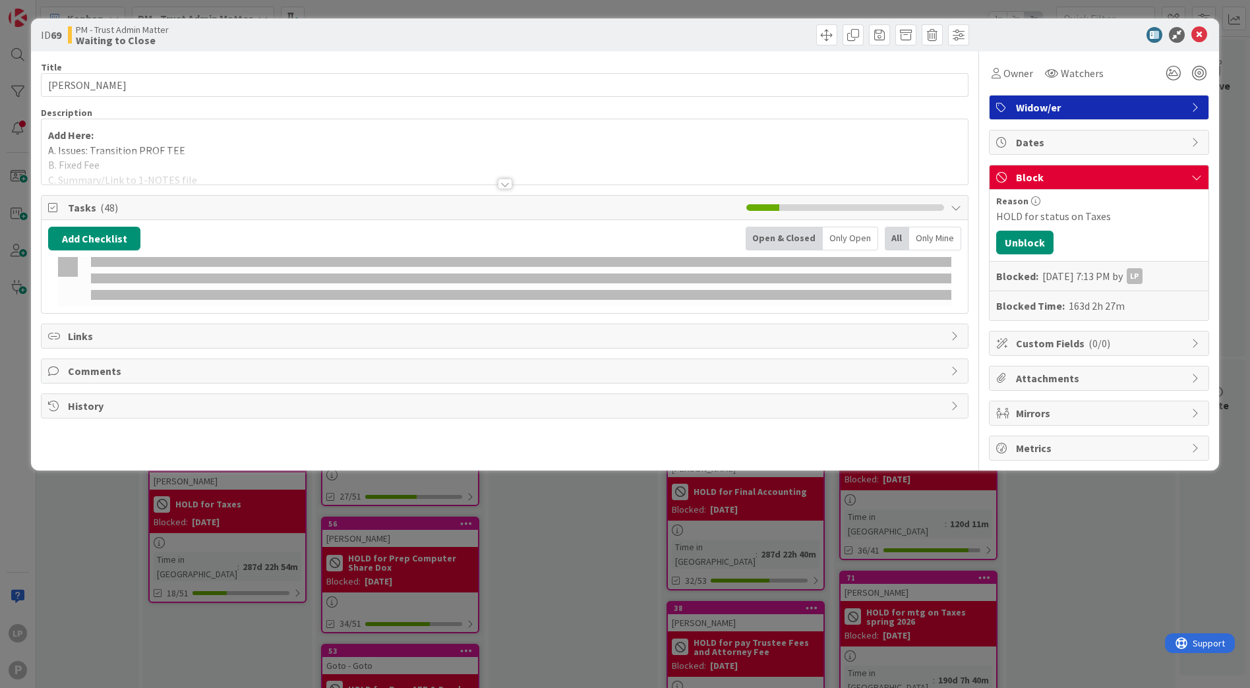
click at [996, 216] on div "HOLD for status on Taxes" at bounding box center [1099, 216] width 206 height 16
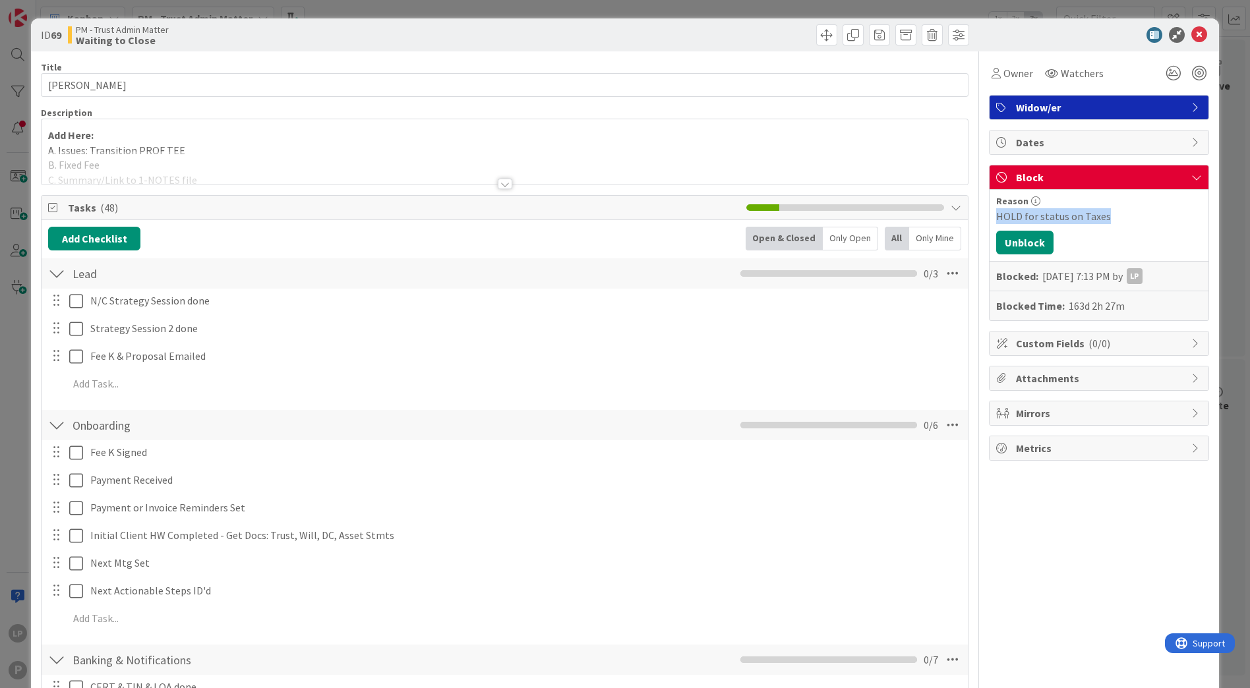
copy div "HOLD for status on Taxes"
click at [1026, 245] on button "Unblock" at bounding box center [1024, 243] width 57 height 24
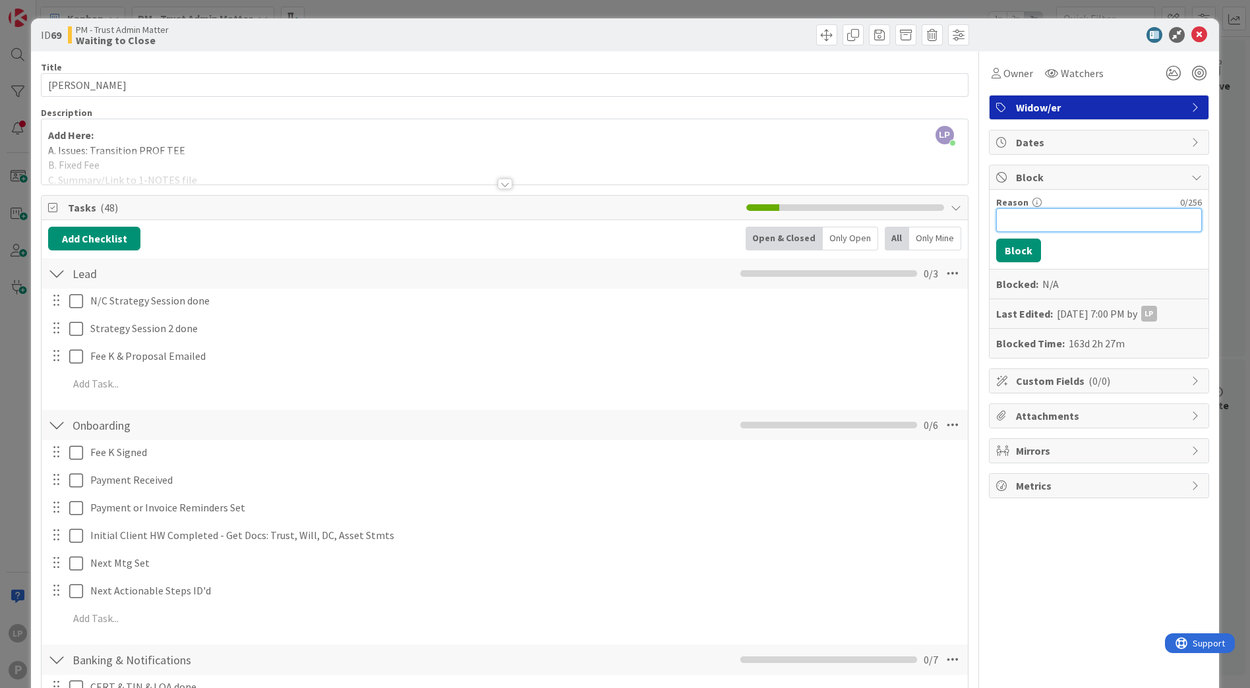
click at [1027, 222] on input "Reason" at bounding box center [1099, 220] width 206 height 24
paste input "HOLD for status on Taxes"
type input "HOLD for status on Taxes"
click at [1003, 247] on button "Block" at bounding box center [1018, 251] width 45 height 24
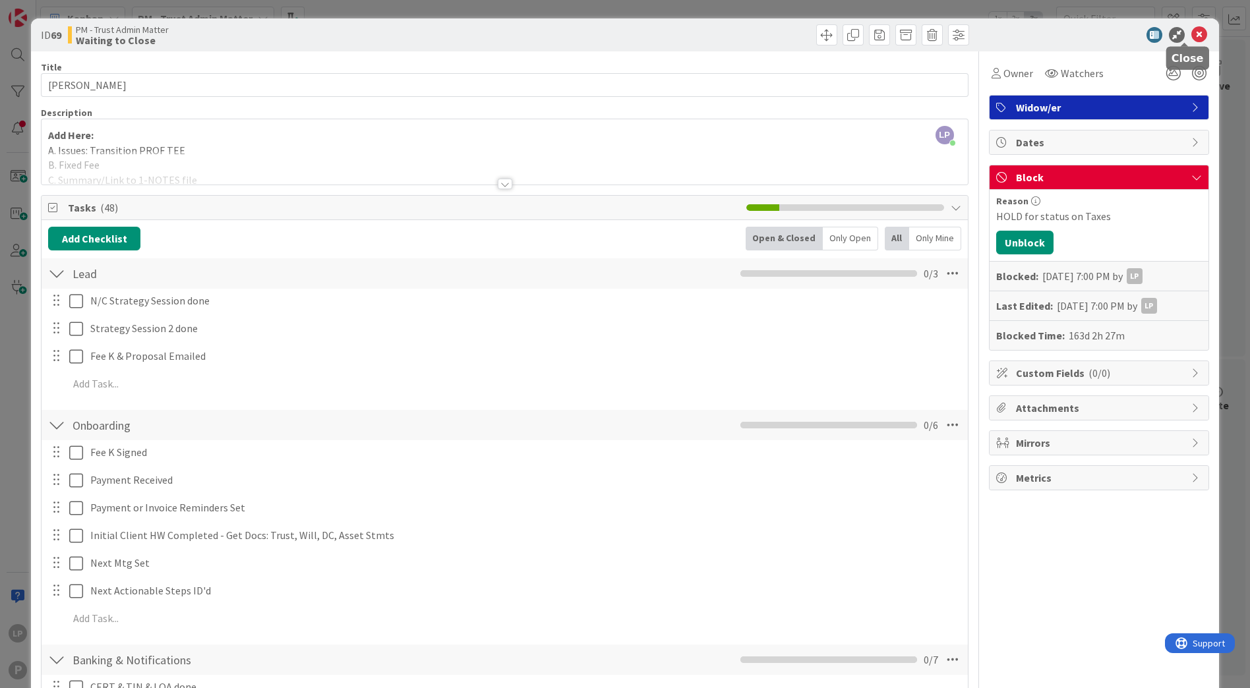
click at [1192, 35] on icon at bounding box center [1200, 35] width 16 height 16
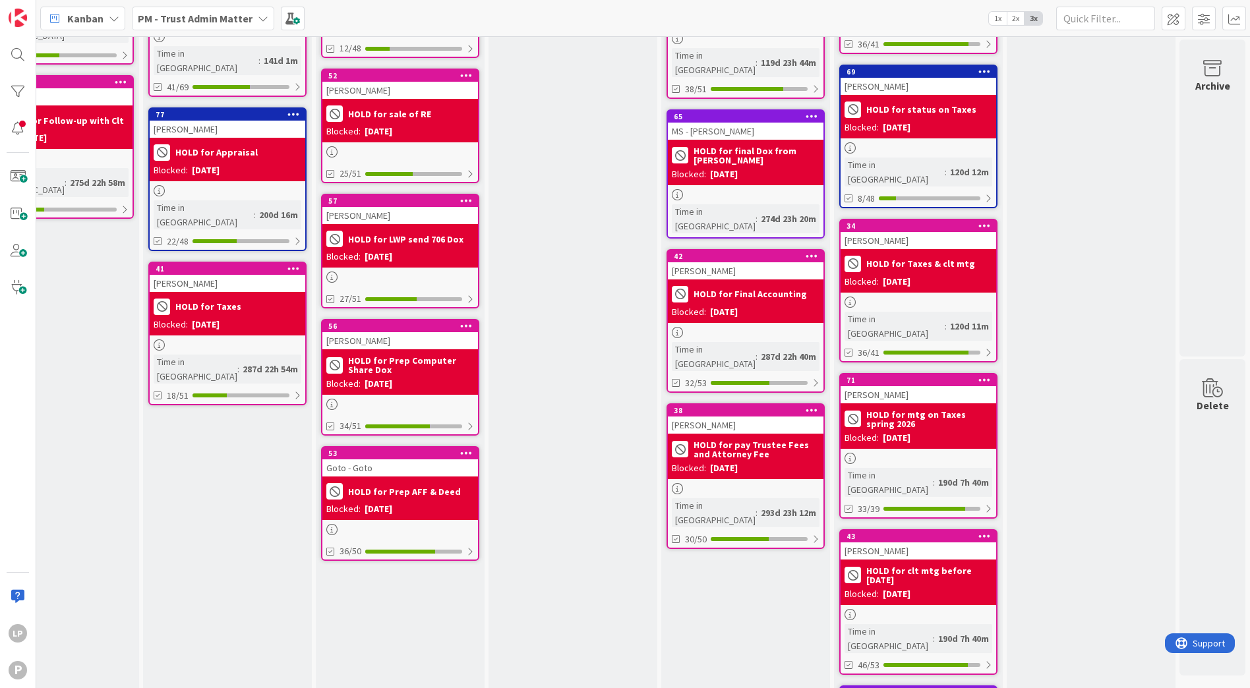
scroll to position [460, 949]
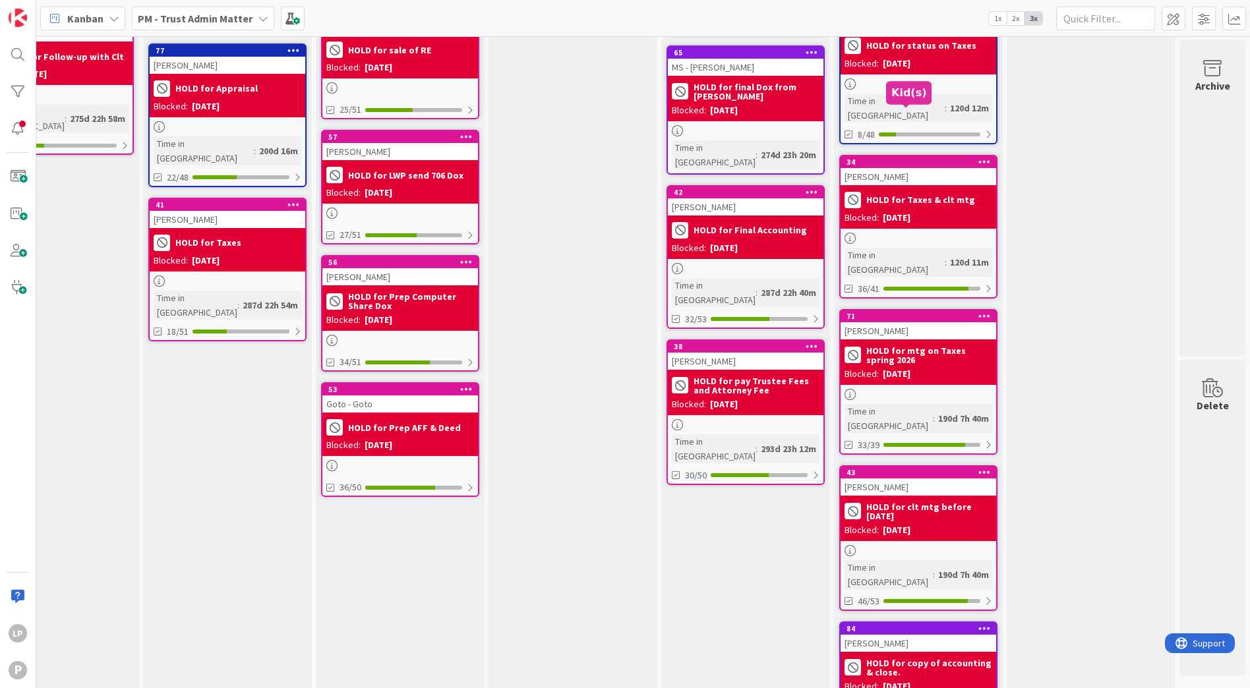
click at [921, 158] on div "34" at bounding box center [922, 162] width 150 height 9
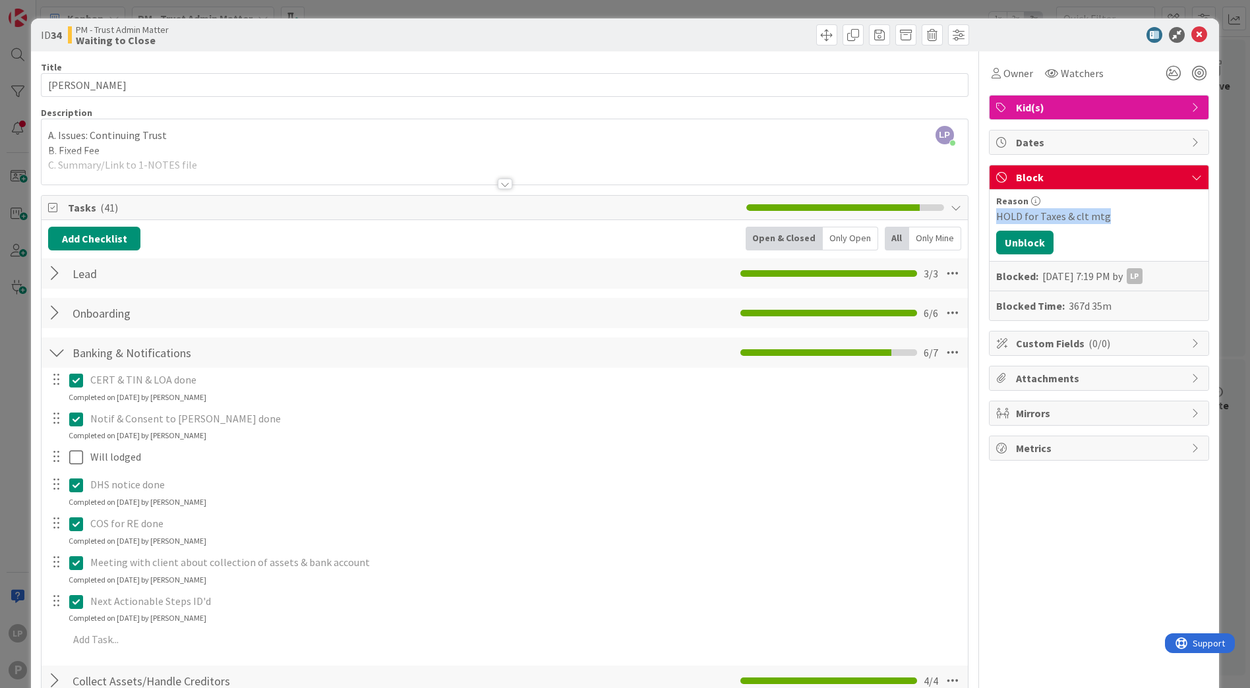
drag, startPoint x: 1113, startPoint y: 219, endPoint x: 978, endPoint y: 219, distance: 135.2
click at [990, 219] on div "Reason HOLD for Taxes & clt mtg Unblock Blocked: [DATE] 7:19 PM by LP Blocked T…" at bounding box center [1099, 255] width 219 height 131
copy div "HOLD for Taxes & clt mtg"
click at [1008, 251] on button "Unblock" at bounding box center [1024, 243] width 57 height 24
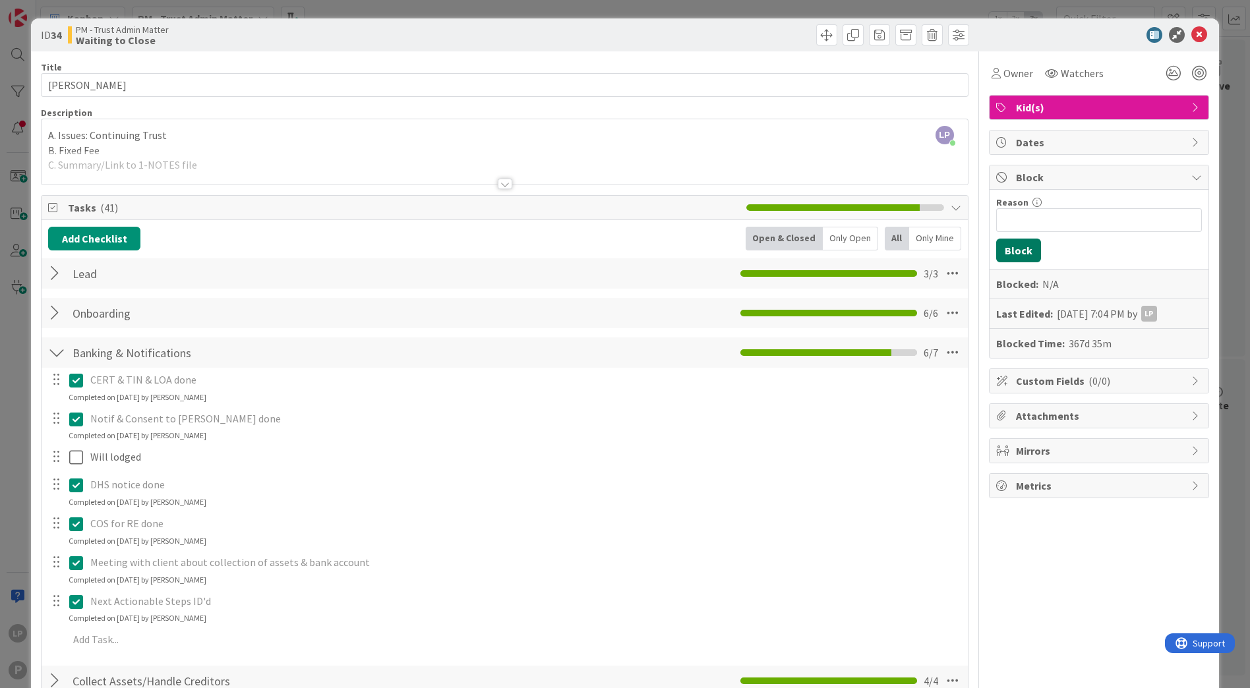
scroll to position [416, 949]
click at [1037, 228] on input "Reason" at bounding box center [1099, 220] width 206 height 24
paste input "HOLD for Taxes & clt mtg"
type input "HOLD for Taxes & clt mtg"
click at [1003, 255] on button "Block" at bounding box center [1018, 251] width 45 height 24
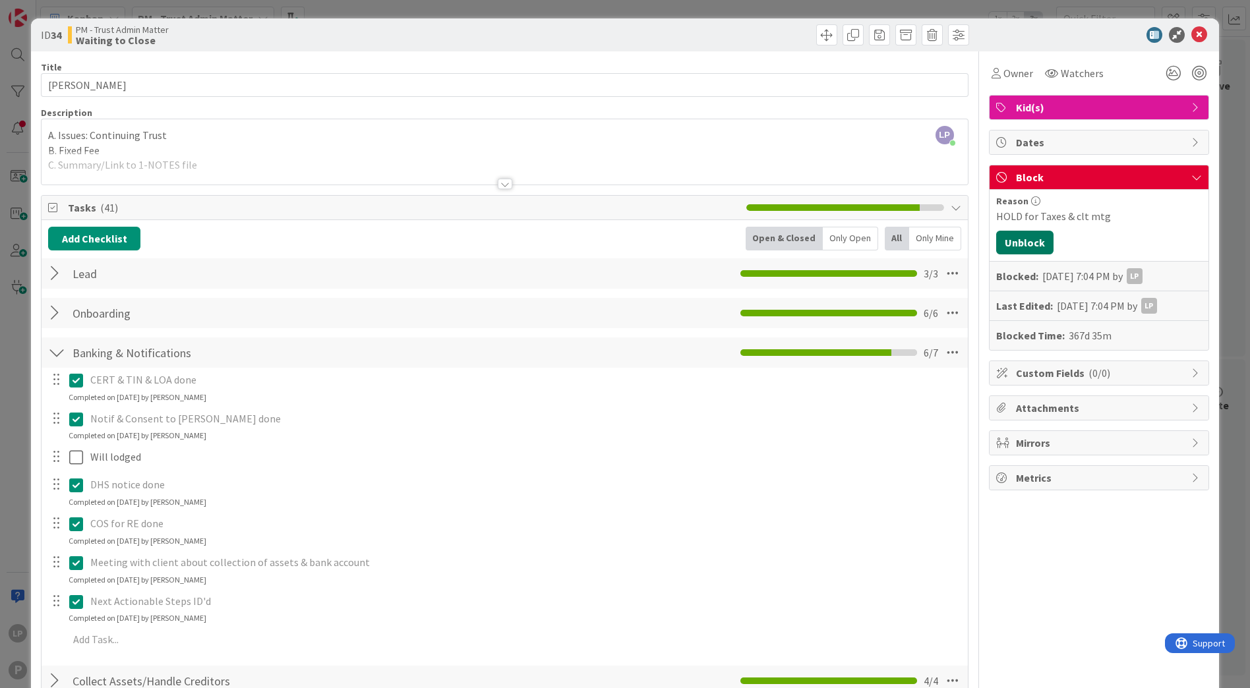
scroll to position [460, 949]
click at [1192, 36] on icon at bounding box center [1200, 35] width 16 height 16
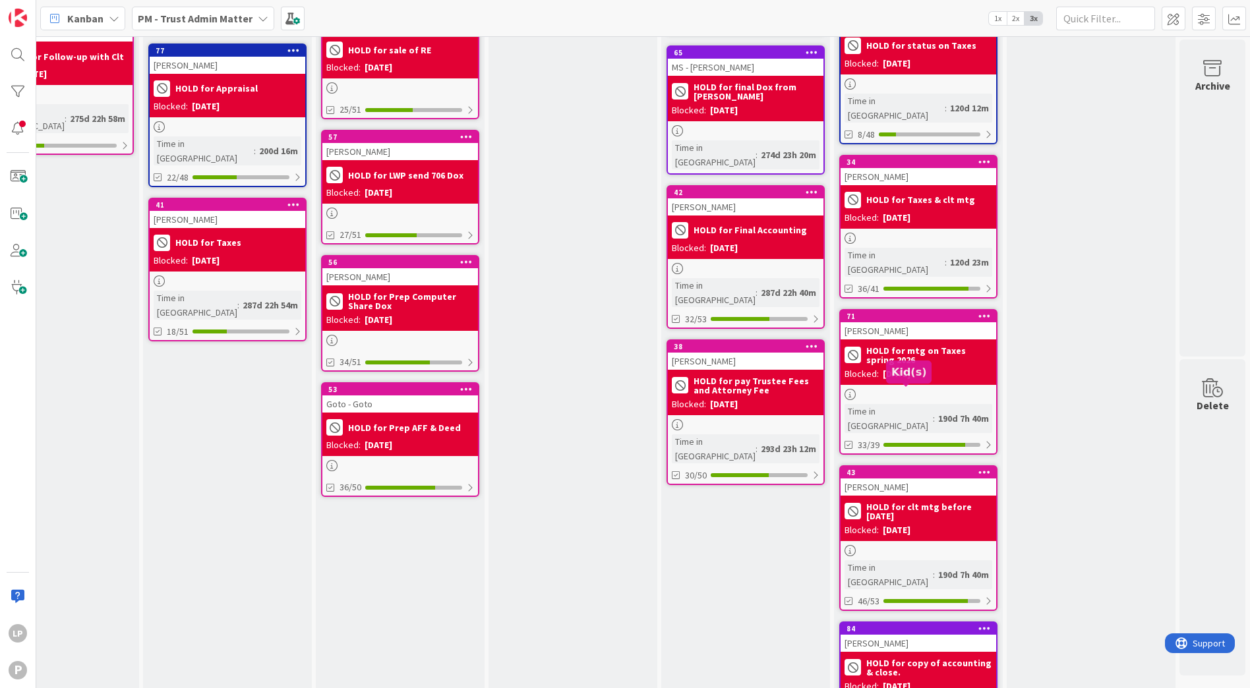
click at [894, 468] on div "43" at bounding box center [922, 472] width 150 height 9
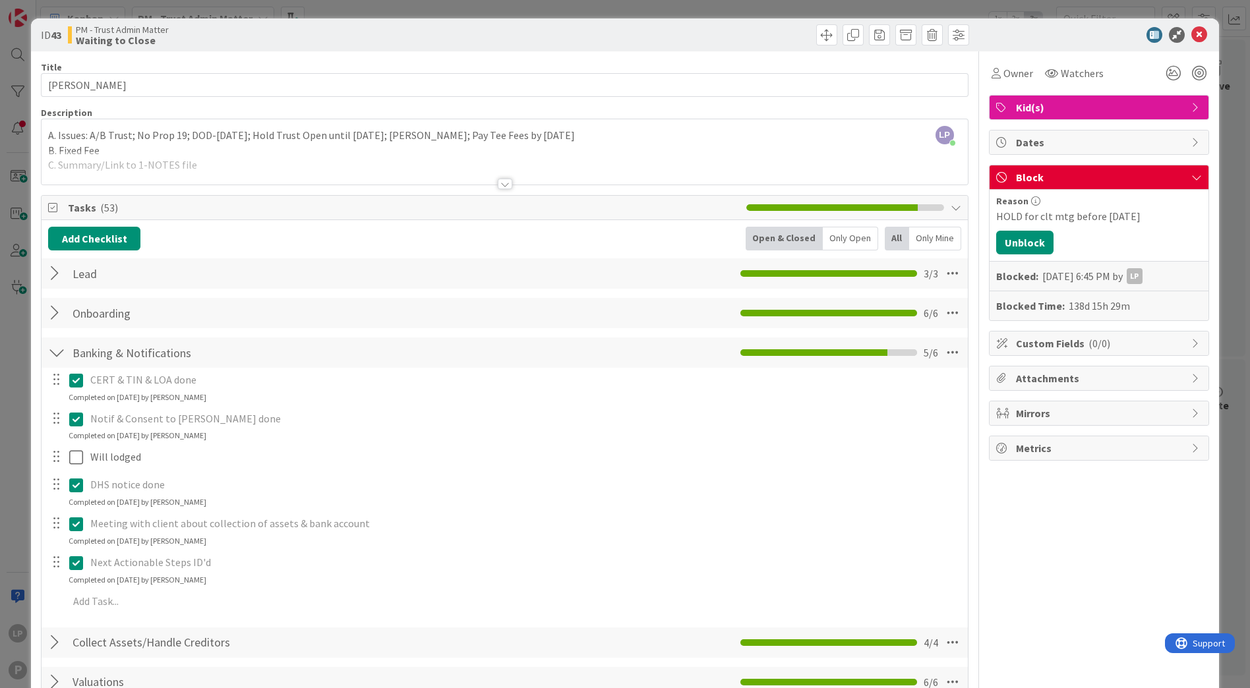
drag, startPoint x: 1133, startPoint y: 216, endPoint x: 971, endPoint y: 219, distance: 162.2
copy div "HOLD for clt mtg before [DATE]"
click at [1008, 241] on button "Unblock" at bounding box center [1024, 243] width 57 height 24
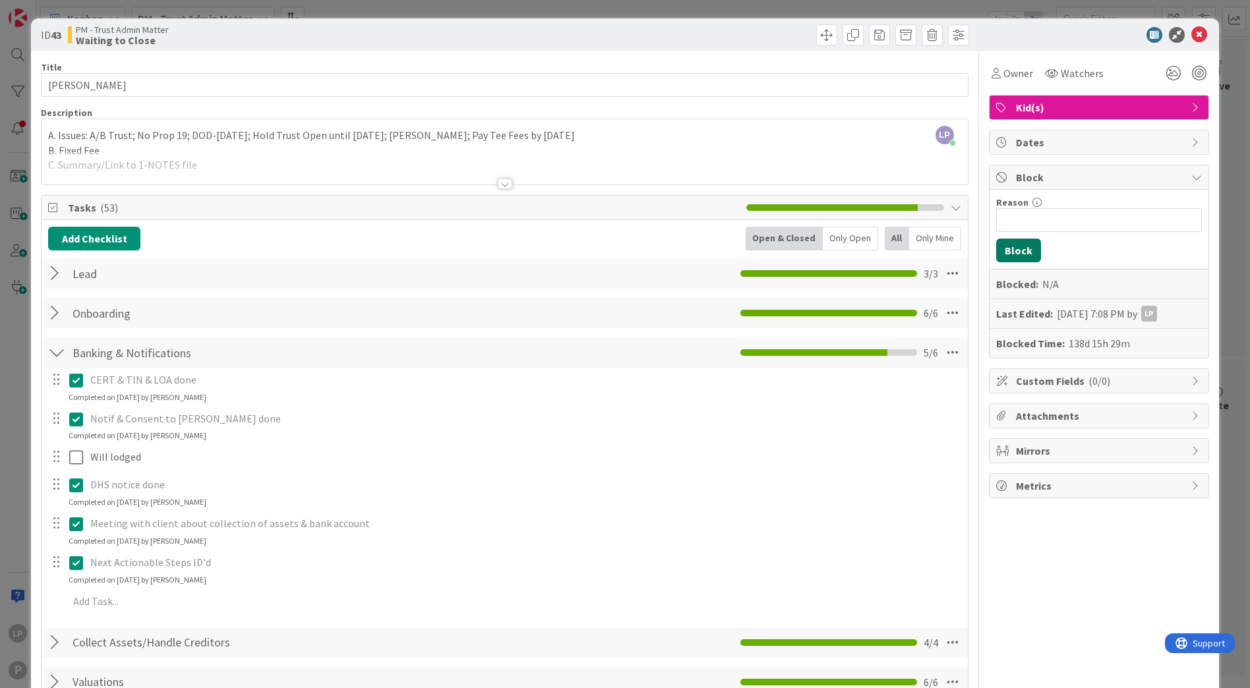
scroll to position [414, 949]
click at [1042, 224] on input "Reason" at bounding box center [1099, 220] width 206 height 24
paste input "HOLD for clt mtg before [DATE]"
type input "HOLD for clt mtg before [DATE]"
click at [1008, 247] on button "Block" at bounding box center [1018, 251] width 45 height 24
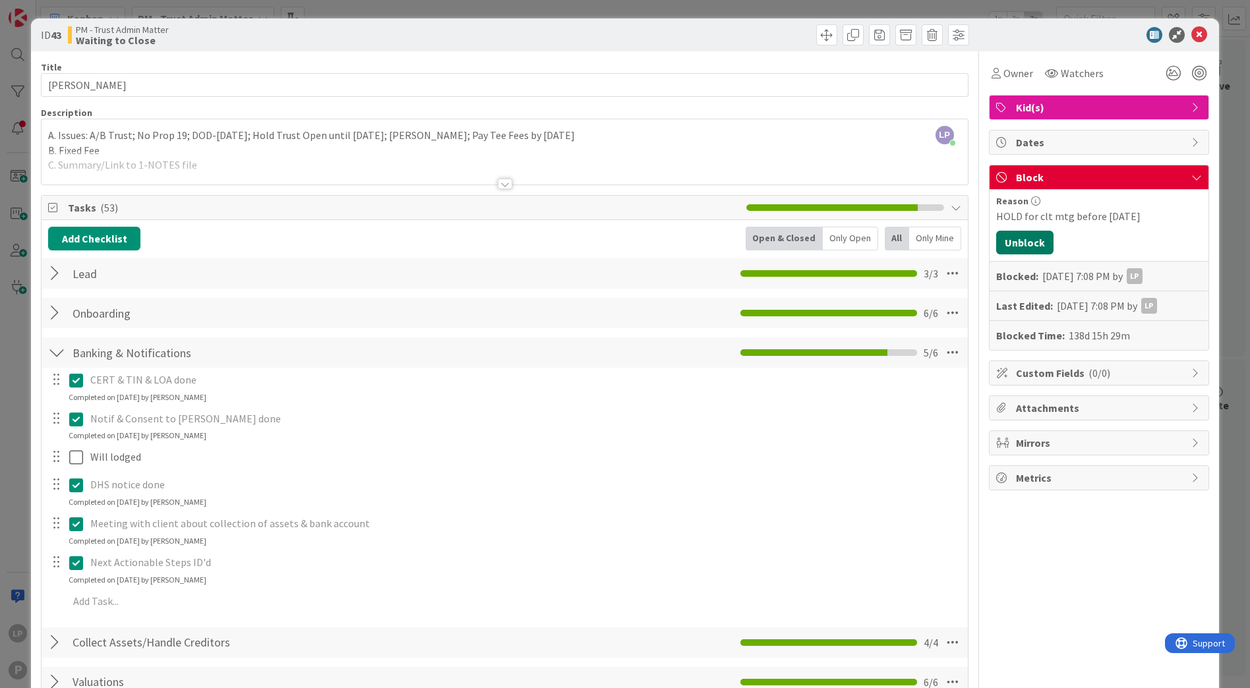
scroll to position [460, 949]
click at [1192, 38] on icon at bounding box center [1200, 35] width 16 height 16
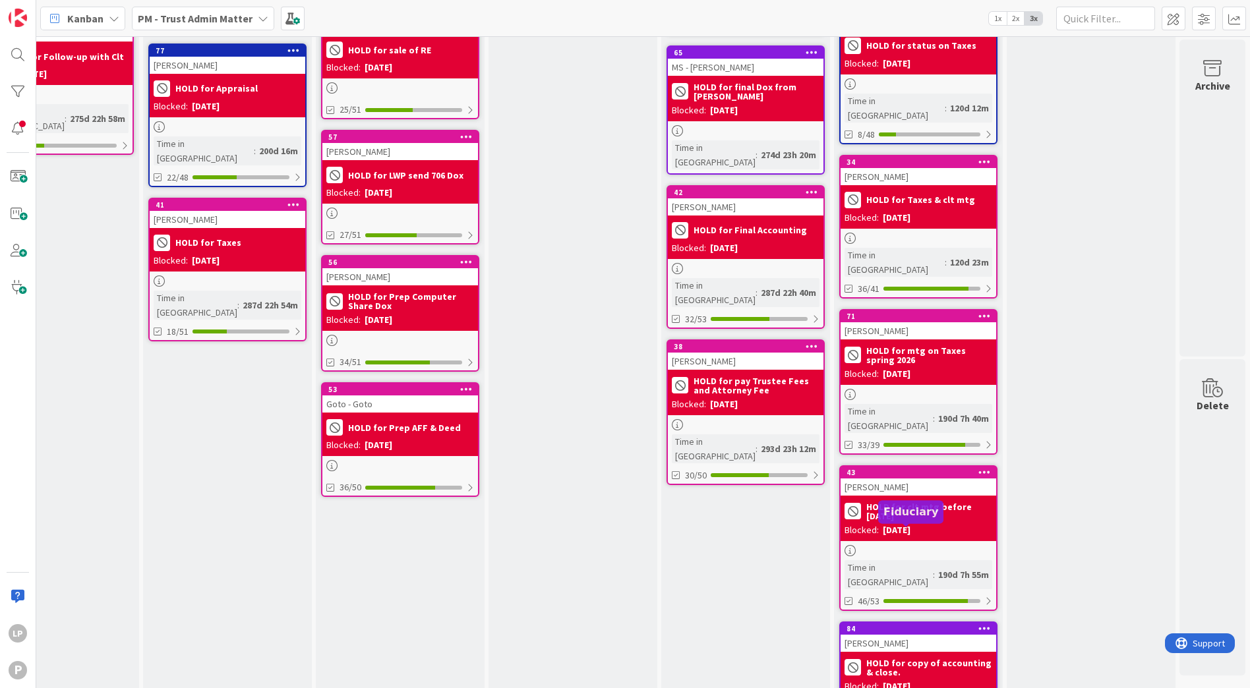
click at [911, 624] on div "84" at bounding box center [922, 628] width 150 height 9
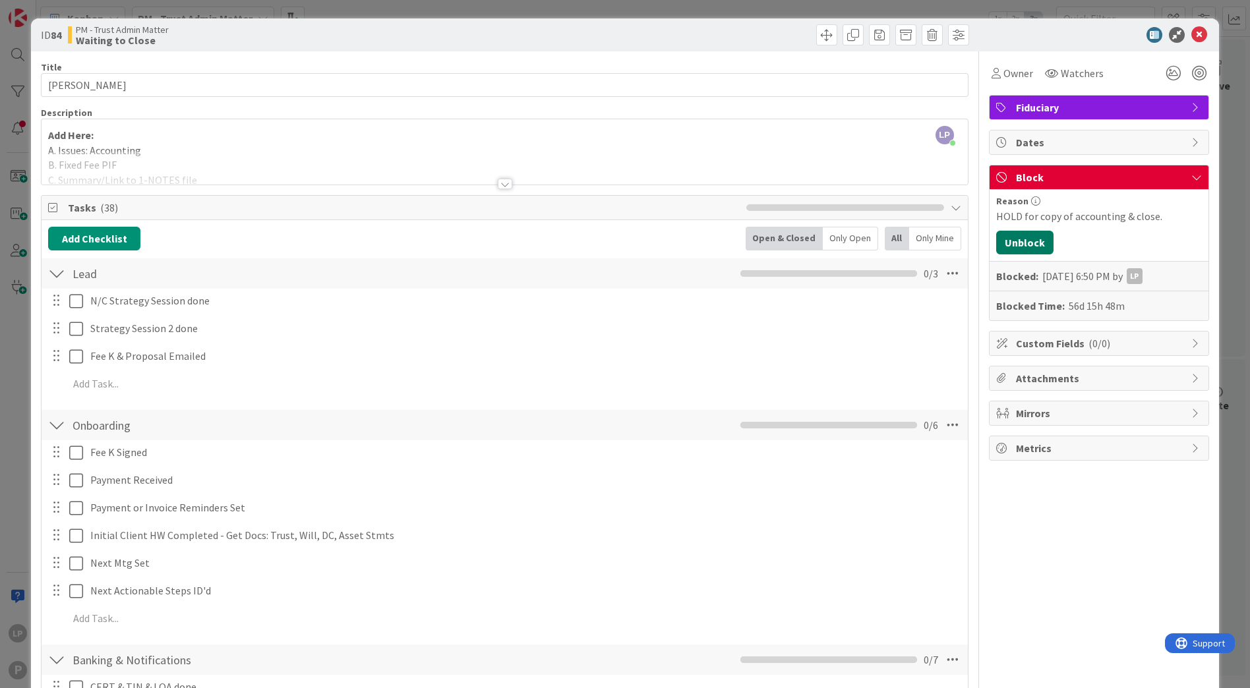
click at [1018, 244] on button "Unblock" at bounding box center [1024, 243] width 57 height 24
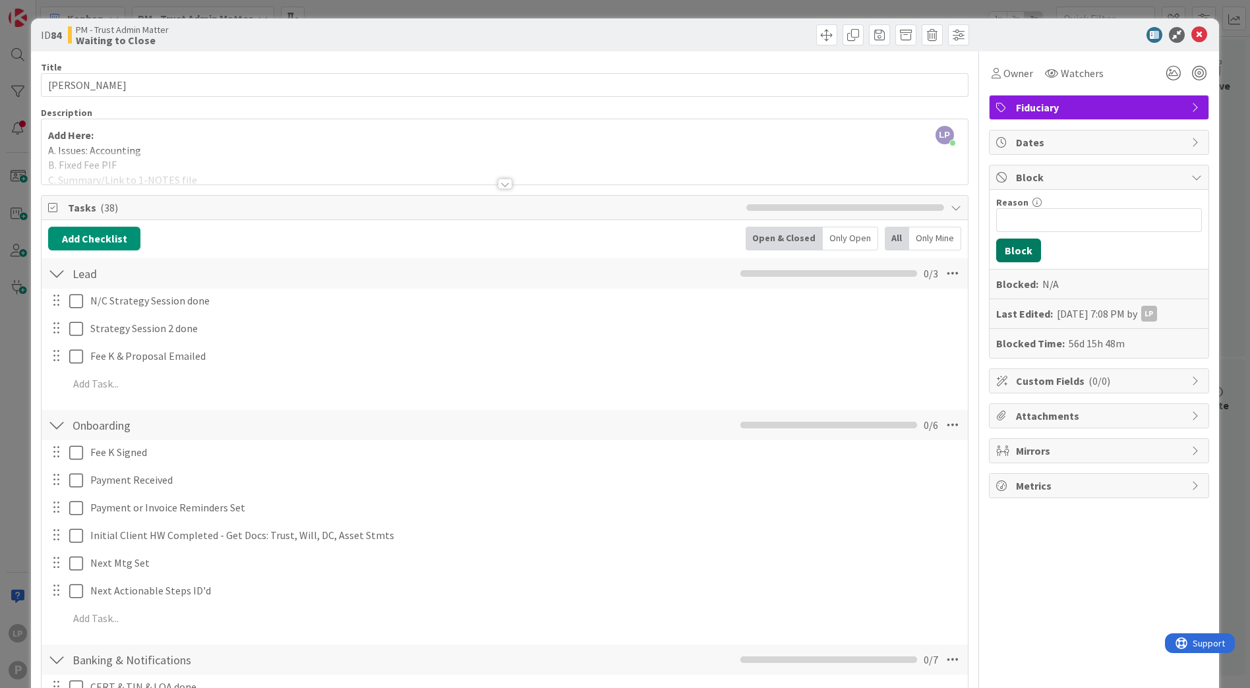
scroll to position [414, 949]
click at [1192, 32] on icon at bounding box center [1200, 35] width 16 height 16
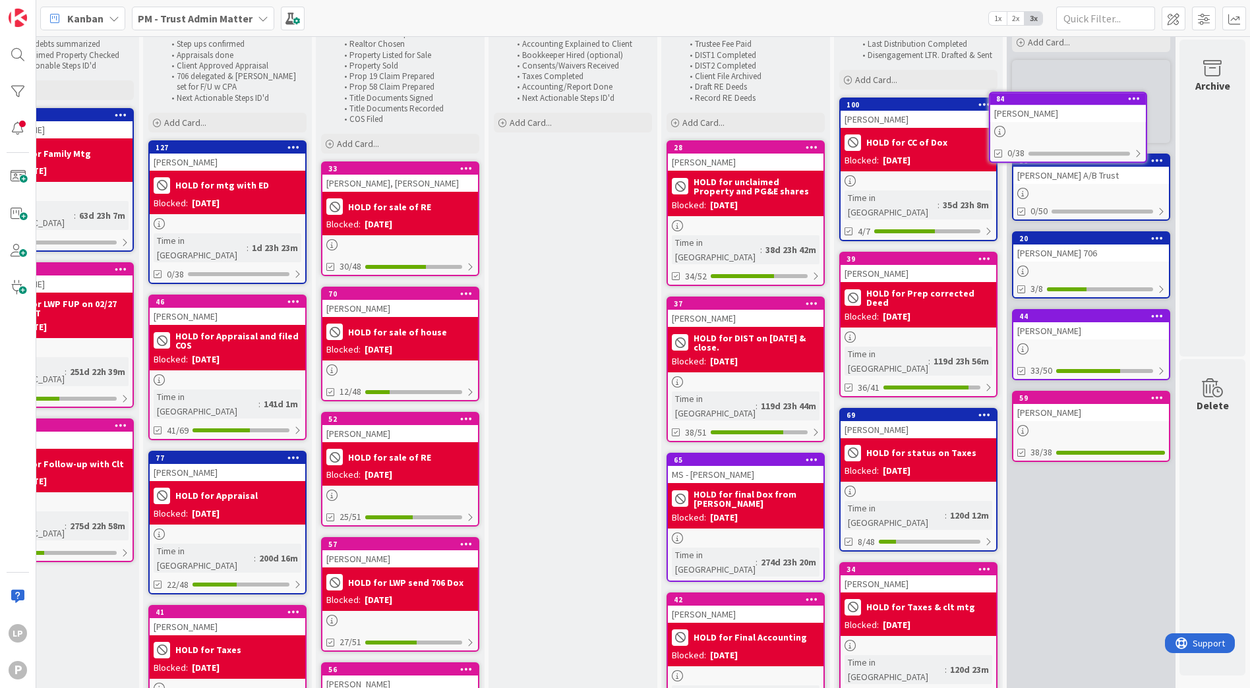
scroll to position [0, 949]
